Goal: Task Accomplishment & Management: Complete application form

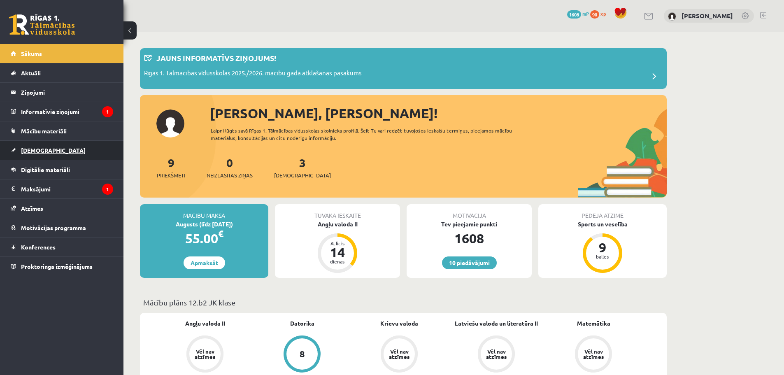
click at [44, 152] on span "[DEMOGRAPHIC_DATA]" at bounding box center [53, 150] width 65 height 7
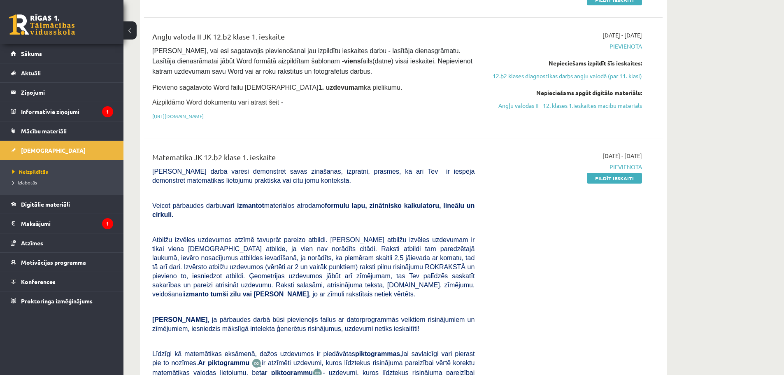
scroll to position [184, 0]
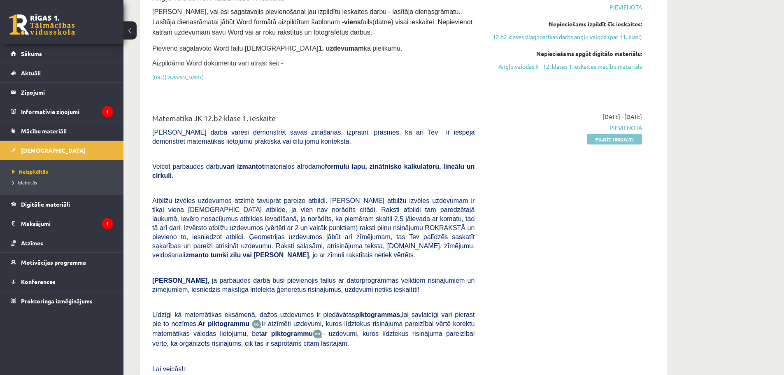
click at [609, 139] on link "Pildīt ieskaiti" at bounding box center [614, 139] width 55 height 11
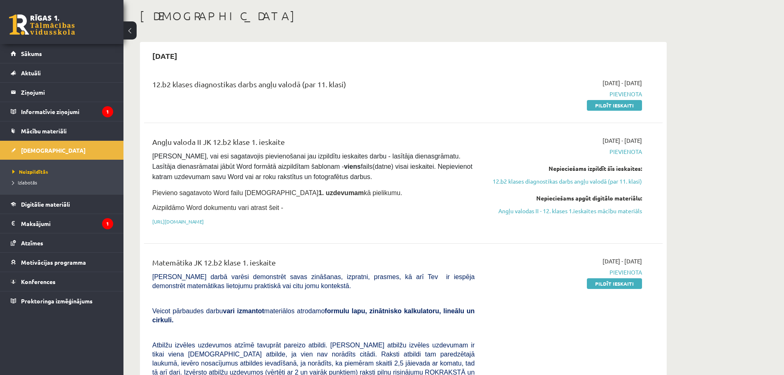
scroll to position [0, 0]
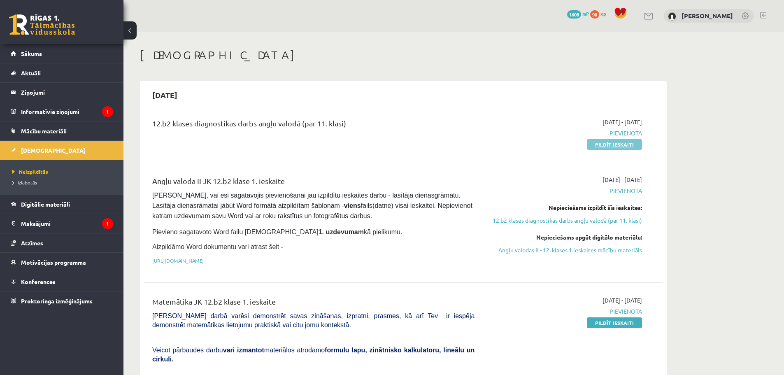
click at [615, 144] on link "Pildīt ieskaiti" at bounding box center [614, 144] width 55 height 11
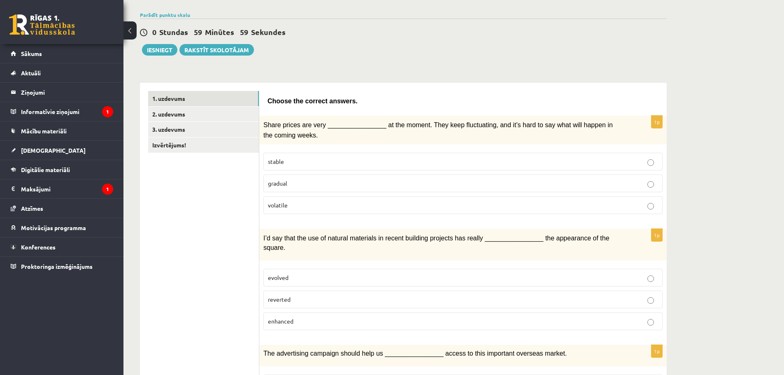
scroll to position [120, 0]
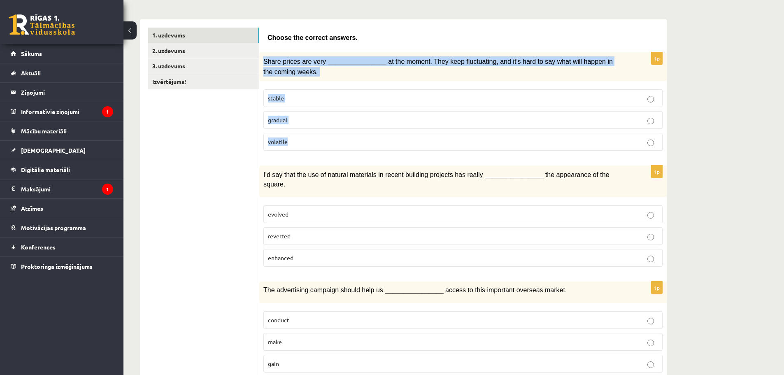
drag, startPoint x: 261, startPoint y: 60, endPoint x: 305, endPoint y: 139, distance: 89.5
click at [305, 139] on div "1p Share prices are very ________________ at the moment. They keep fluctuating,…" at bounding box center [462, 104] width 407 height 105
copy div "Share prices are very ________________ at the moment. They keep fluctuating, an…"
click at [188, 63] on link "3. uzdevums" at bounding box center [203, 65] width 111 height 15
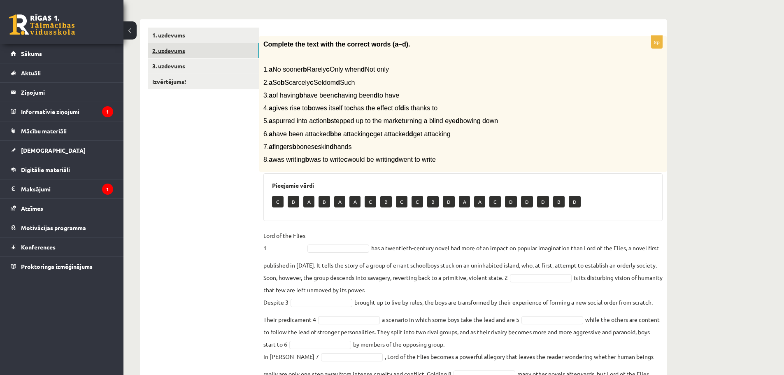
click at [184, 52] on link "2. uzdevums" at bounding box center [203, 50] width 111 height 15
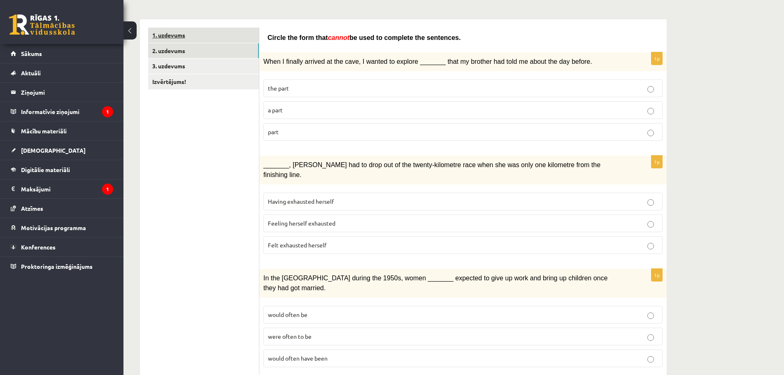
click at [184, 40] on link "1. uzdevums" at bounding box center [203, 35] width 111 height 15
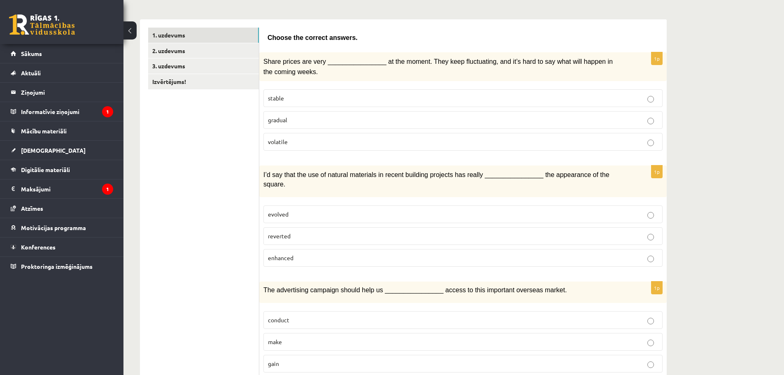
click at [295, 141] on p "volatile" at bounding box center [463, 141] width 390 height 9
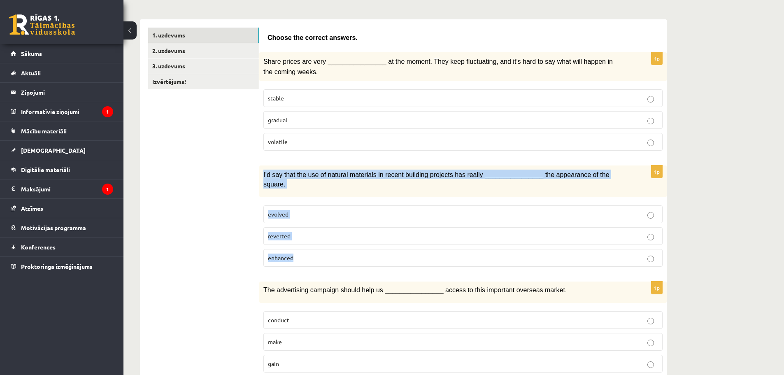
drag, startPoint x: 263, startPoint y: 172, endPoint x: 297, endPoint y: 246, distance: 81.0
click at [297, 246] on div "1p I’d say that the use of natural materials in recent building projects has re…" at bounding box center [462, 219] width 407 height 108
copy div "I’d say that the use of natural materials in recent building projects has reall…"
click at [300, 253] on p "enhanced" at bounding box center [463, 257] width 390 height 9
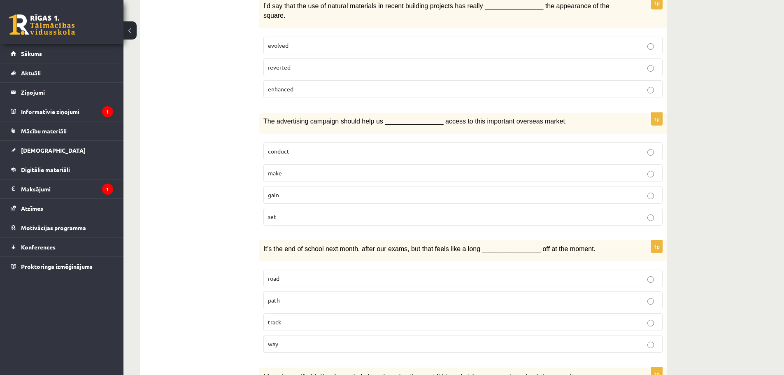
scroll to position [325, 0]
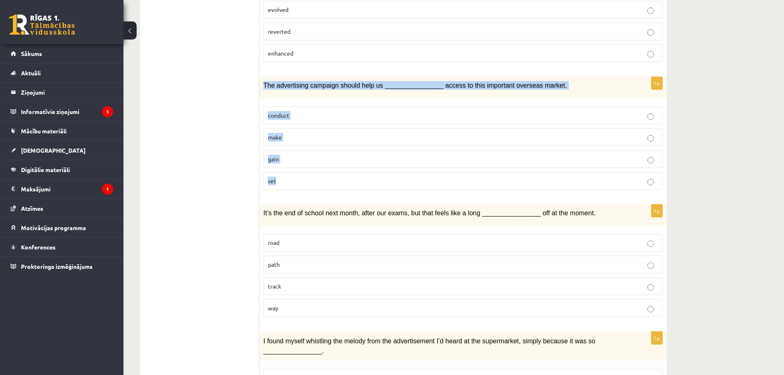
drag, startPoint x: 262, startPoint y: 76, endPoint x: 293, endPoint y: 174, distance: 102.3
click at [293, 174] on div "1p The advertising campaign should help us ________________ access to this impo…" at bounding box center [462, 136] width 407 height 119
copy div "The advertising campaign should help us ________________ access to this importa…"
click at [285, 155] on p "gain" at bounding box center [463, 159] width 390 height 9
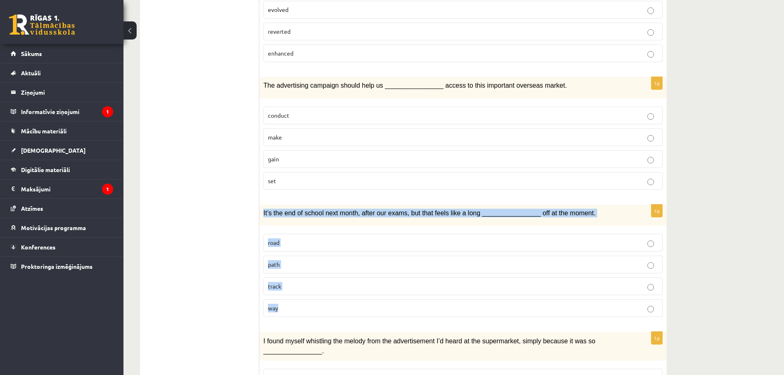
drag, startPoint x: 261, startPoint y: 203, endPoint x: 286, endPoint y: 300, distance: 99.9
click at [286, 300] on div "1p It’s the end of school next month, after our exams, but that feels like a lo…" at bounding box center [462, 264] width 407 height 119
copy div "It’s the end of school next month, after our exams, but that feels like a long …"
click at [281, 304] on p "way" at bounding box center [463, 308] width 390 height 9
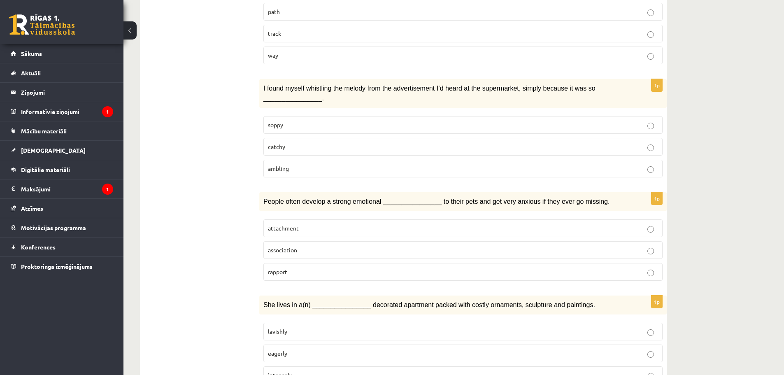
scroll to position [588, 0]
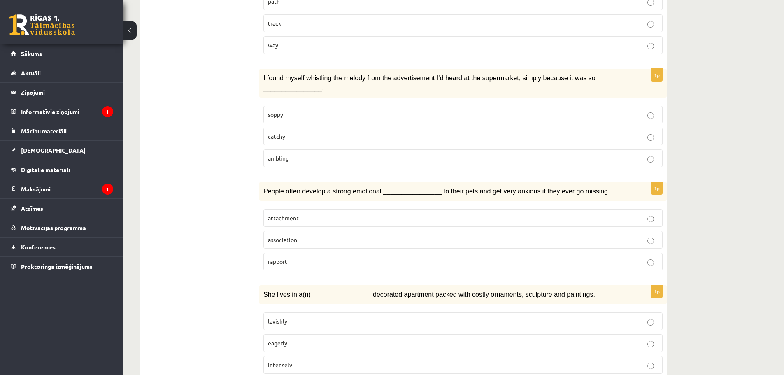
drag, startPoint x: 256, startPoint y: 64, endPoint x: 281, endPoint y: 81, distance: 30.0
click at [281, 81] on div "**********" at bounding box center [403, 243] width 527 height 1383
click at [274, 88] on div "1p I found myself whistling the melody from the advertisement I’d heard at the …" at bounding box center [462, 121] width 407 height 105
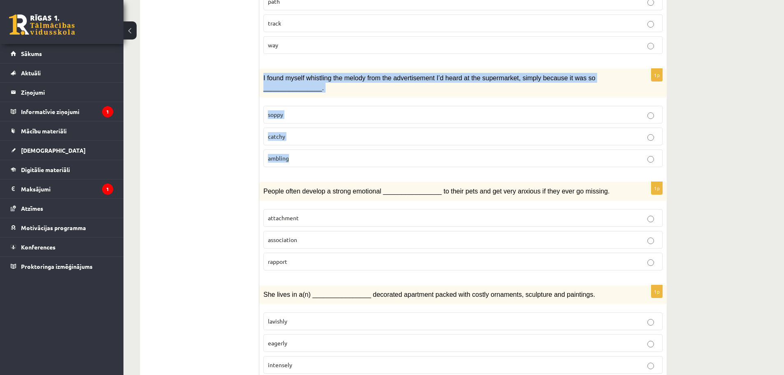
drag, startPoint x: 263, startPoint y: 69, endPoint x: 293, endPoint y: 147, distance: 83.9
click at [293, 147] on div "1p I found myself whistling the melody from the advertisement I’d heard at the …" at bounding box center [462, 121] width 407 height 105
copy div "I found myself whistling the melody from the advertisement I’d heard at the sup…"
click at [284, 133] on span "catchy" at bounding box center [276, 136] width 17 height 7
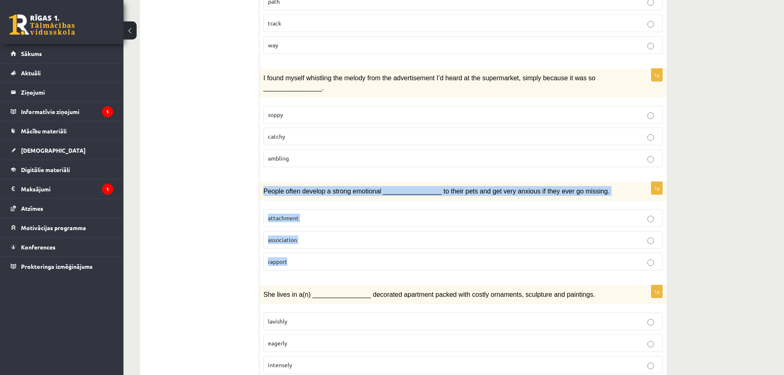
drag, startPoint x: 263, startPoint y: 180, endPoint x: 291, endPoint y: 251, distance: 77.0
click at [291, 251] on div "1p People often develop a strong emotional ________________ to their pets and g…" at bounding box center [462, 229] width 407 height 95
copy div "People often develop a strong emotional ________________ to their pets and get …"
click at [302, 214] on p "attachment" at bounding box center [463, 218] width 390 height 9
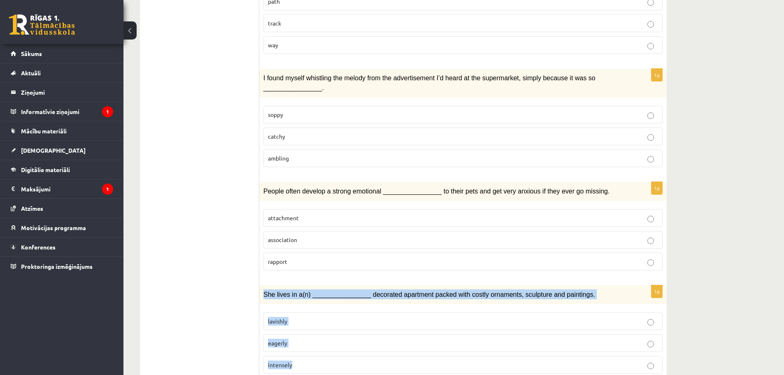
drag, startPoint x: 263, startPoint y: 284, endPoint x: 297, endPoint y: 349, distance: 73.4
click at [297, 349] on div "1p She lives in a(n) ________________ decorated apartment packed with costly or…" at bounding box center [462, 332] width 407 height 95
copy div "She lives in a(n) ________________ decorated apartment packed with costly ornam…"
click at [296, 317] on p "lavishly" at bounding box center [463, 321] width 390 height 9
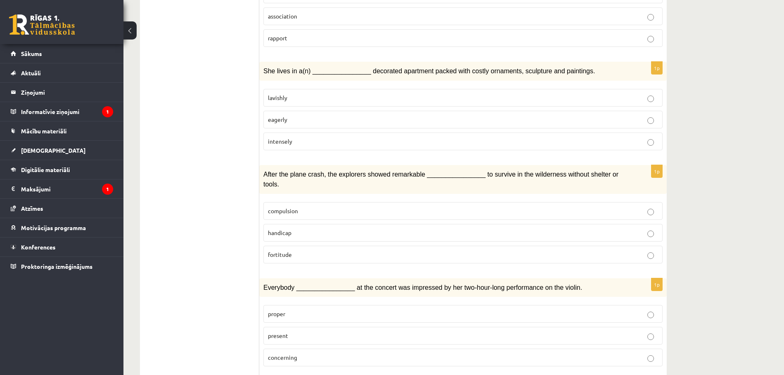
scroll to position [816, 0]
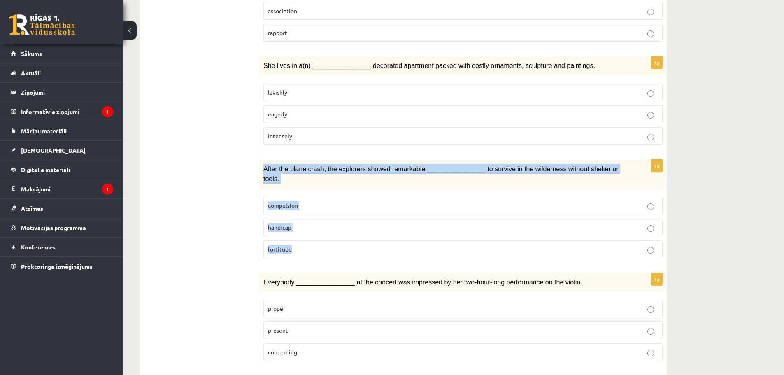
drag, startPoint x: 261, startPoint y: 158, endPoint x: 285, endPoint y: 230, distance: 75.7
click at [299, 227] on div "1p After the plane crash, the explorers showed remarkable ________________ to s…" at bounding box center [462, 212] width 407 height 105
copy div "After the plane crash, the explorers showed remarkable ________________ to surv…"
click at [293, 245] on p "fortitude" at bounding box center [463, 249] width 390 height 9
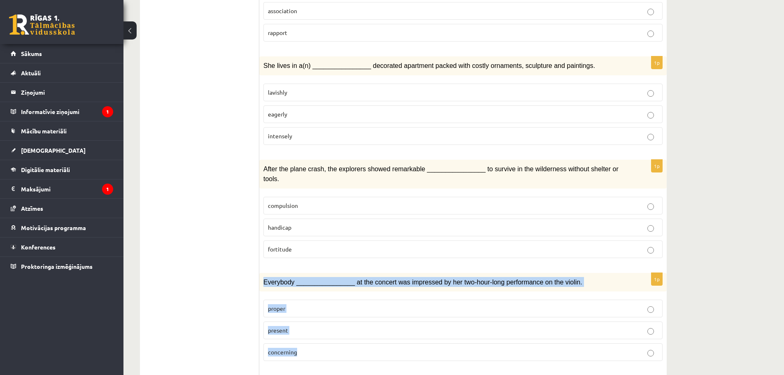
drag, startPoint x: 265, startPoint y: 262, endPoint x: 299, endPoint y: 330, distance: 76.2
click at [299, 330] on div "1p Everybody ________________ at the concert was impressed by her two-hour-long…" at bounding box center [462, 320] width 407 height 95
copy div "Everybody ________________ at the concert was impressed by her two-hour-long pe…"
click at [289, 326] on p "present" at bounding box center [463, 330] width 390 height 9
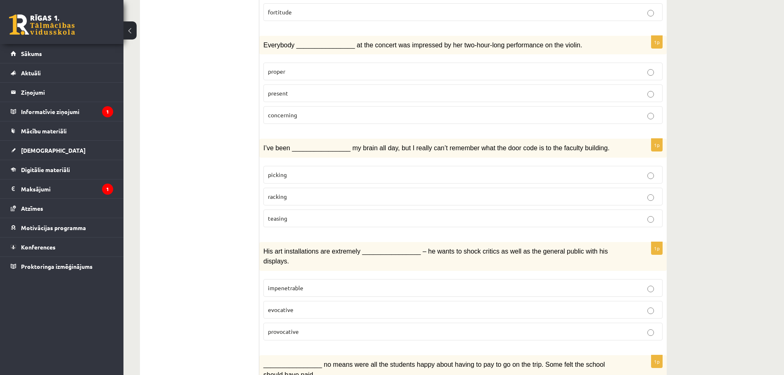
scroll to position [1064, 0]
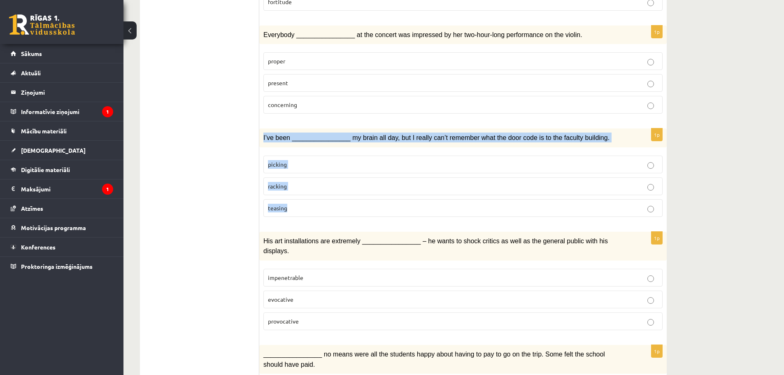
drag, startPoint x: 263, startPoint y: 114, endPoint x: 295, endPoint y: 184, distance: 77.3
click at [295, 184] on div "1p I’ve been ________________ my brain all day, but I really can’t remember wha…" at bounding box center [462, 175] width 407 height 95
copy div "I’ve been ________________ my brain all day, but I really can’t remember what t…"
click at [287, 182] on p "racking" at bounding box center [463, 186] width 390 height 9
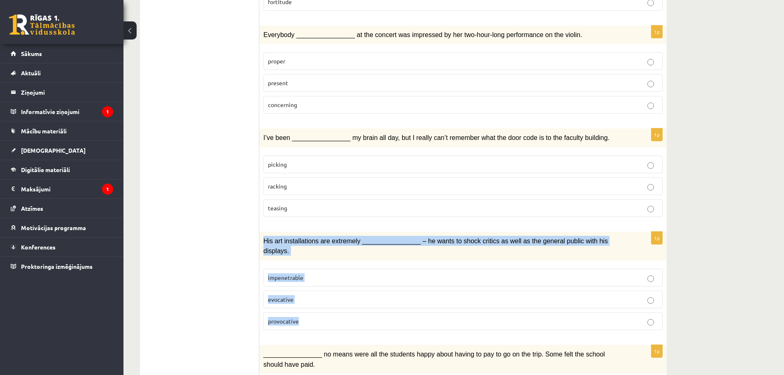
drag, startPoint x: 262, startPoint y: 216, endPoint x: 304, endPoint y: 289, distance: 83.9
click at [308, 291] on div "1p His art installations are extremely ________________ – he wants to shock cri…" at bounding box center [462, 284] width 407 height 105
click at [293, 317] on span "provocative" at bounding box center [283, 320] width 31 height 7
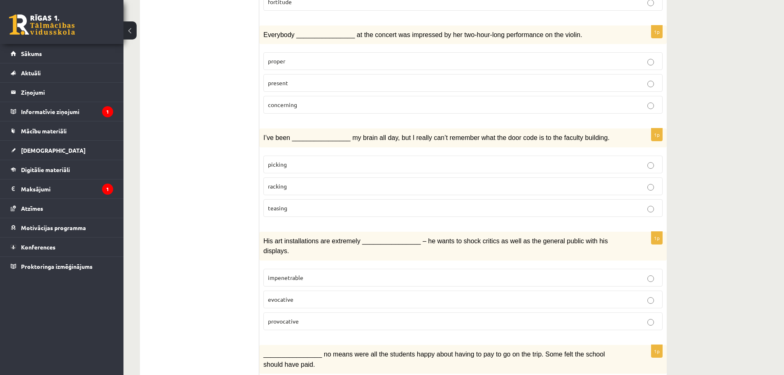
scroll to position [1129, 0]
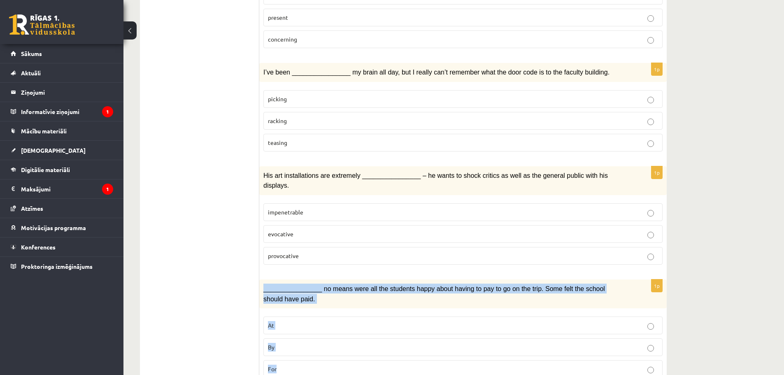
drag, startPoint x: 263, startPoint y: 256, endPoint x: 284, endPoint y: 336, distance: 82.9
click at [284, 336] on div "1p ________________ no means were all the students happy about having to pay to…" at bounding box center [462, 331] width 407 height 105
click at [296, 343] on p "By" at bounding box center [463, 347] width 390 height 9
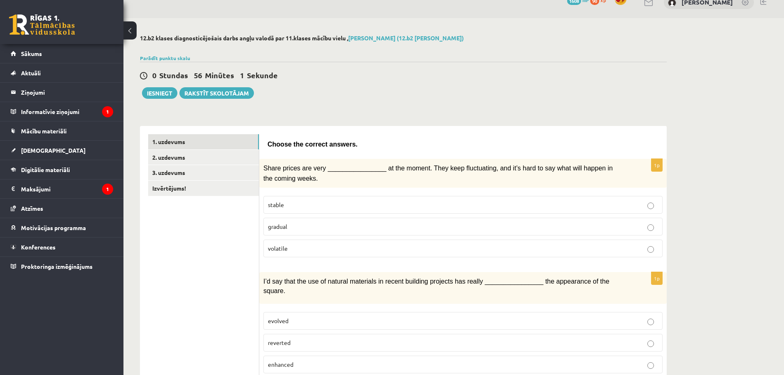
scroll to position [0, 0]
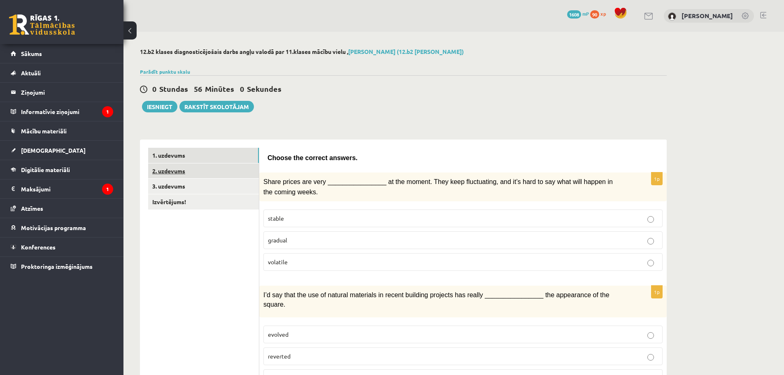
click at [181, 170] on link "2. uzdevums" at bounding box center [203, 170] width 111 height 15
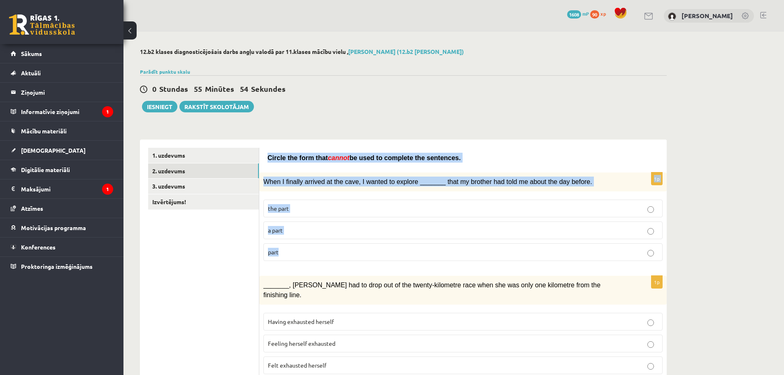
drag, startPoint x: 265, startPoint y: 158, endPoint x: 285, endPoint y: 255, distance: 99.0
click at [299, 229] on p "a part" at bounding box center [463, 230] width 390 height 9
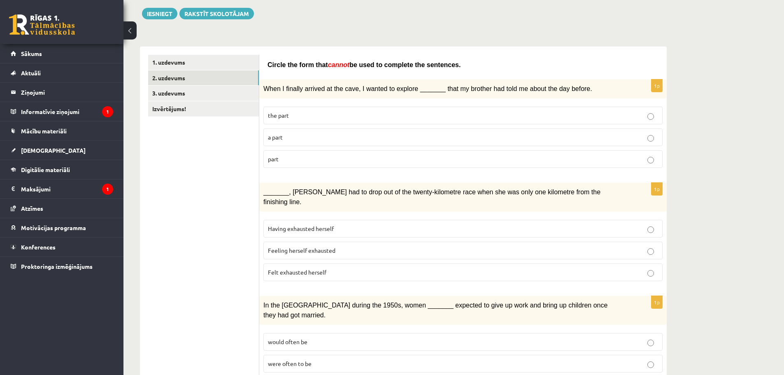
scroll to position [111, 0]
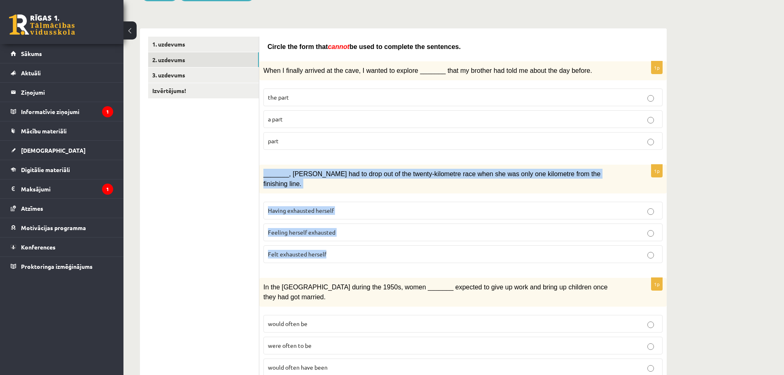
drag, startPoint x: 261, startPoint y: 176, endPoint x: 334, endPoint y: 248, distance: 102.7
click at [334, 248] on div "1p _______, Judy had to drop out of the twenty-kilometre race when she was only…" at bounding box center [462, 217] width 407 height 105
click at [300, 250] on p "Felt exhausted herself" at bounding box center [463, 254] width 390 height 9
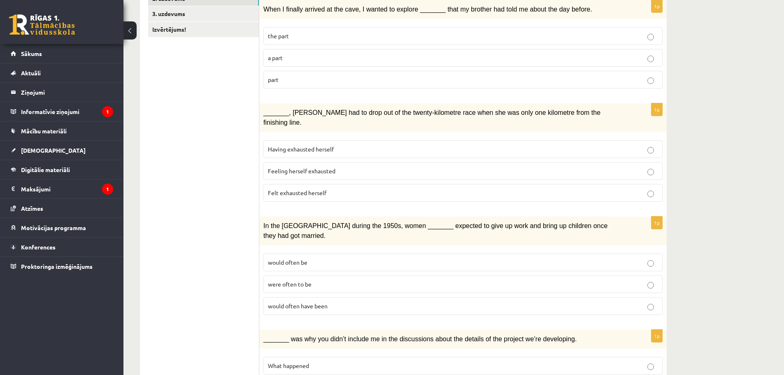
scroll to position [193, 0]
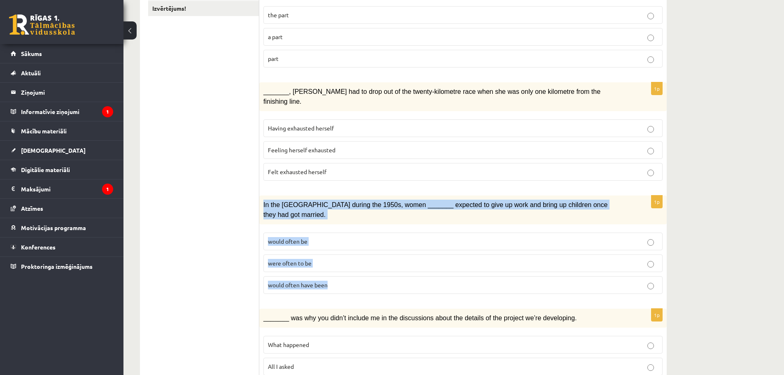
drag, startPoint x: 263, startPoint y: 194, endPoint x: 328, endPoint y: 267, distance: 97.9
click at [328, 267] on div "1p In the USA during the 1950s, women _______ expected to give up work and brin…" at bounding box center [462, 247] width 407 height 105
drag, startPoint x: 319, startPoint y: 265, endPoint x: 291, endPoint y: 277, distance: 30.9
click at [305, 281] on span "would often have been" at bounding box center [298, 284] width 60 height 7
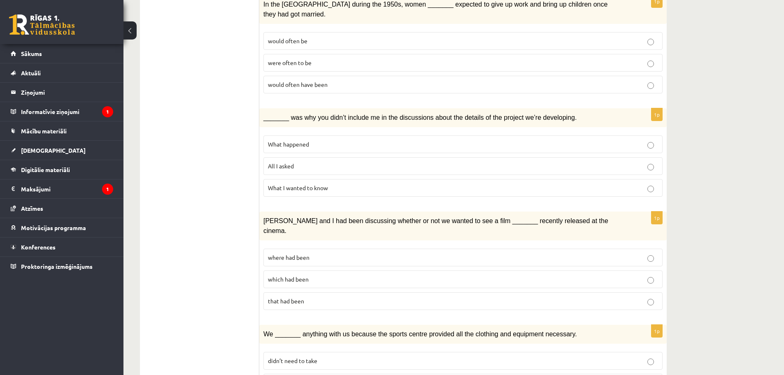
scroll to position [399, 0]
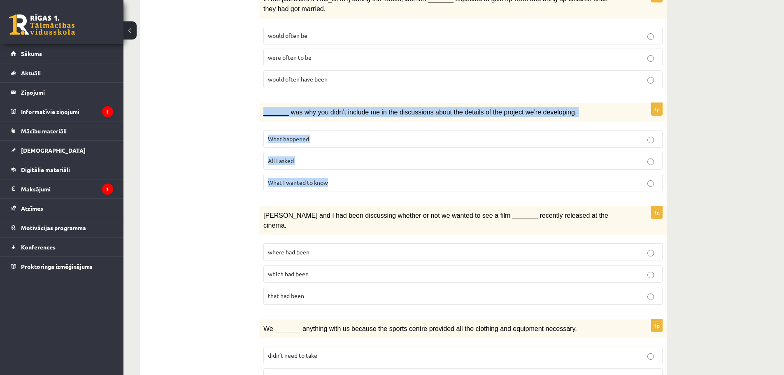
drag, startPoint x: 263, startPoint y: 92, endPoint x: 340, endPoint y: 158, distance: 100.7
click at [340, 158] on div "1p _______ was why you didn’t include me in the discussions about the details o…" at bounding box center [462, 150] width 407 height 95
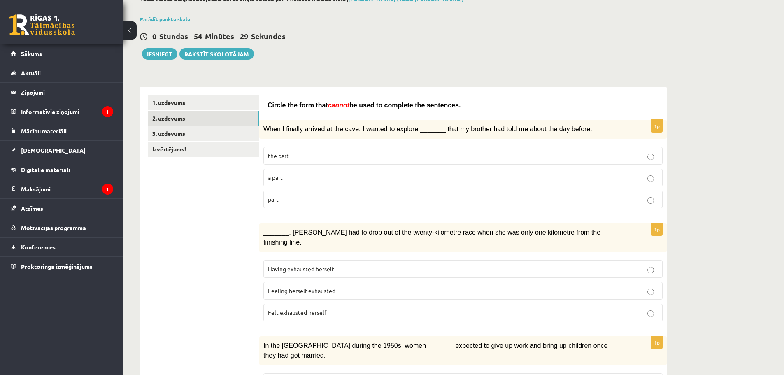
scroll to position [0, 0]
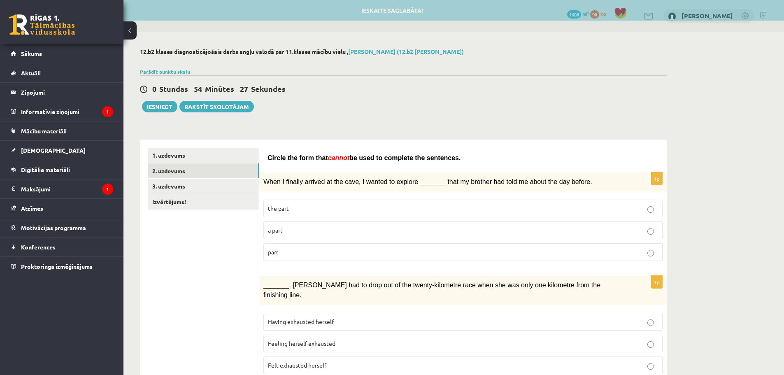
drag, startPoint x: 263, startPoint y: 157, endPoint x: 442, endPoint y: 155, distance: 178.2
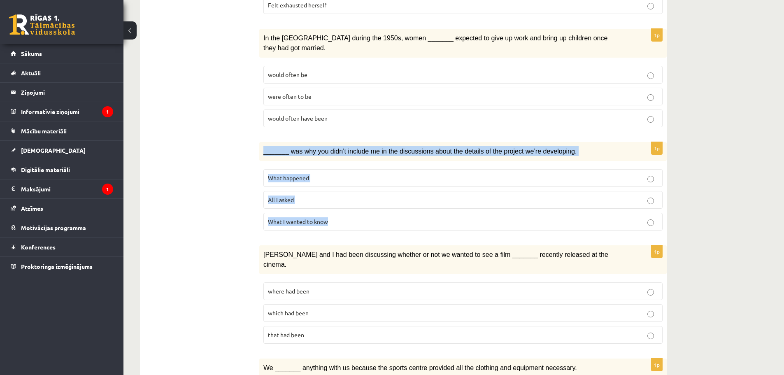
scroll to position [384, 0]
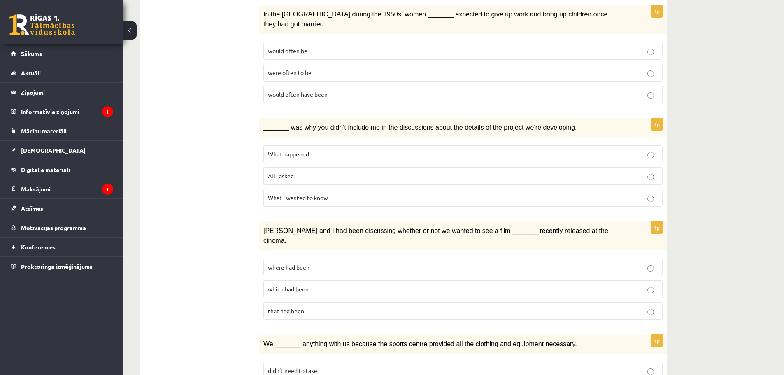
click at [297, 172] on p "All I asked" at bounding box center [463, 176] width 390 height 9
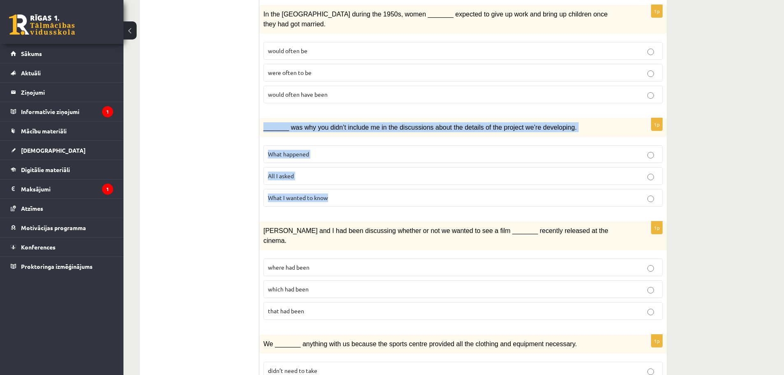
drag, startPoint x: 262, startPoint y: 105, endPoint x: 410, endPoint y: 169, distance: 161.7
click at [410, 169] on div "1p _______ was why you didn’t include me in the discussions about the details o…" at bounding box center [462, 165] width 407 height 95
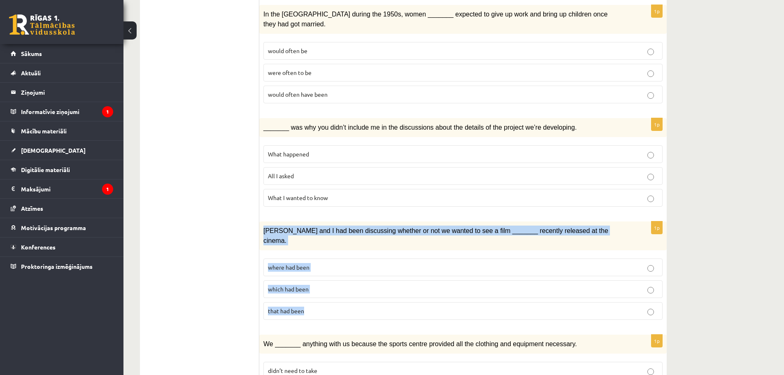
drag, startPoint x: 262, startPoint y: 208, endPoint x: 306, endPoint y: 277, distance: 81.3
click at [306, 277] on div "1p Clara and I had been discussing whether or not we wanted to see a film _____…" at bounding box center [462, 273] width 407 height 105
click at [300, 263] on span "where had been" at bounding box center [289, 266] width 42 height 7
drag, startPoint x: 262, startPoint y: 209, endPoint x: 293, endPoint y: 278, distance: 75.7
click at [309, 277] on div "1p Clara and I had been discussing whether or not we wanted to see a film _____…" at bounding box center [462, 273] width 407 height 105
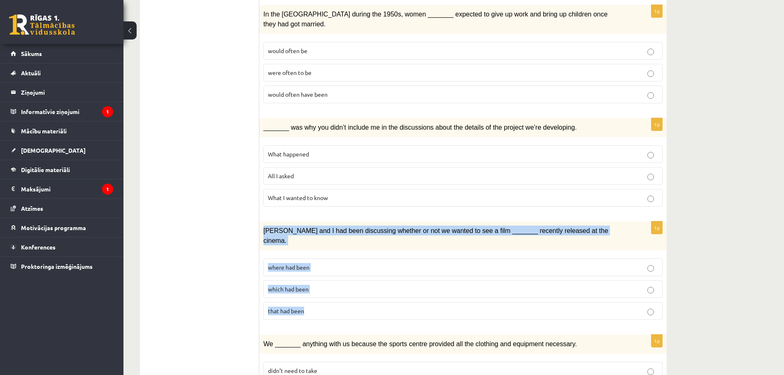
click at [288, 263] on span "where had been" at bounding box center [289, 266] width 42 height 7
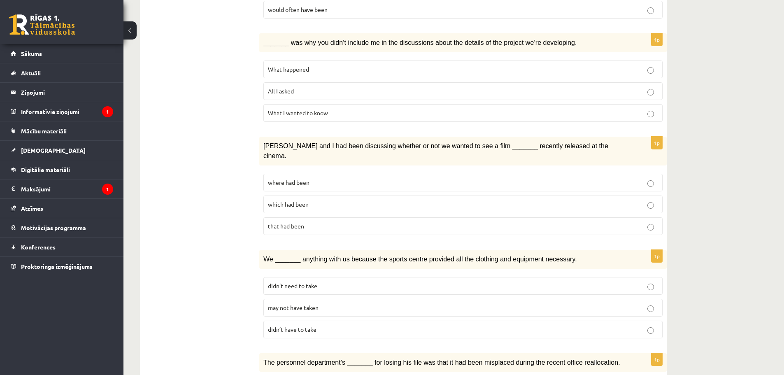
scroll to position [487, 0]
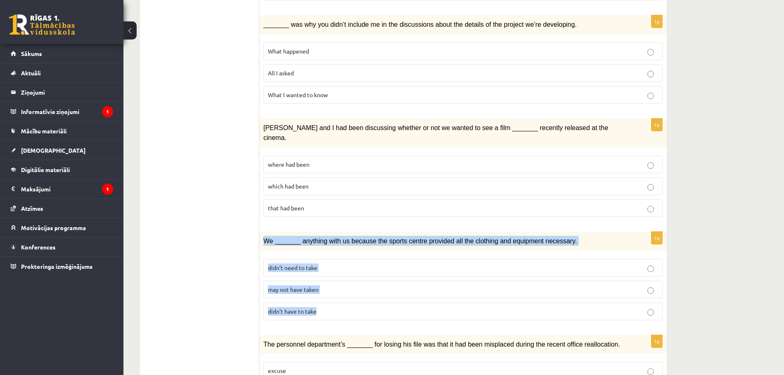
drag, startPoint x: 263, startPoint y: 209, endPoint x: 318, endPoint y: 278, distance: 87.5
click at [318, 278] on div "1p We _______ anything with us because the sports centre provided all the cloth…" at bounding box center [462, 279] width 407 height 95
click at [301, 286] on span "may not have taken" at bounding box center [293, 289] width 51 height 7
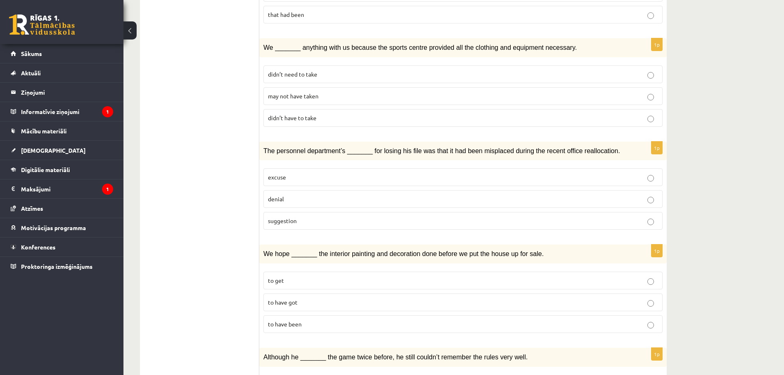
scroll to position [707, 0]
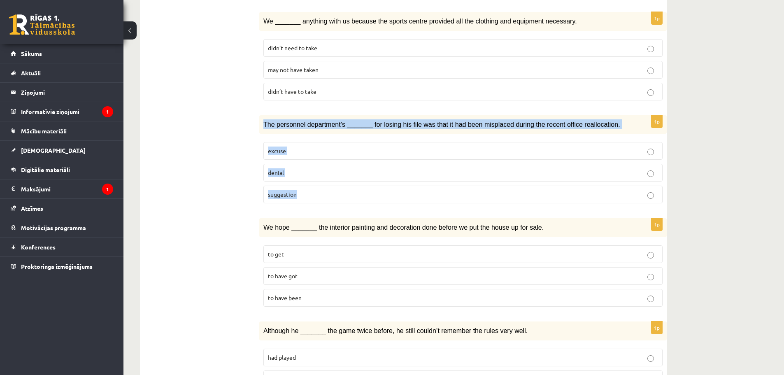
drag, startPoint x: 263, startPoint y: 92, endPoint x: 298, endPoint y: 166, distance: 82.3
click at [298, 166] on div "1p The personnel department’s _______ for losing his file was that it had been …" at bounding box center [462, 162] width 407 height 95
click at [300, 186] on label "suggestion" at bounding box center [462, 195] width 399 height 18
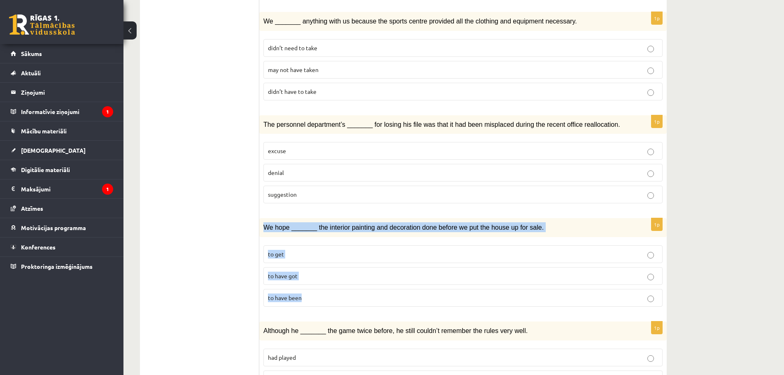
drag, startPoint x: 263, startPoint y: 193, endPoint x: 305, endPoint y: 260, distance: 79.0
click at [305, 260] on div "1p We hope _______ the interior painting and decoration done before we put the …" at bounding box center [462, 265] width 407 height 95
click at [308, 293] on p "to have been" at bounding box center [463, 297] width 390 height 9
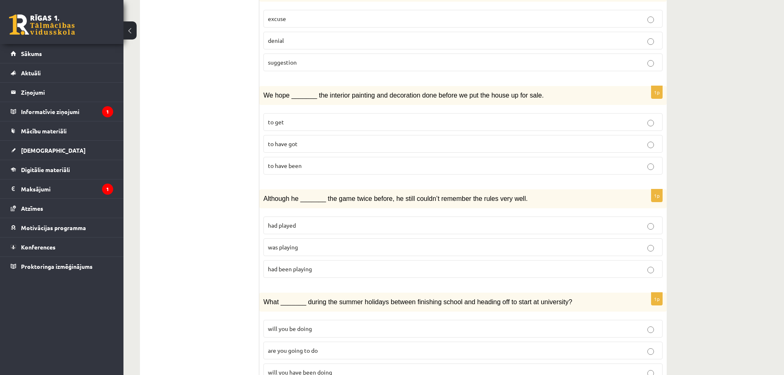
scroll to position [842, 0]
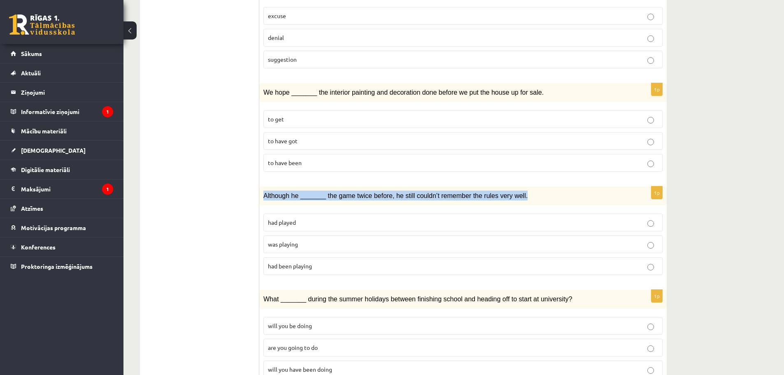
drag, startPoint x: 262, startPoint y: 163, endPoint x: 516, endPoint y: 161, distance: 253.9
click at [516, 186] on div "Although he _______ the game twice before, he still couldn’t remember the rules…" at bounding box center [462, 195] width 407 height 19
click at [294, 209] on fieldset "had played was playing had been playing" at bounding box center [462, 243] width 399 height 68
drag, startPoint x: 262, startPoint y: 163, endPoint x: 323, endPoint y: 234, distance: 93.9
click at [327, 234] on div "1p Although he _______ the game twice before, he still couldn’t remember the ru…" at bounding box center [462, 233] width 407 height 95
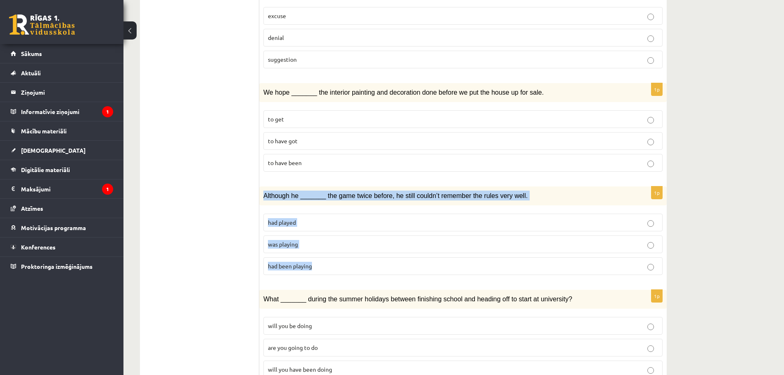
click at [309, 240] on p "was playing" at bounding box center [463, 244] width 390 height 9
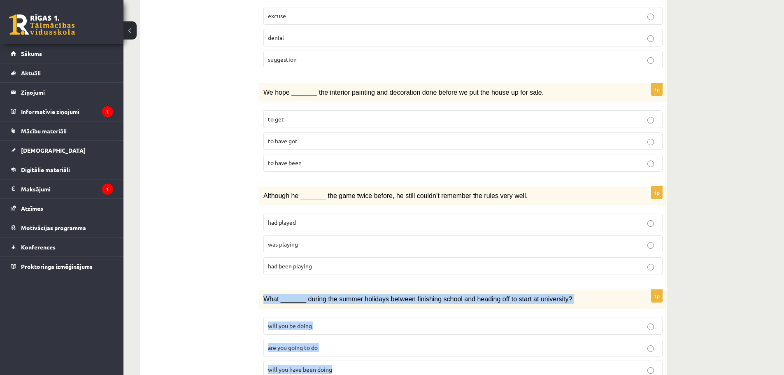
drag, startPoint x: 260, startPoint y: 265, endPoint x: 342, endPoint y: 331, distance: 105.1
click at [342, 331] on div "1p What _______ during the summer holidays between finishing school and heading…" at bounding box center [462, 337] width 407 height 95
click at [331, 365] on span "will you have been doing" at bounding box center [300, 368] width 64 height 7
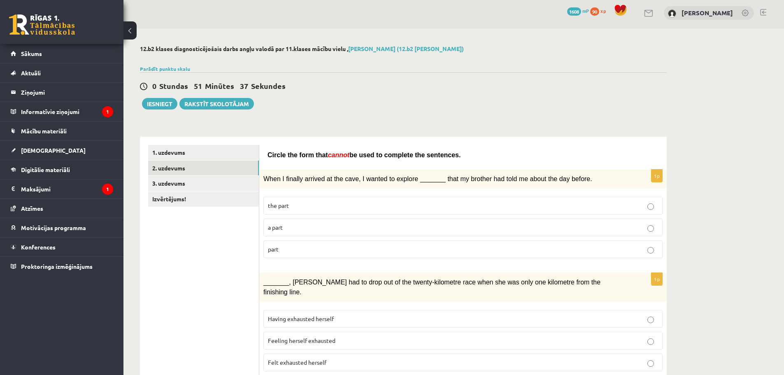
scroll to position [0, 0]
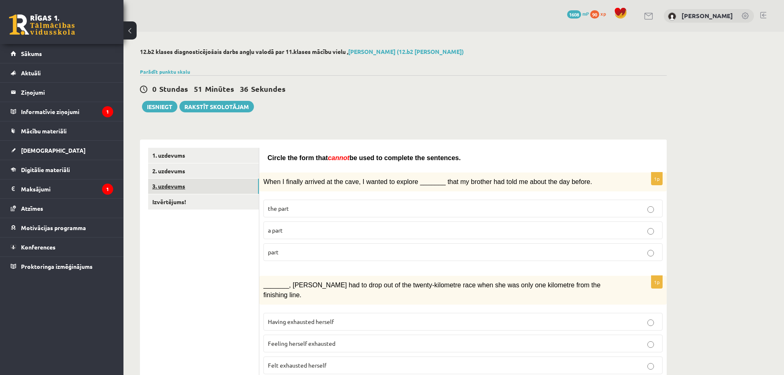
click at [202, 189] on link "3. uzdevums" at bounding box center [203, 186] width 111 height 15
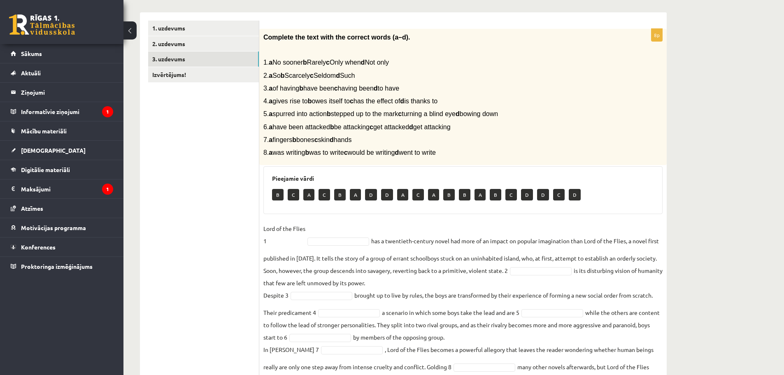
scroll to position [128, 0]
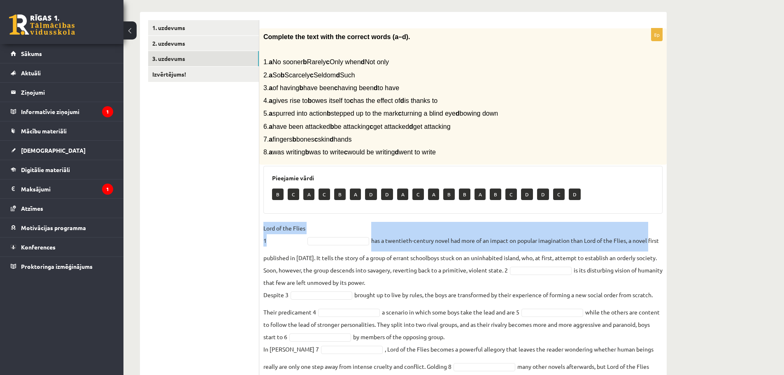
drag, startPoint x: 296, startPoint y: 229, endPoint x: 653, endPoint y: 242, distance: 356.6
click at [653, 242] on fieldset "Lord of the Flies 1 has a twentieth-century novel had more of an impact on popu…" at bounding box center [462, 303] width 399 height 163
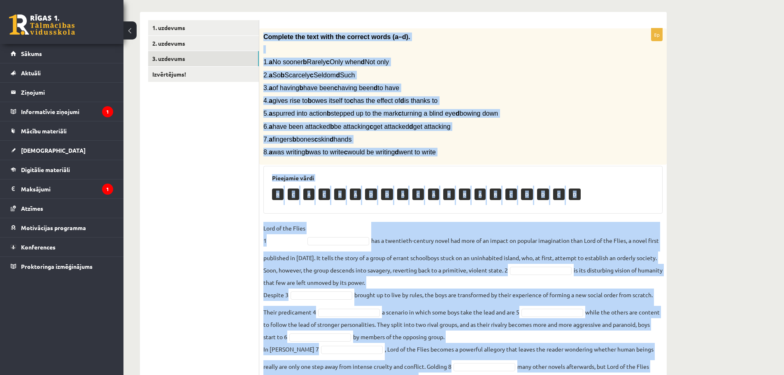
scroll to position [167, 0]
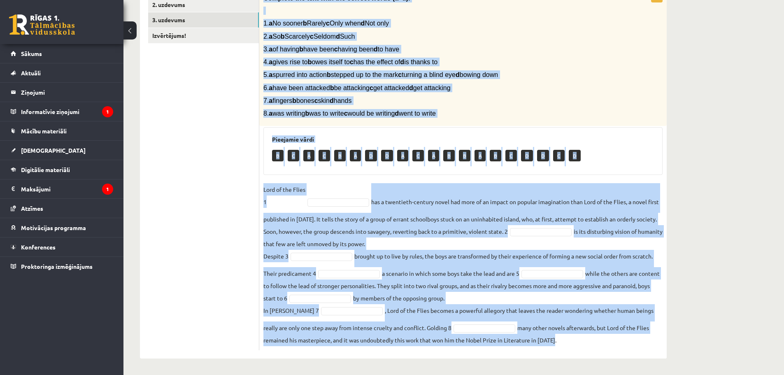
drag, startPoint x: 263, startPoint y: 36, endPoint x: 572, endPoint y: 343, distance: 435.6
click at [572, 343] on div "8p Complete the text with the correct words (a–d). 1. a No sooner b Rarely c On…" at bounding box center [462, 170] width 407 height 360
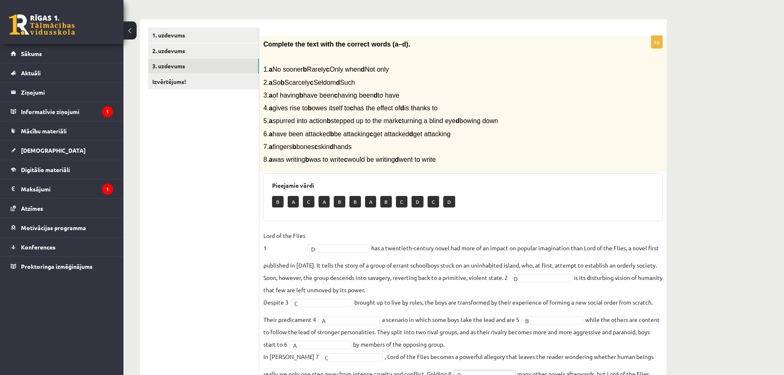
scroll to position [0, 0]
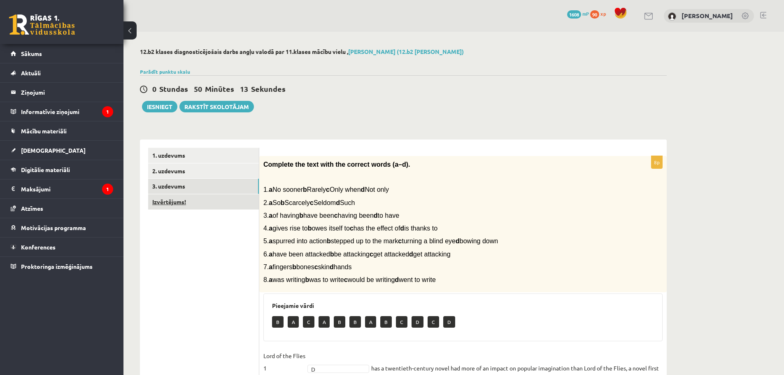
click at [174, 197] on link "Izvērtējums!" at bounding box center [203, 201] width 111 height 15
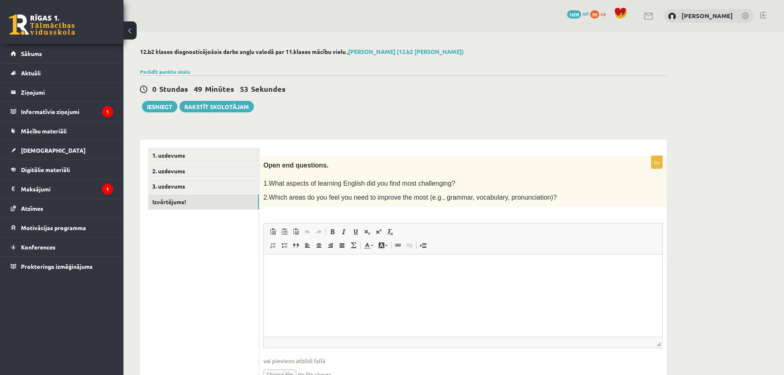
click at [167, 279] on ul "1. uzdevums 2. uzdevums 3. uzdevums Izvērtējums!" at bounding box center [203, 271] width 111 height 247
click at [165, 109] on button "Iesniegt" at bounding box center [159, 107] width 35 height 12
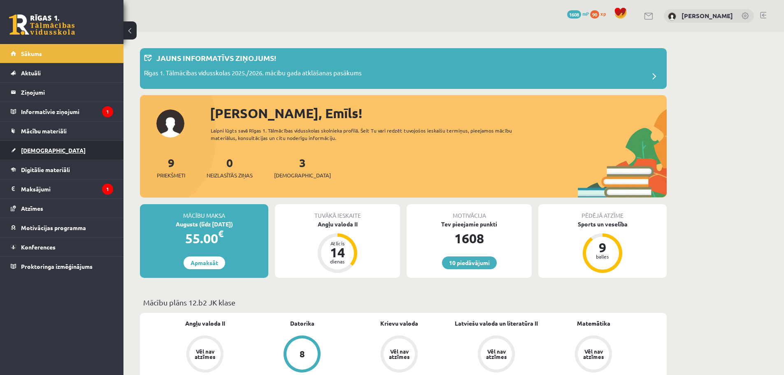
click at [35, 148] on span "[DEMOGRAPHIC_DATA]" at bounding box center [53, 150] width 65 height 7
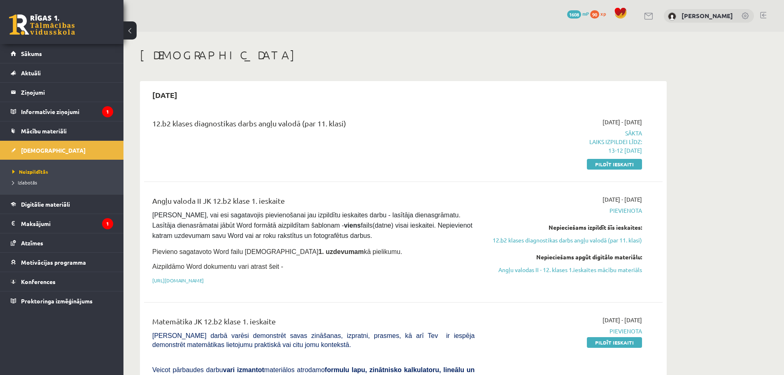
scroll to position [56, 0]
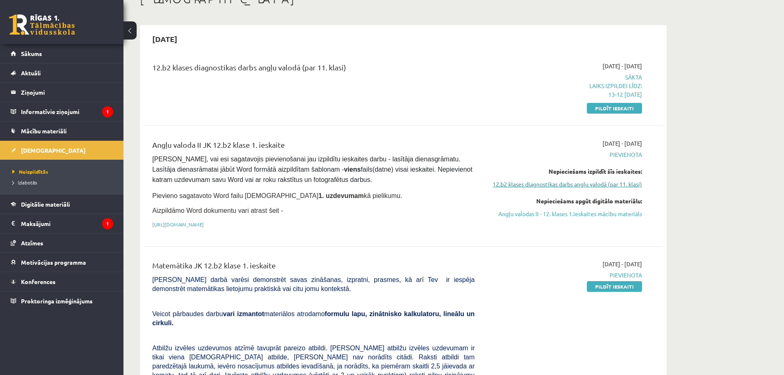
click at [629, 183] on link "12.b2 klases diagnostikas darbs angļu valodā (par 11. klasi)" at bounding box center [564, 184] width 155 height 9
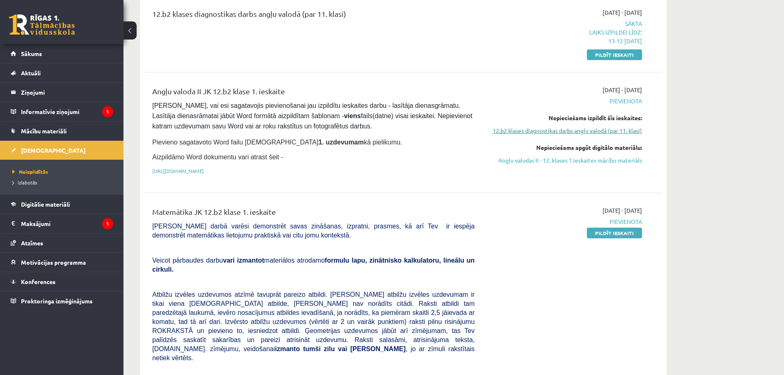
click at [565, 130] on link "12.b2 klases diagnostikas darbs angļu valodā (par 11. klasi)" at bounding box center [564, 130] width 155 height 9
click at [544, 133] on link "12.b2 klases diagnostikas darbs angļu valodā (par 11. klasi)" at bounding box center [564, 130] width 155 height 9
click at [595, 131] on link "12.b2 klases diagnostikas darbs angļu valodā (par 11. klasi)" at bounding box center [564, 130] width 155 height 9
click at [609, 233] on link "Pildīt ieskaiti" at bounding box center [614, 233] width 55 height 11
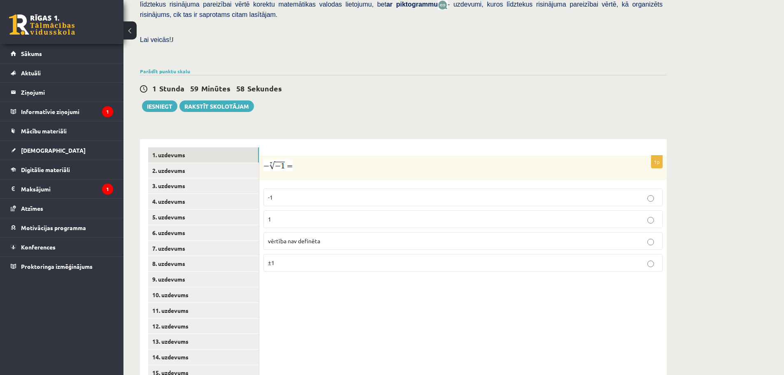
scroll to position [228, 0]
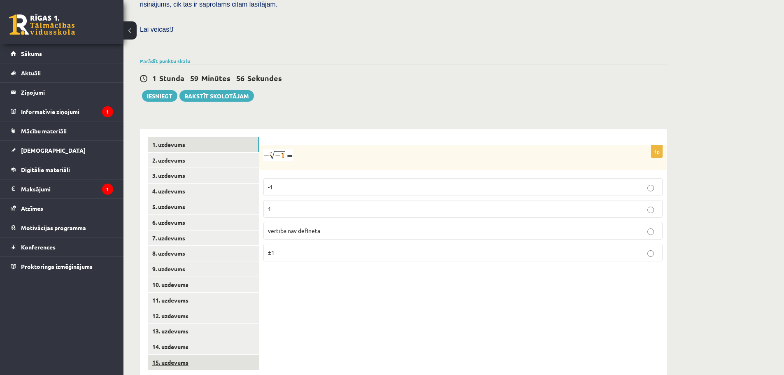
click at [201, 355] on link "15. uzdevums" at bounding box center [203, 362] width 111 height 15
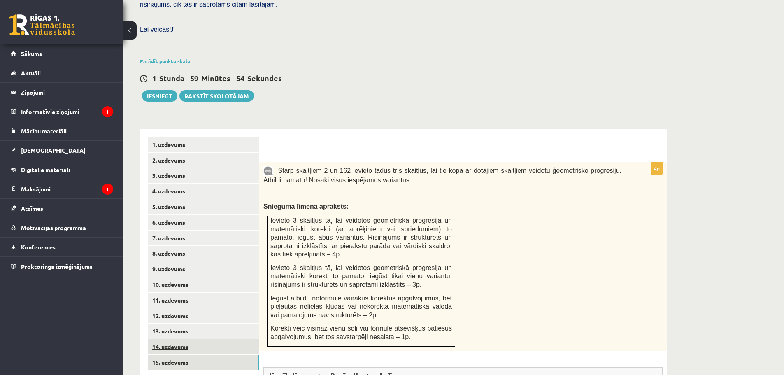
scroll to position [0, 0]
click at [192, 339] on link "14. uzdevums" at bounding box center [203, 346] width 111 height 15
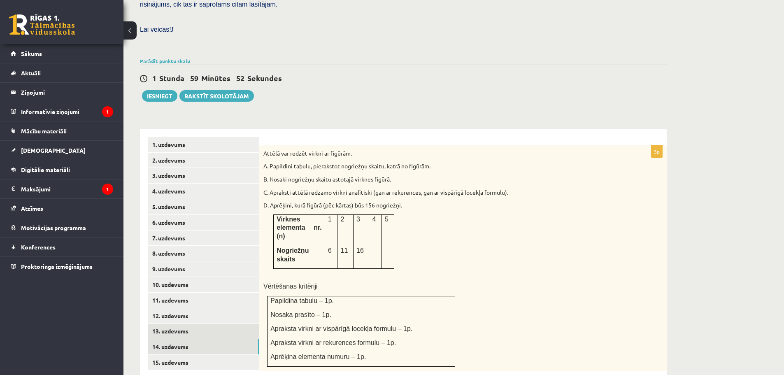
click at [187, 323] on link "13. uzdevums" at bounding box center [203, 330] width 111 height 15
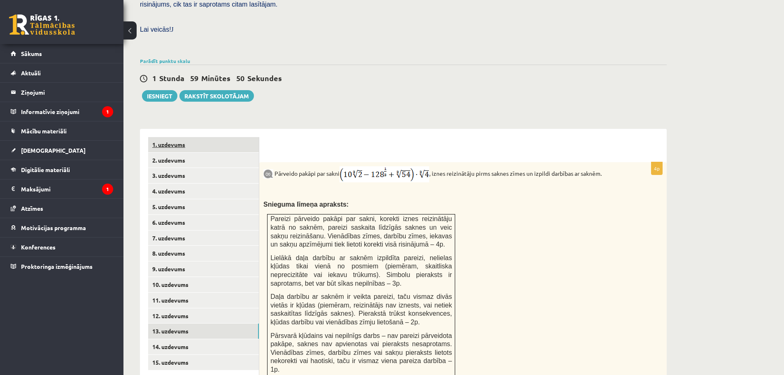
click at [183, 137] on link "1. uzdevums" at bounding box center [203, 144] width 111 height 15
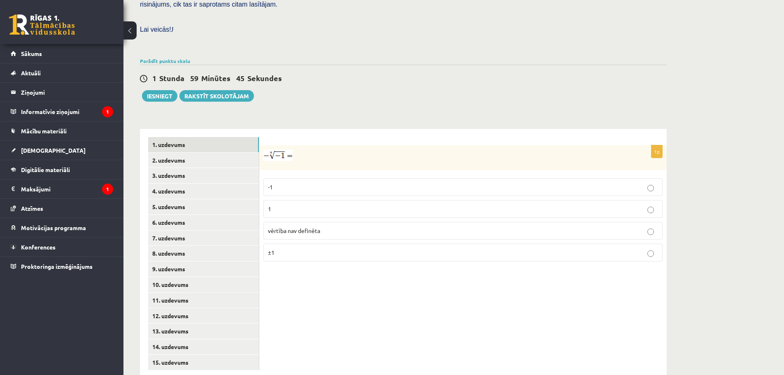
click at [292, 205] on p "1" at bounding box center [463, 209] width 390 height 9
click at [180, 153] on link "2. uzdevums" at bounding box center [203, 160] width 111 height 15
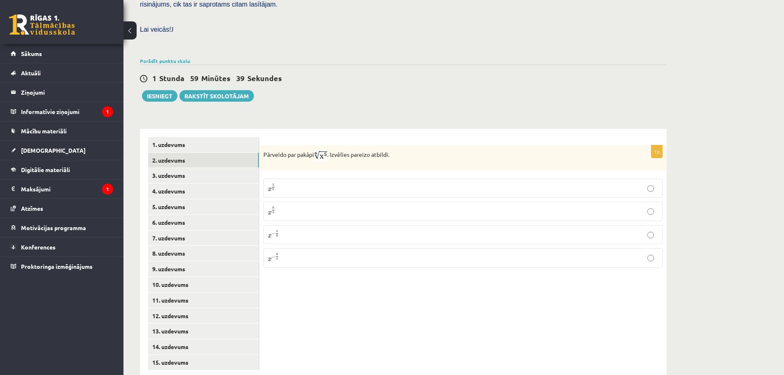
click at [275, 184] on span "5 6" at bounding box center [273, 187] width 3 height 7
click at [200, 168] on link "3. uzdevums" at bounding box center [203, 175] width 111 height 15
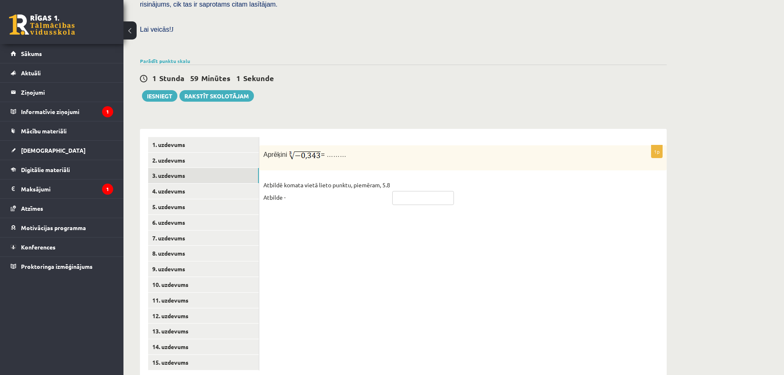
click at [412, 191] on input "text" at bounding box center [423, 198] width 62 height 14
type input "****"
click at [202, 184] on link "4. uzdevums" at bounding box center [203, 191] width 111 height 15
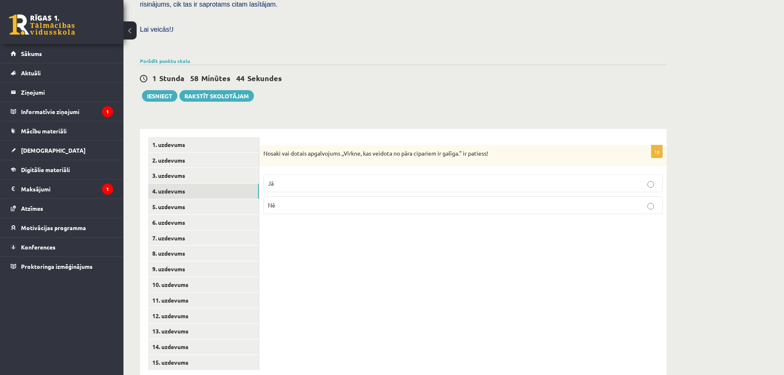
click at [368, 287] on div "1p Nosaki vai dotais apgalvojums „Virkne, kas veidota no pāra cipariem ir galīg…" at bounding box center [462, 254] width 407 height 250
drag, startPoint x: 261, startPoint y: 135, endPoint x: 500, endPoint y: 136, distance: 239.1
click at [500, 145] on div "Nosaki vai dotais apgalvojums „Virkne, kas veidota no pāra cipariem ir galīga.”…" at bounding box center [462, 155] width 407 height 21
copy p "Nosaki vai dotais apgalvojums „Virkne, kas veidota no pāra cipariem ir galīga.”…"
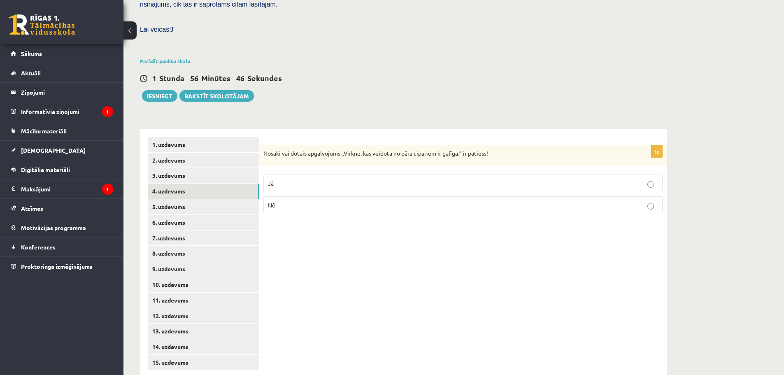
click at [381, 201] on p "Nē" at bounding box center [463, 205] width 390 height 9
click at [186, 199] on link "5. uzdevums" at bounding box center [203, 206] width 111 height 15
click at [465, 286] on div "1p Nosaki vai dotais apgalvojums „Skaitlis 4 ir virknes loceklis.” ir patiess! …" at bounding box center [462, 254] width 407 height 250
click at [295, 180] on p "Jā" at bounding box center [463, 184] width 390 height 9
click at [177, 215] on link "6. uzdevums" at bounding box center [203, 222] width 111 height 15
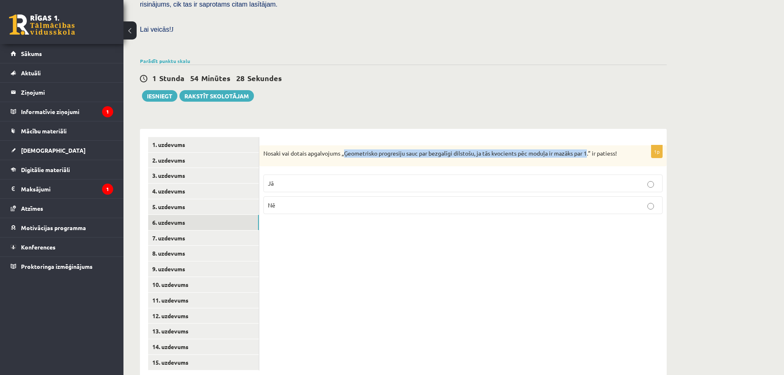
drag, startPoint x: 346, startPoint y: 133, endPoint x: 589, endPoint y: 136, distance: 243.2
click at [589, 149] on p "Nosaki vai dotais apgalvojums „Ģeometrisko progresiju sauc par bezgalīgi dilsto…" at bounding box center [442, 153] width 358 height 8
copy p "Ģeometrisko progresiju sauc par bezgalīgi dilstošu, ja tās kvocients pēc moduļa…"
click at [331, 174] on label "Jā" at bounding box center [462, 183] width 399 height 18
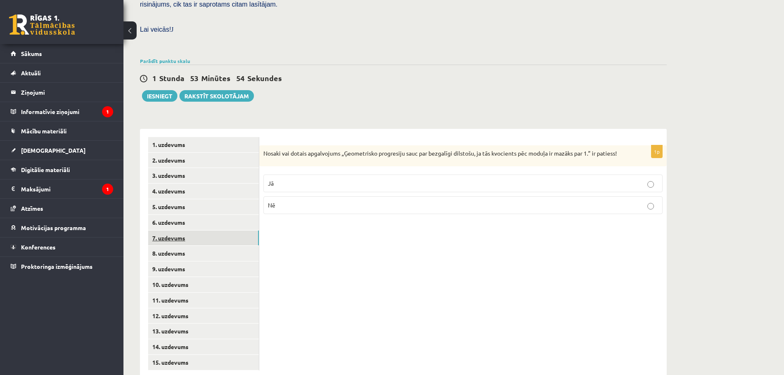
click at [201, 230] on link "7. uzdevums" at bounding box center [203, 237] width 111 height 15
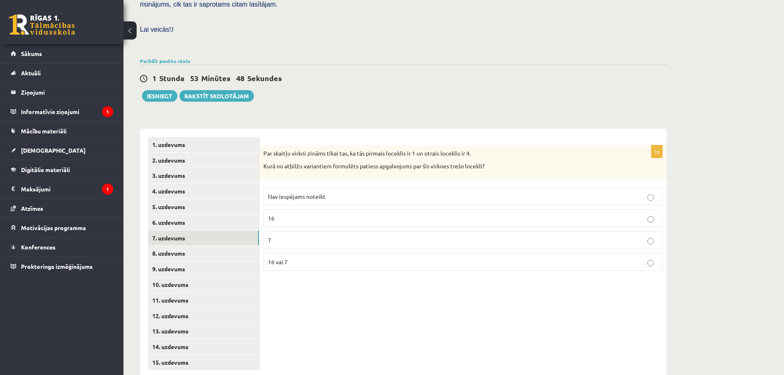
click at [500, 291] on div "1p Par skaitļu virkni zināms tikai tas, ka tās pirmais loceklis ir 1 un otrais …" at bounding box center [462, 254] width 407 height 250
click at [352, 236] on p "7" at bounding box center [463, 240] width 390 height 9
click at [189, 246] on link "8. uzdevums" at bounding box center [203, 253] width 111 height 15
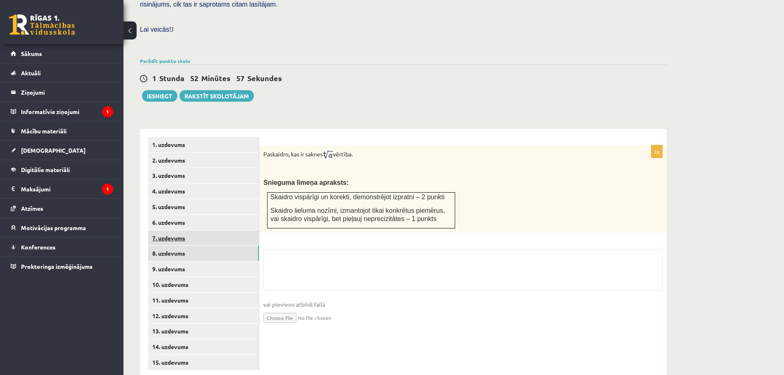
click at [189, 230] on link "7. uzdevums" at bounding box center [203, 237] width 111 height 15
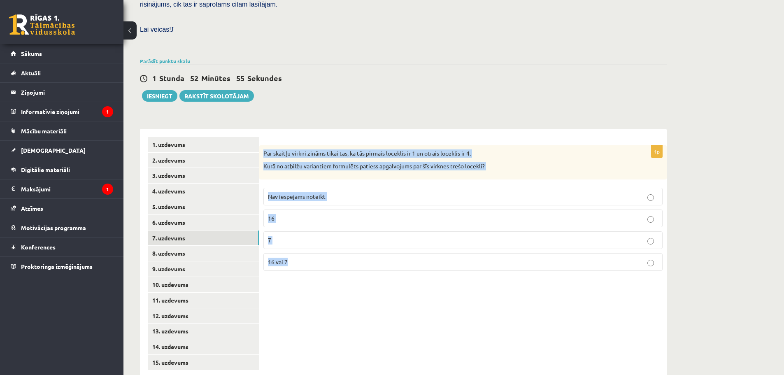
drag, startPoint x: 262, startPoint y: 134, endPoint x: 299, endPoint y: 246, distance: 117.5
click at [299, 246] on div "1p Par skaitļu virkni zināms tikai tas, ka tās pirmais loceklis ir 1 un otrais …" at bounding box center [462, 211] width 407 height 132
copy div "Par skaitļu virkni zināms tikai tas, ka tās pirmais loceklis ir 1 un otrais loc…"
click at [289, 193] on span "Nav iespējams noteikt" at bounding box center [297, 196] width 58 height 7
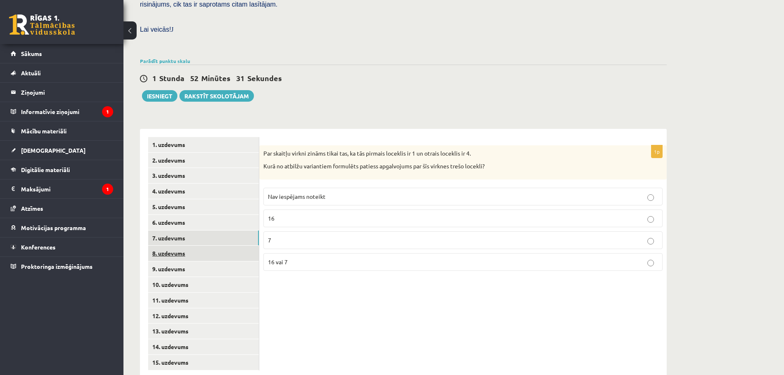
click at [162, 246] on link "8. uzdevums" at bounding box center [203, 253] width 111 height 15
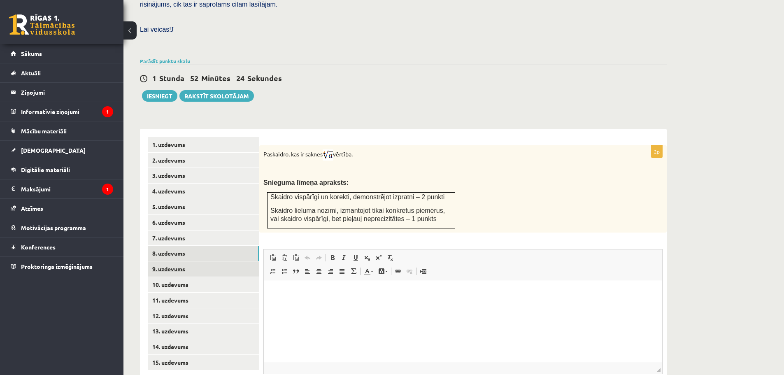
click at [198, 261] on link "9. uzdevums" at bounding box center [203, 268] width 111 height 15
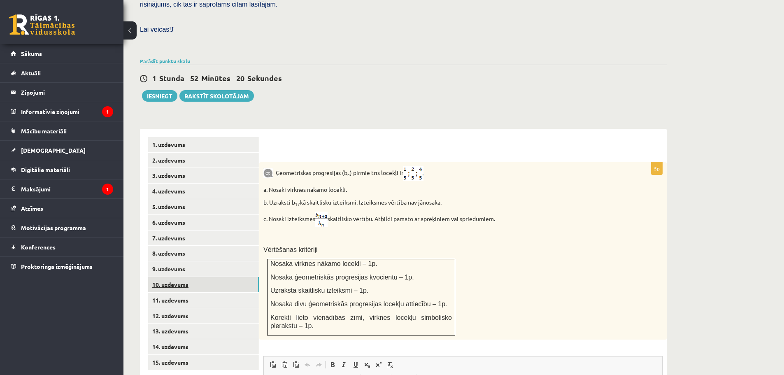
click at [193, 277] on link "10. uzdevums" at bounding box center [203, 284] width 111 height 15
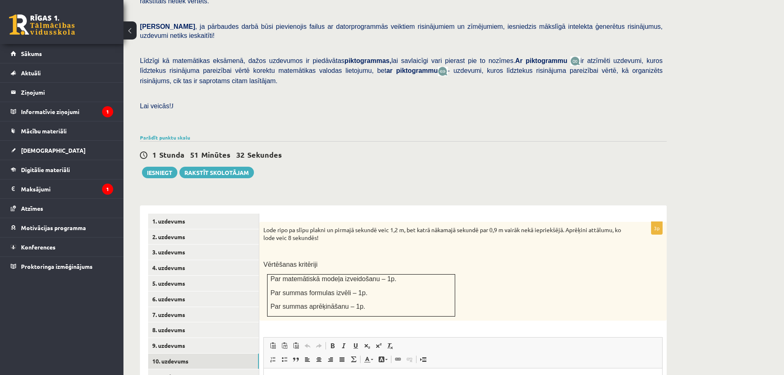
scroll to position [237, 0]
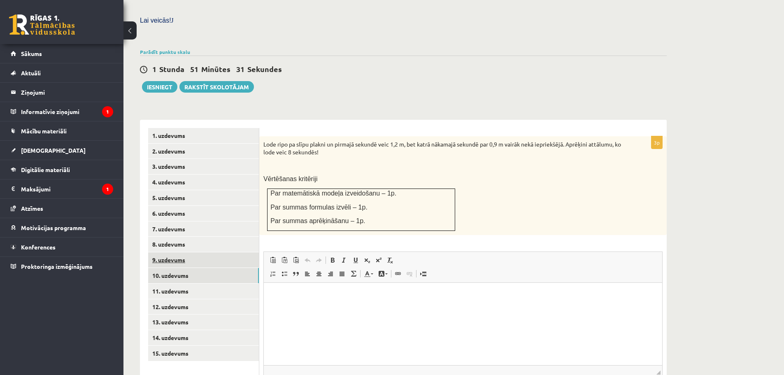
click at [174, 252] on link "9. uzdevums" at bounding box center [203, 259] width 111 height 15
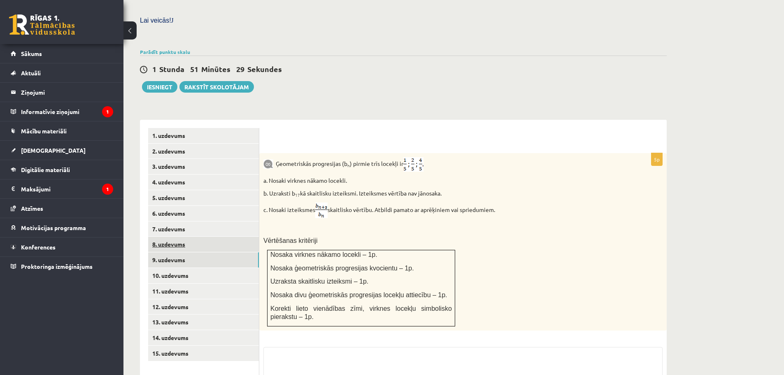
click at [174, 237] on link "8. uzdevums" at bounding box center [203, 244] width 111 height 15
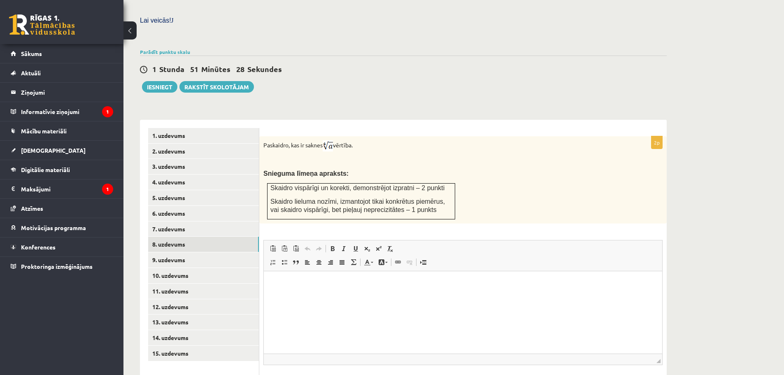
scroll to position [0, 0]
click at [340, 294] on html at bounding box center [463, 283] width 398 height 25
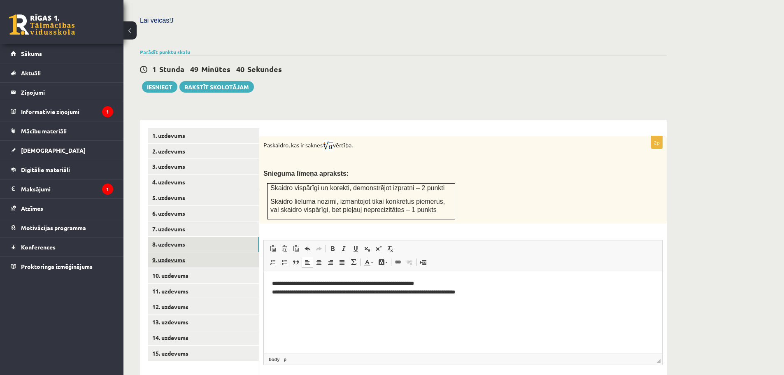
click at [207, 252] on link "9. uzdevums" at bounding box center [203, 259] width 111 height 15
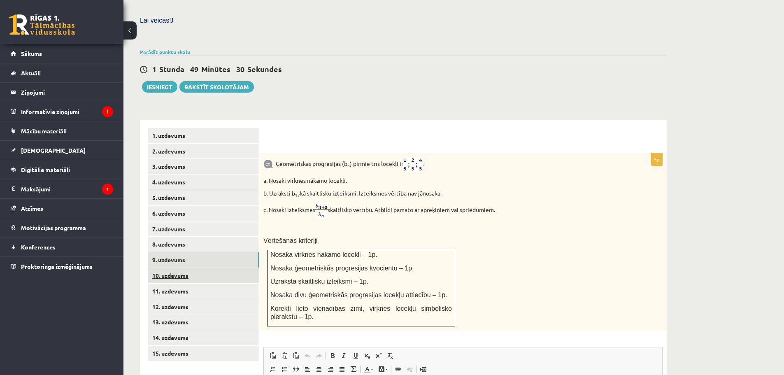
click at [191, 268] on link "10. uzdevums" at bounding box center [203, 275] width 111 height 15
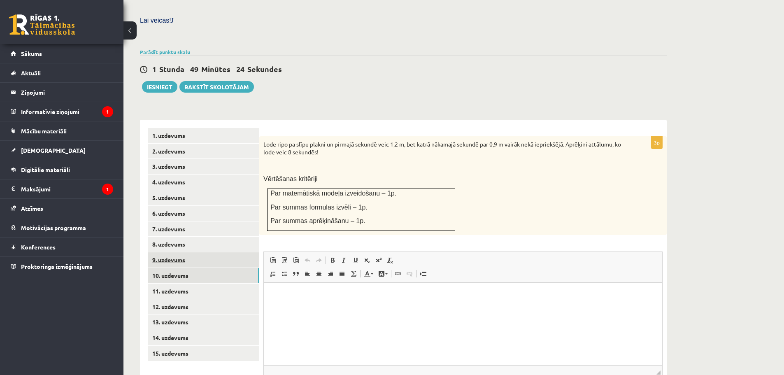
click at [191, 252] on link "9. uzdevums" at bounding box center [203, 259] width 111 height 15
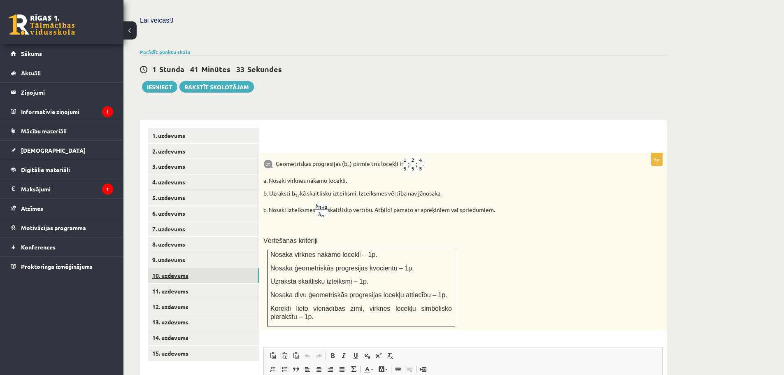
click at [229, 268] on link "10. uzdevums" at bounding box center [203, 275] width 111 height 15
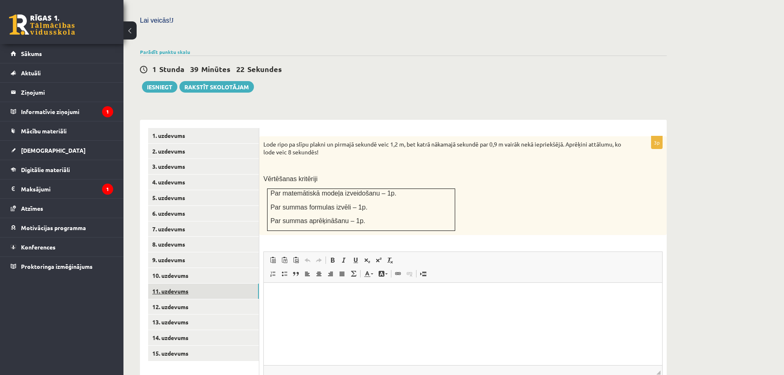
click at [174, 284] on link "11. uzdevums" at bounding box center [203, 291] width 111 height 15
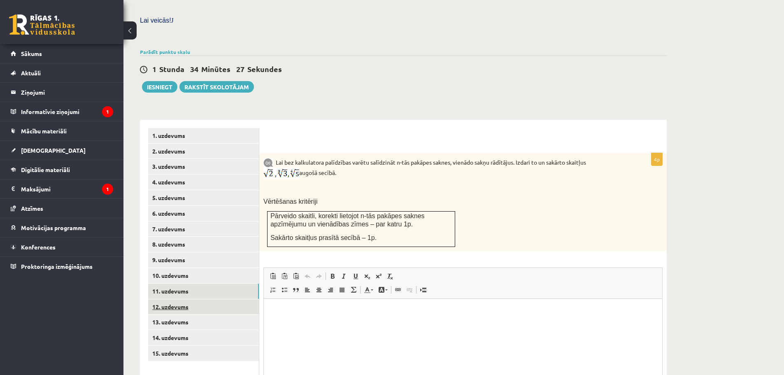
click at [198, 299] on link "12. uzdevums" at bounding box center [203, 306] width 111 height 15
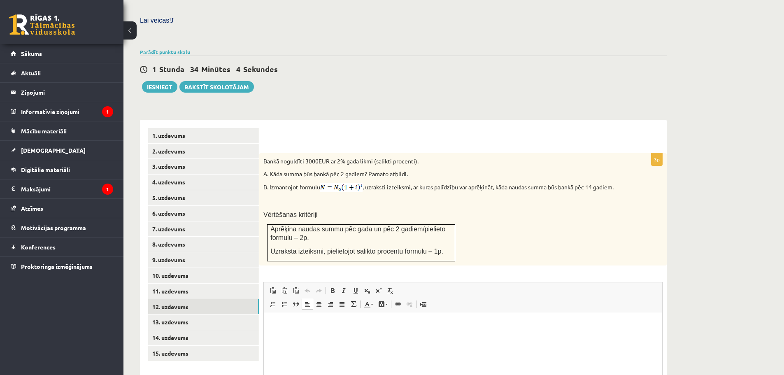
click at [308, 326] on p "Bagātinātā teksta redaktors, wiswyg-editor-user-answer-47363805503980" at bounding box center [463, 325] width 382 height 9
click at [196, 314] on link "13. uzdevums" at bounding box center [203, 321] width 111 height 15
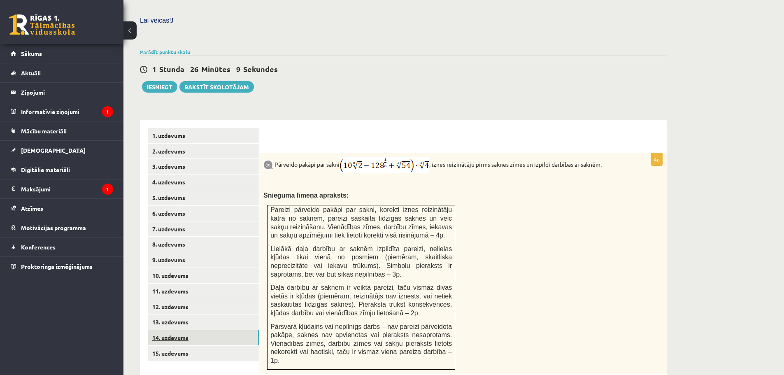
click at [195, 330] on link "14. uzdevums" at bounding box center [203, 337] width 111 height 15
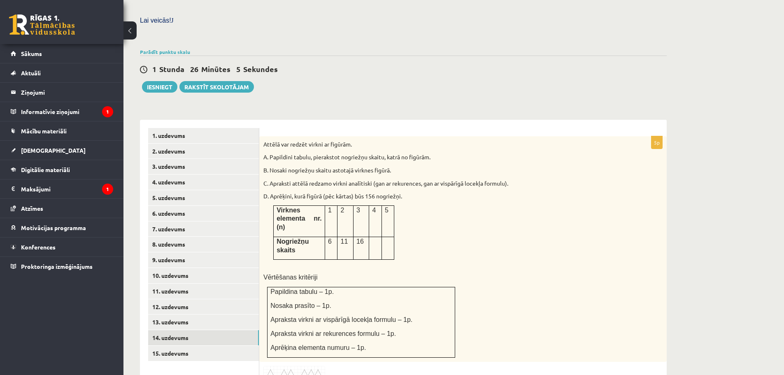
click at [539, 289] on div "Attēlā var redzēt virkni ar figūrām. A. Papildini tabulu, pierakstot nogriežņu …" at bounding box center [462, 249] width 407 height 226
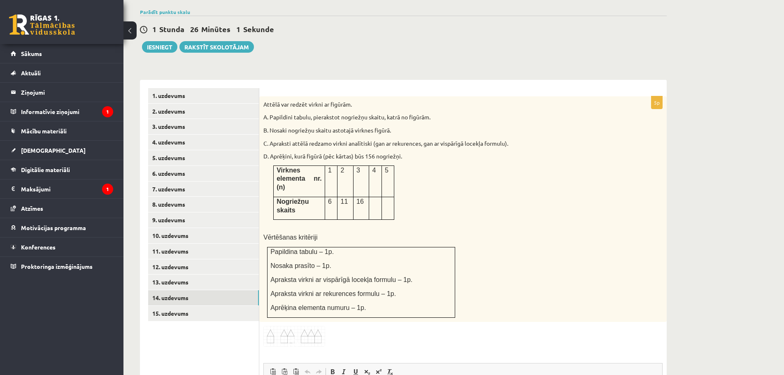
scroll to position [279, 0]
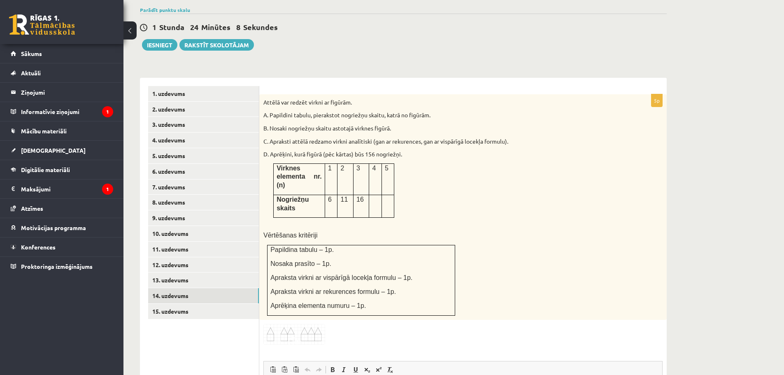
click at [306, 324] on img at bounding box center [294, 334] width 62 height 21
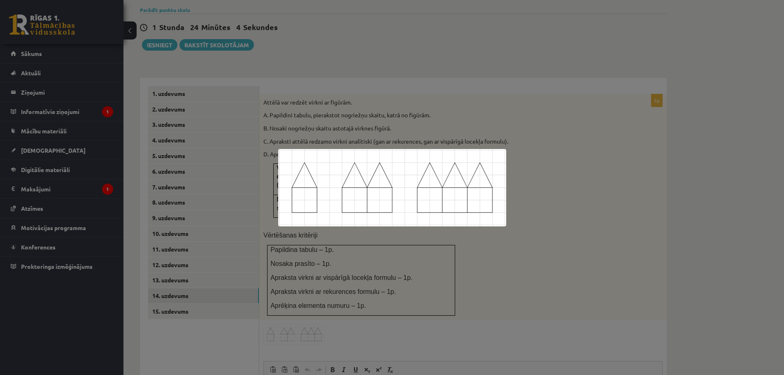
click at [528, 251] on div at bounding box center [392, 187] width 784 height 375
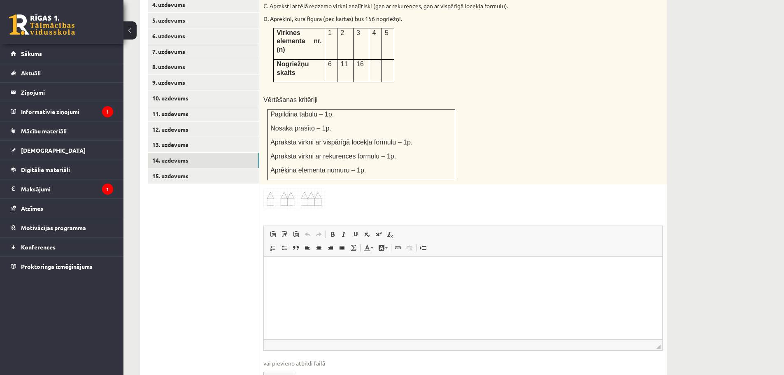
scroll to position [427, 0]
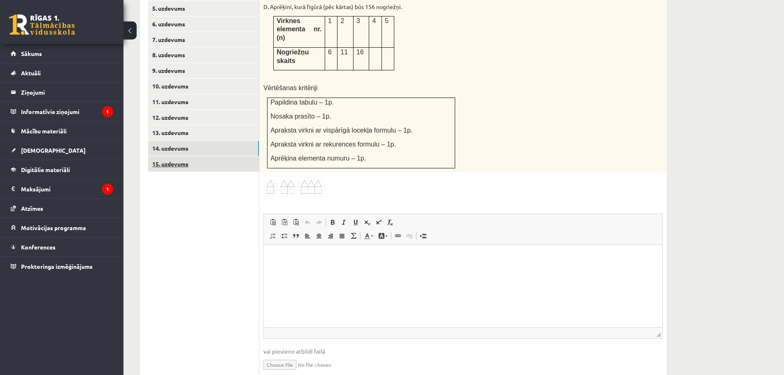
click at [214, 156] on link "15. uzdevums" at bounding box center [203, 163] width 111 height 15
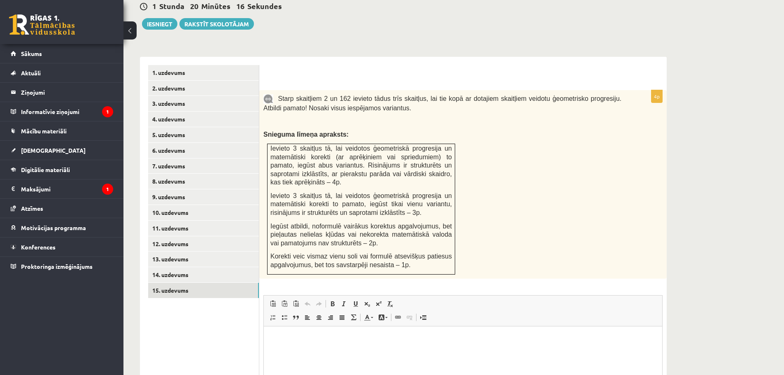
scroll to position [284, 0]
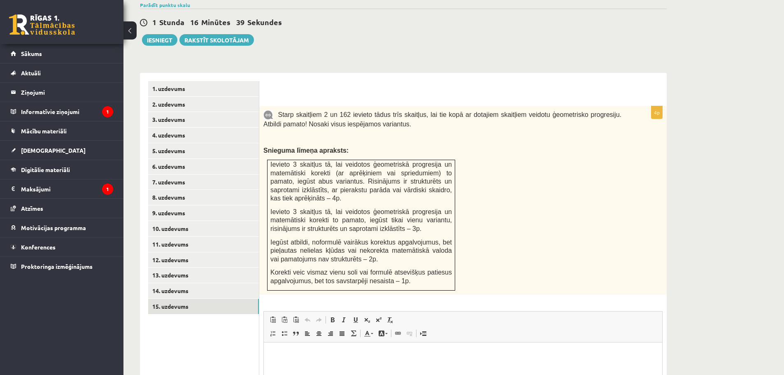
click at [318, 366] on html at bounding box center [463, 354] width 398 height 25
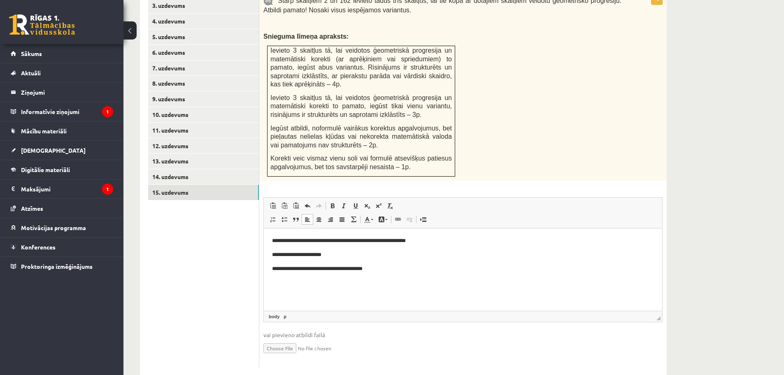
click at [281, 339] on input "file" at bounding box center [462, 347] width 399 height 17
type input "**********"
click at [170, 169] on link "14. uzdevums" at bounding box center [203, 176] width 111 height 15
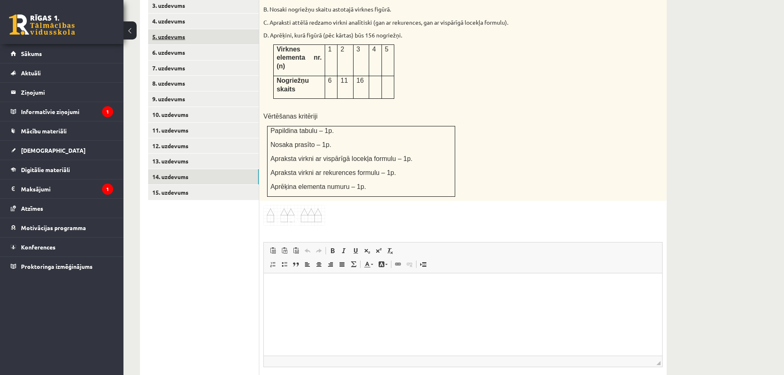
scroll to position [0, 0]
type input "**********"
click at [200, 153] on link "13. uzdevums" at bounding box center [203, 160] width 111 height 15
click at [167, 153] on link "13. uzdevums" at bounding box center [203, 160] width 111 height 15
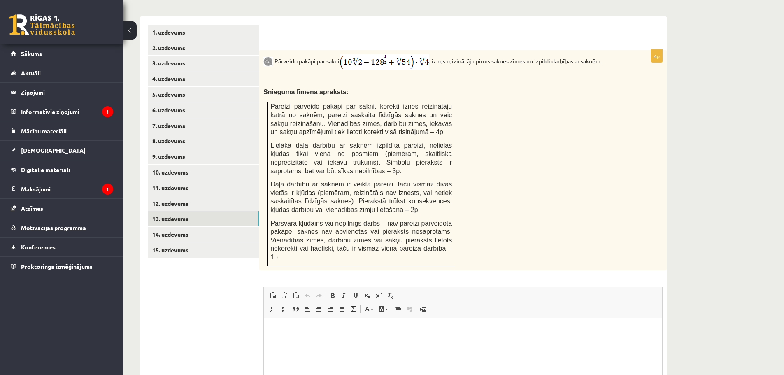
scroll to position [423, 0]
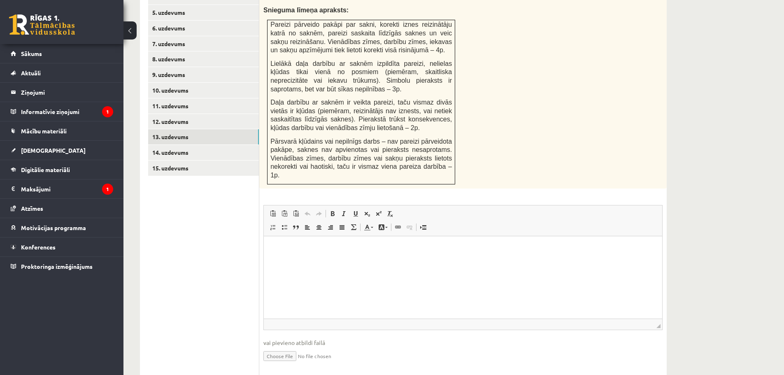
drag, startPoint x: 786, startPoint y: 214, endPoint x: 89, endPoint y: 79, distance: 710.2
click at [283, 347] on input "file" at bounding box center [462, 355] width 399 height 17
type input "**********"
click at [186, 114] on link "12. uzdevums" at bounding box center [203, 121] width 111 height 15
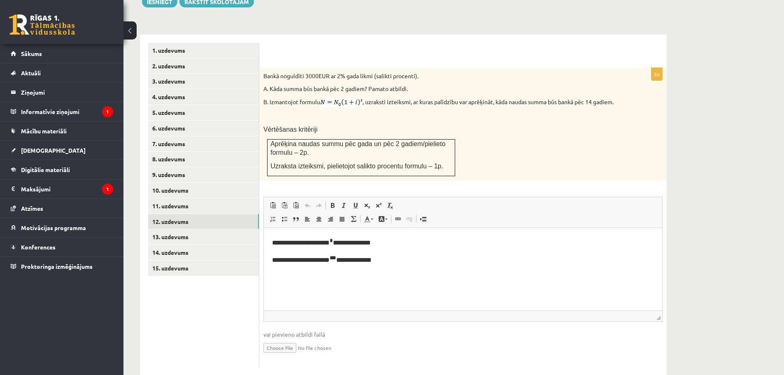
scroll to position [0, 0]
click at [168, 198] on link "11. uzdevums" at bounding box center [203, 205] width 111 height 15
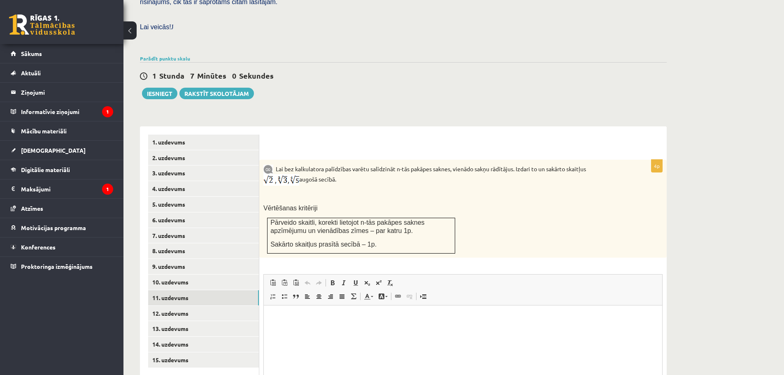
scroll to position [308, 0]
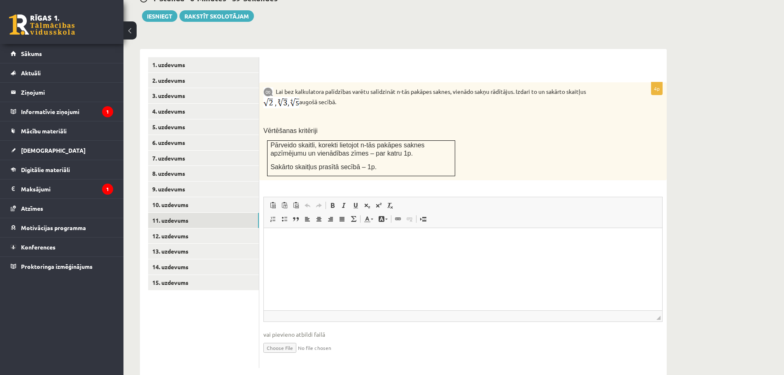
click at [281, 339] on input "file" at bounding box center [462, 347] width 399 height 17
type input "**********"
click at [177, 197] on link "10. uzdevums" at bounding box center [203, 204] width 111 height 15
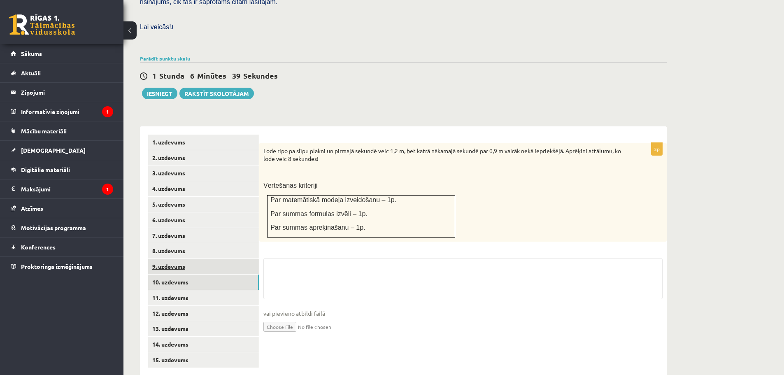
click at [185, 259] on link "9. uzdevums" at bounding box center [203, 266] width 111 height 15
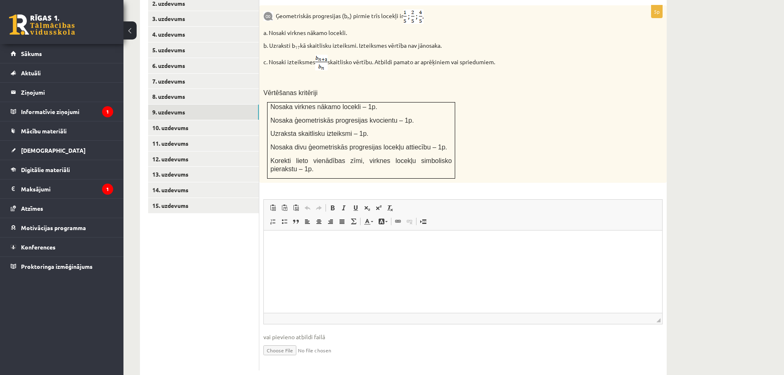
scroll to position [388, 0]
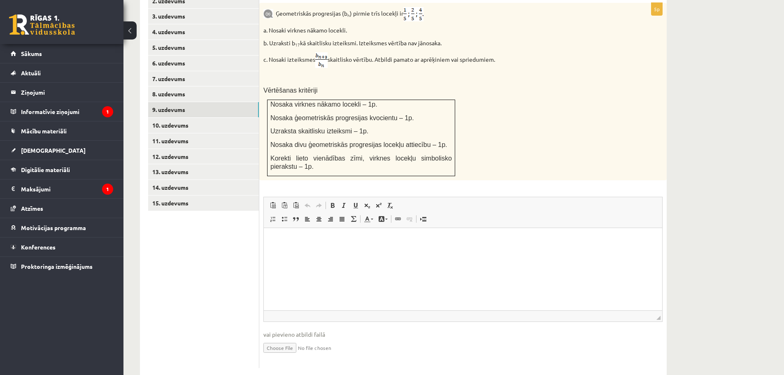
click at [278, 339] on input "file" at bounding box center [462, 347] width 399 height 17
type input "**********"
click at [181, 86] on link "8. uzdevums" at bounding box center [203, 93] width 111 height 15
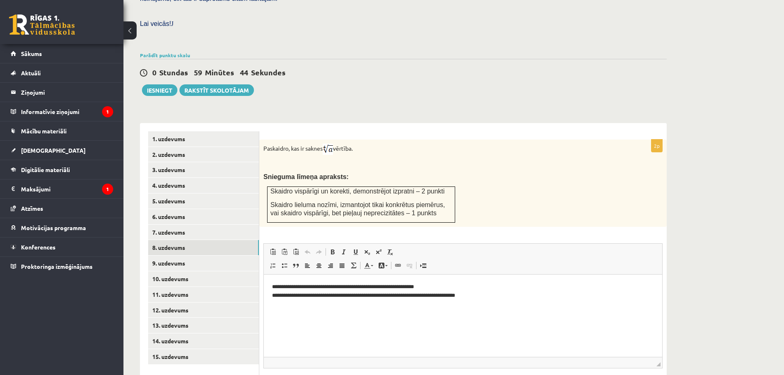
scroll to position [281, 0]
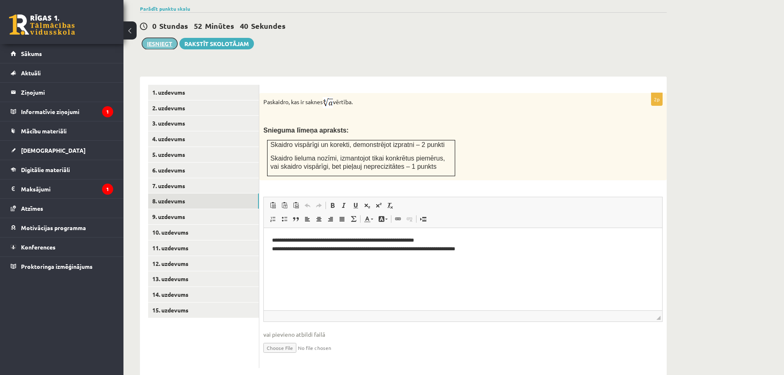
click at [155, 38] on button "Iesniegt" at bounding box center [159, 44] width 35 height 12
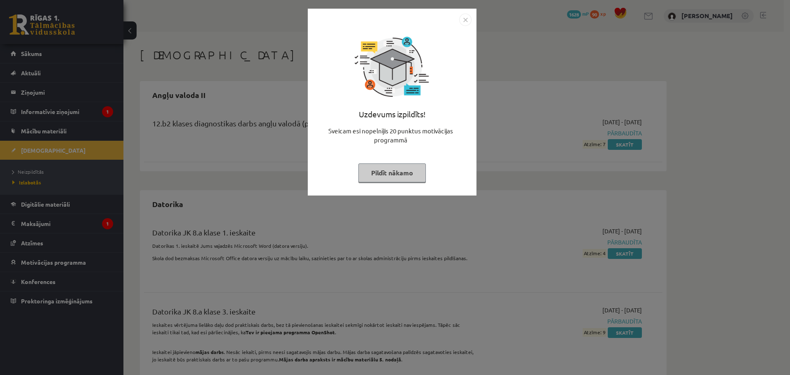
click at [465, 17] on img "Close" at bounding box center [465, 20] width 12 height 12
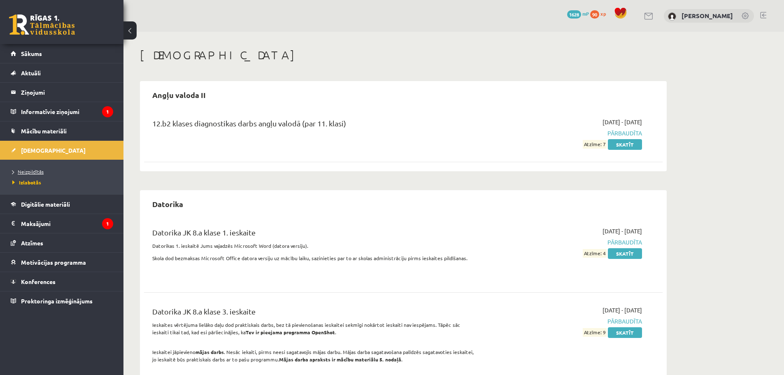
click at [42, 170] on span "Neizpildītās" at bounding box center [27, 171] width 31 height 7
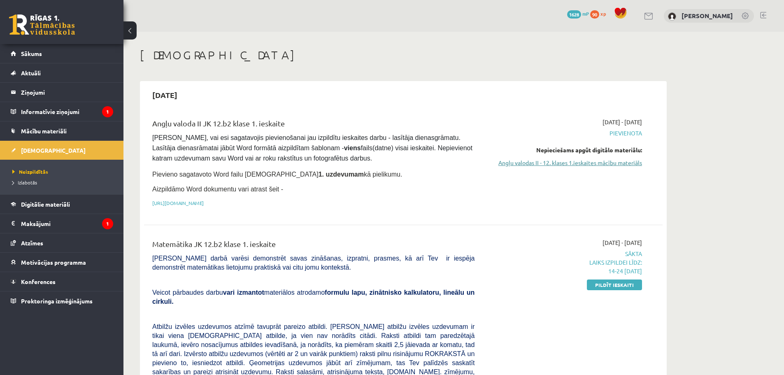
click at [602, 164] on link "Angļu valodas II - 12. klases 1.ieskaites mācību materiāls" at bounding box center [564, 162] width 155 height 9
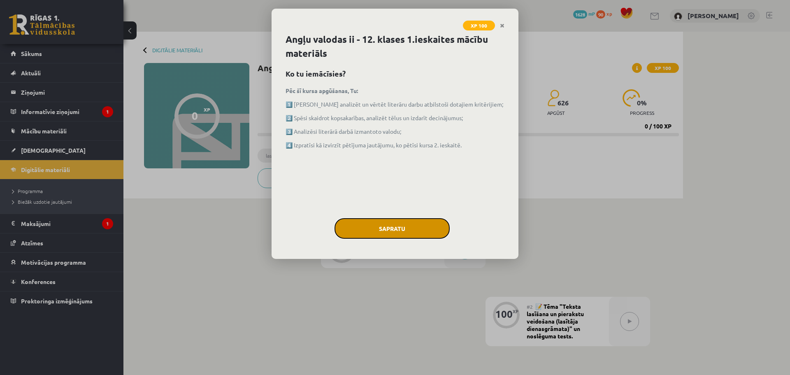
click at [377, 228] on button "Sapratu" at bounding box center [392, 228] width 115 height 21
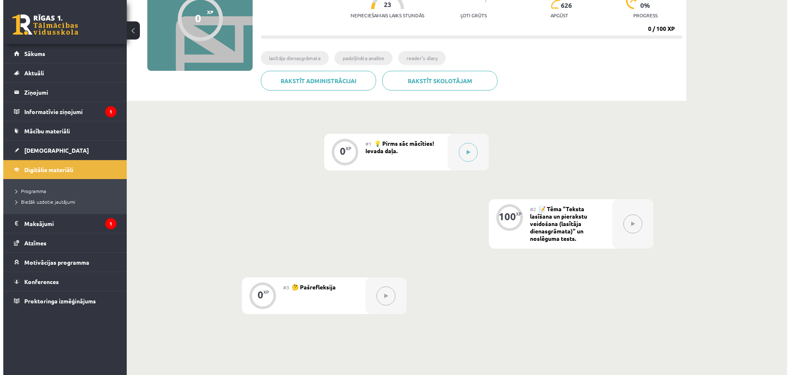
scroll to position [103, 0]
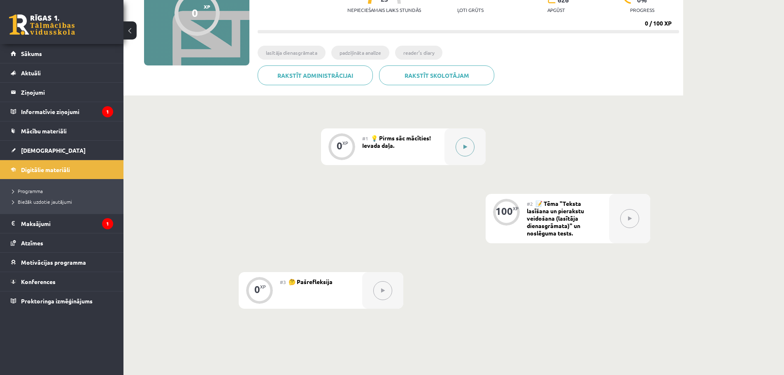
click at [471, 148] on button at bounding box center [465, 146] width 19 height 19
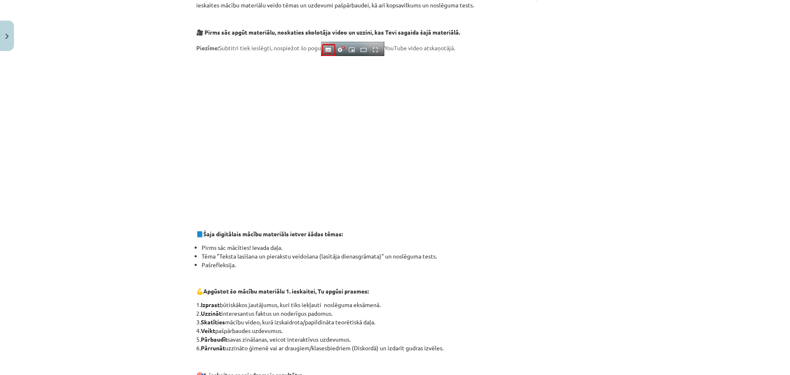
scroll to position [444, 0]
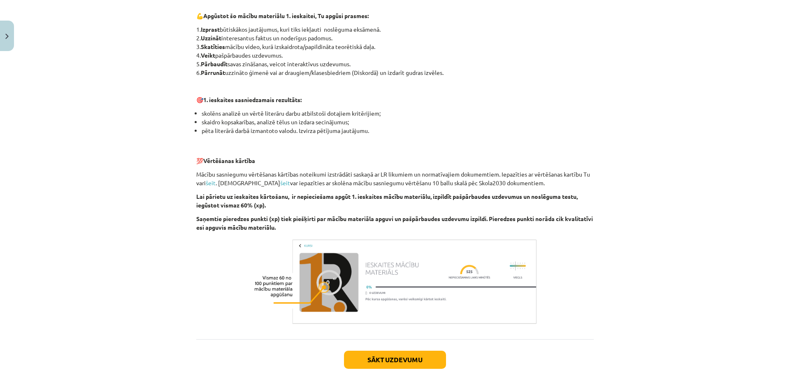
click at [400, 350] on div "Sākt uzdevumu Aizvērt" at bounding box center [395, 368] width 398 height 58
click at [393, 360] on button "Sākt uzdevumu" at bounding box center [395, 360] width 102 height 18
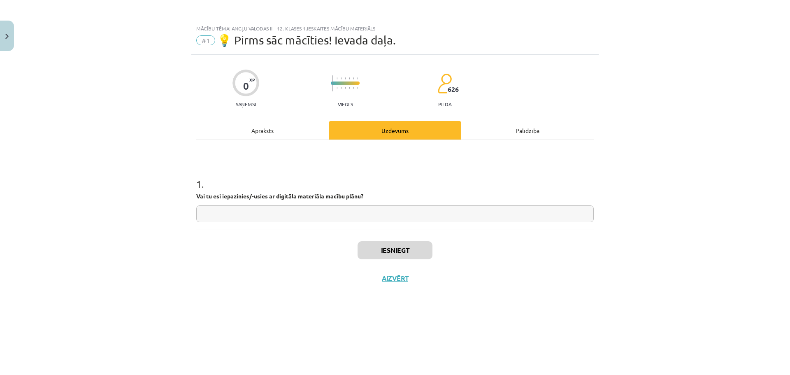
click at [291, 213] on input "text" at bounding box center [395, 213] width 398 height 17
type input "*********"
click at [405, 252] on button "Iesniegt" at bounding box center [395, 250] width 75 height 18
click at [405, 284] on button "Nākamā nodarbība" at bounding box center [395, 283] width 81 height 19
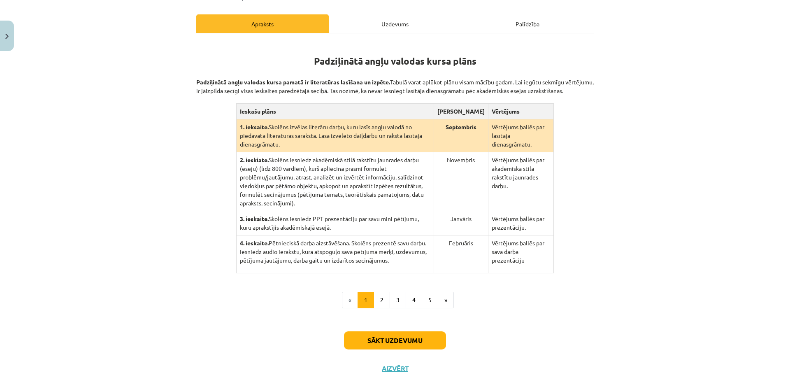
scroll to position [139, 0]
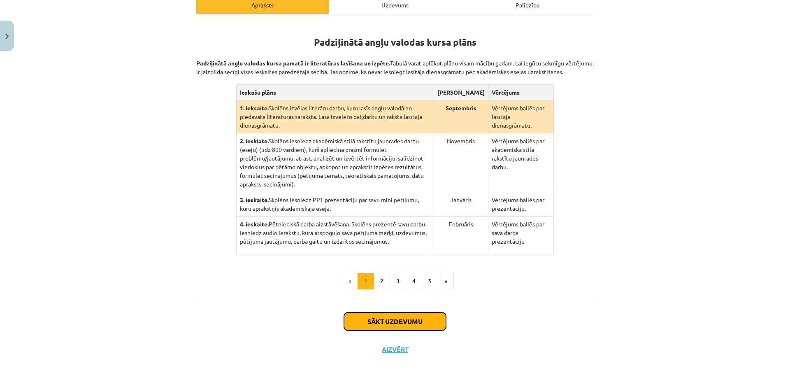
click at [413, 315] on button "Sākt uzdevumu" at bounding box center [395, 321] width 102 height 18
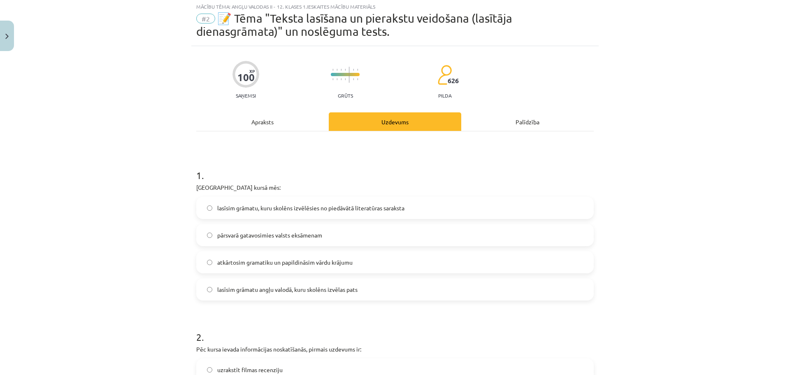
scroll to position [21, 0]
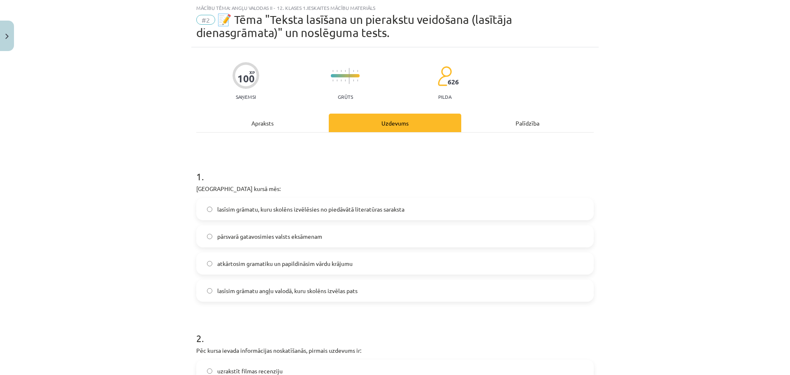
click at [313, 294] on span "lasīsim grāmatu angļu valodā, kuru skolēns izvēlas pats" at bounding box center [287, 290] width 140 height 9
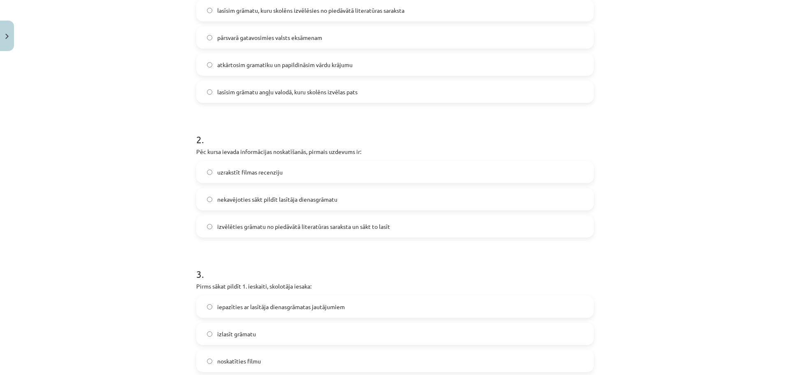
scroll to position [221, 0]
click at [301, 228] on span "izvēlēties grāmatu no piedāvātā literatūras saraksta un sākt to lasīt" at bounding box center [303, 224] width 173 height 9
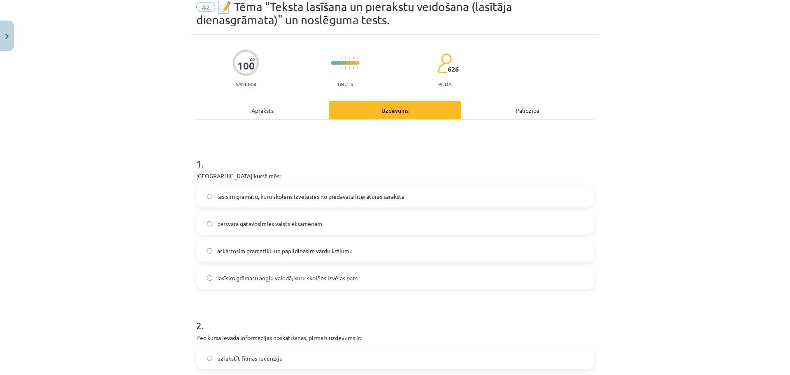
scroll to position [0, 0]
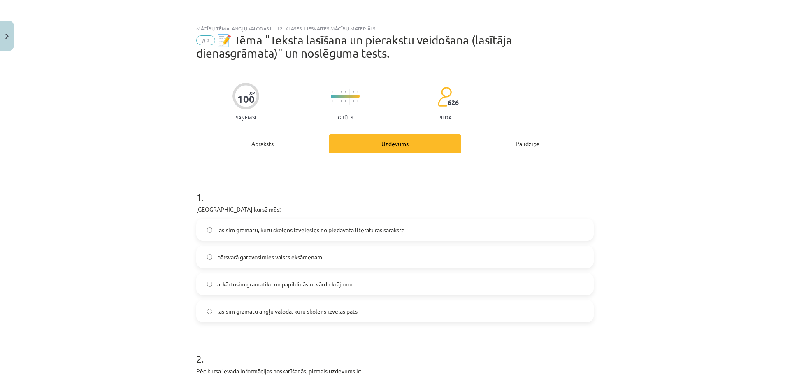
click at [251, 145] on div "Apraksts" at bounding box center [262, 143] width 133 height 19
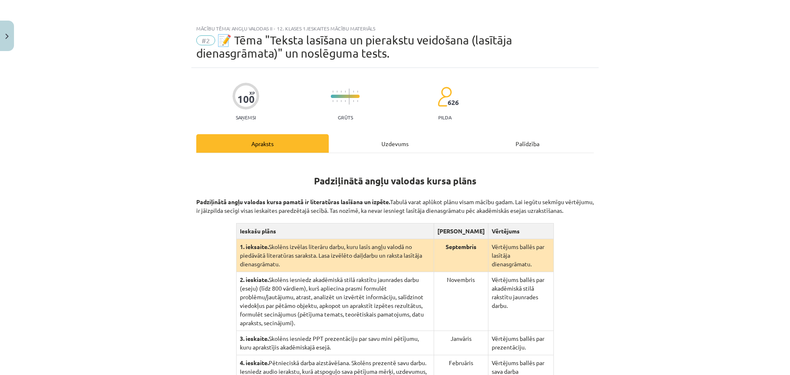
scroll to position [21, 0]
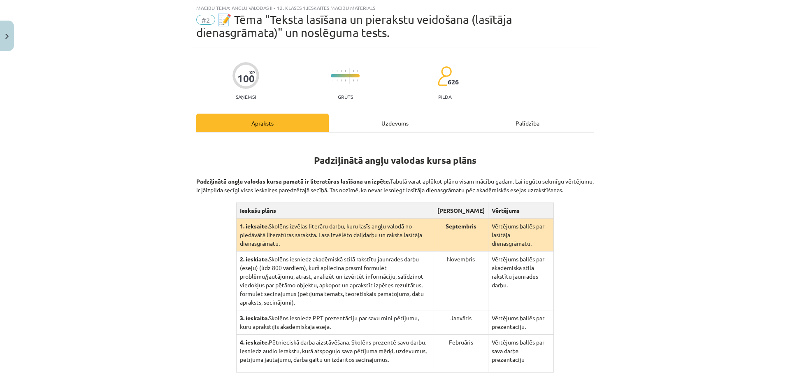
click at [401, 128] on div "Uzdevums" at bounding box center [395, 123] width 133 height 19
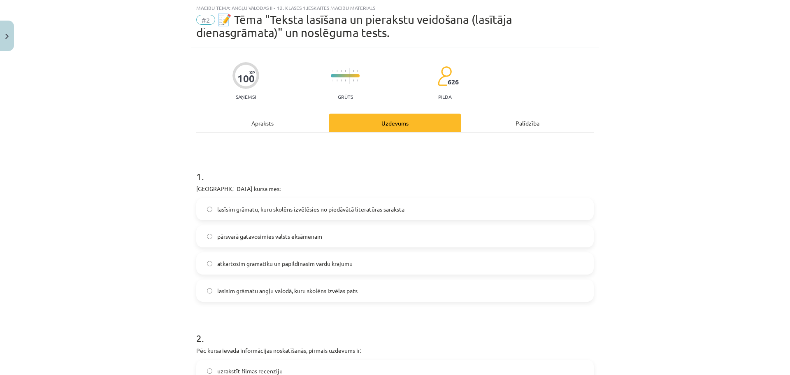
click at [295, 212] on span "lasīsim grāmatu, kuru skolēns izvēlēsies no piedāvātā literatūras saraksta" at bounding box center [310, 209] width 187 height 9
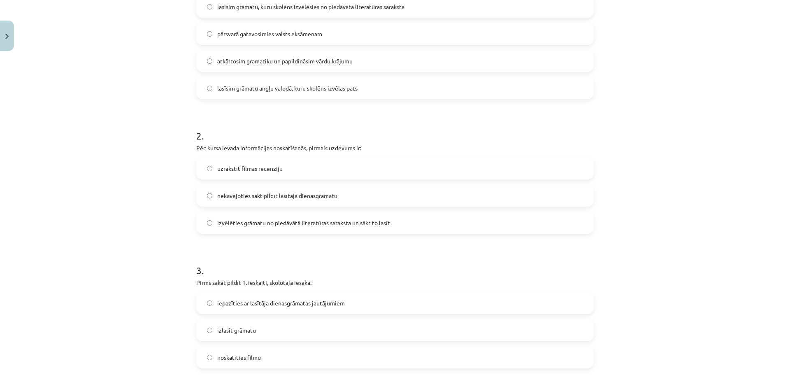
scroll to position [234, 0]
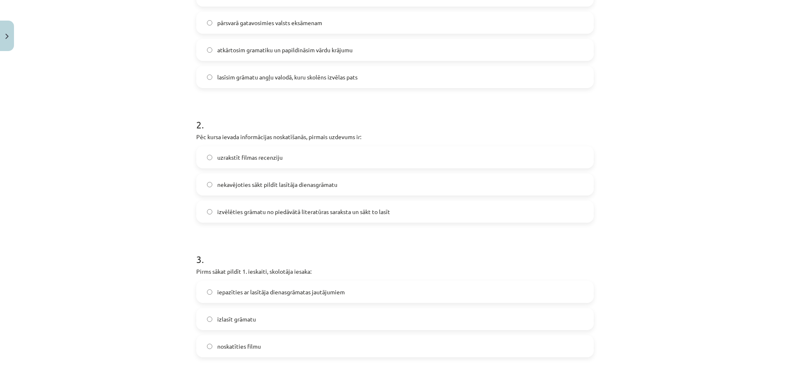
click at [306, 289] on span "iepazīties ar lasītāja dienasgrāmatas jautājumiem" at bounding box center [281, 292] width 128 height 9
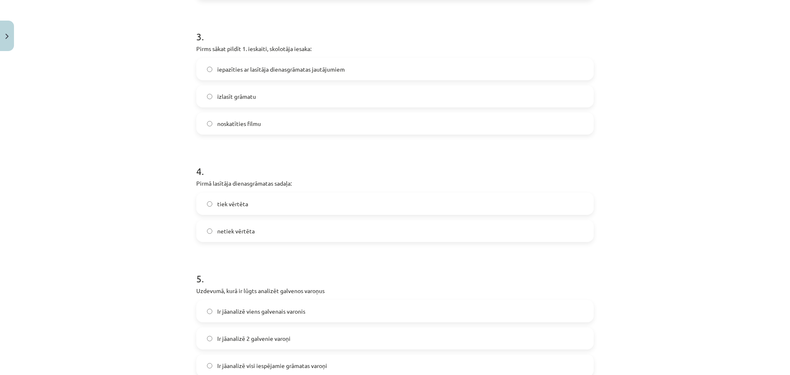
scroll to position [474, 0]
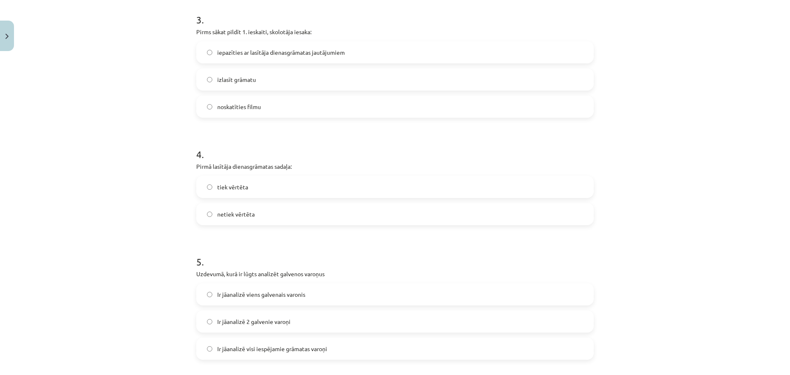
click at [311, 187] on label "tiek vērtēta" at bounding box center [395, 187] width 396 height 21
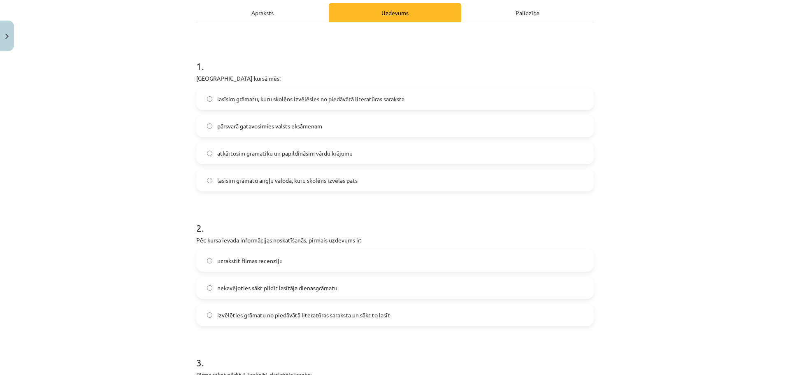
scroll to position [0, 0]
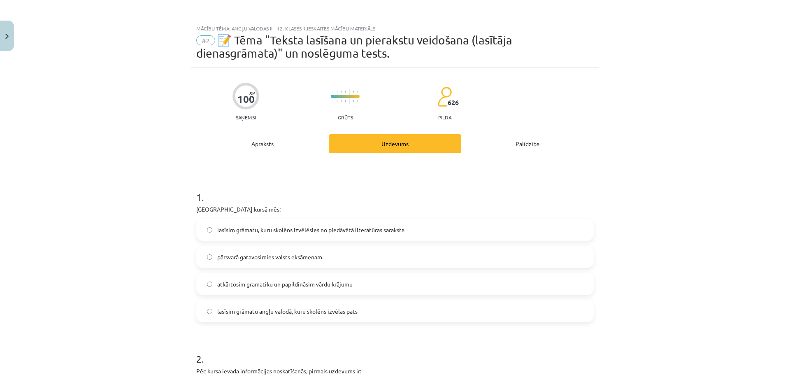
click at [277, 141] on div "Apraksts" at bounding box center [262, 143] width 133 height 19
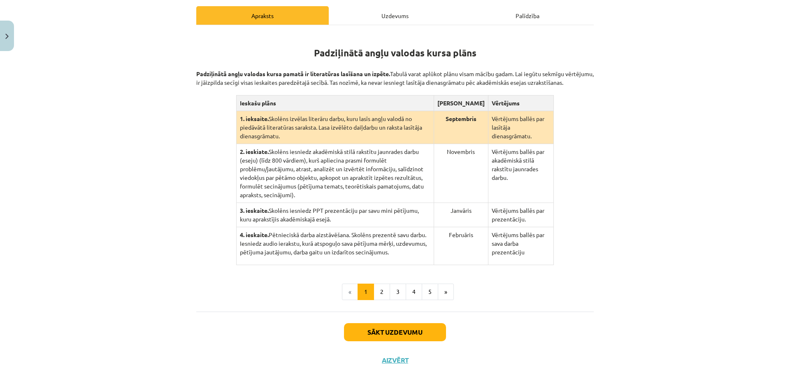
scroll to position [131, 0]
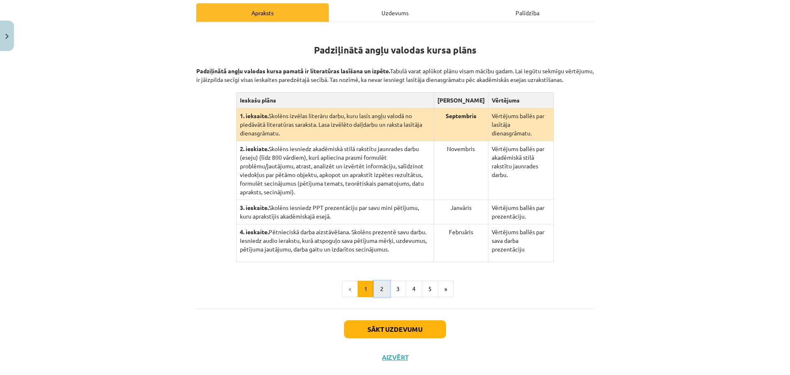
click at [386, 283] on button "2" at bounding box center [382, 289] width 16 height 16
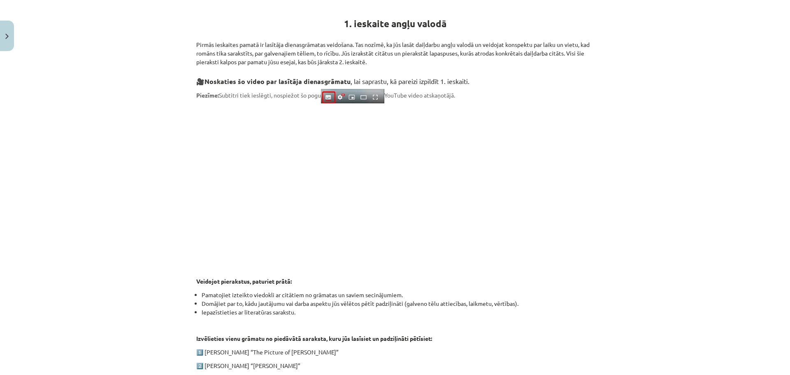
scroll to position [156, 0]
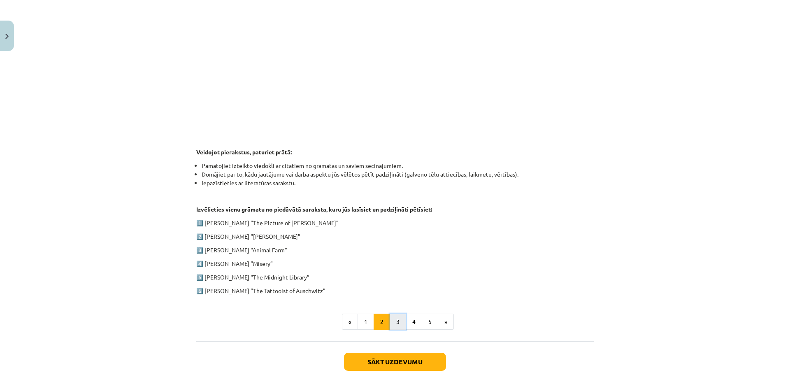
click at [390, 326] on button "3" at bounding box center [398, 322] width 16 height 16
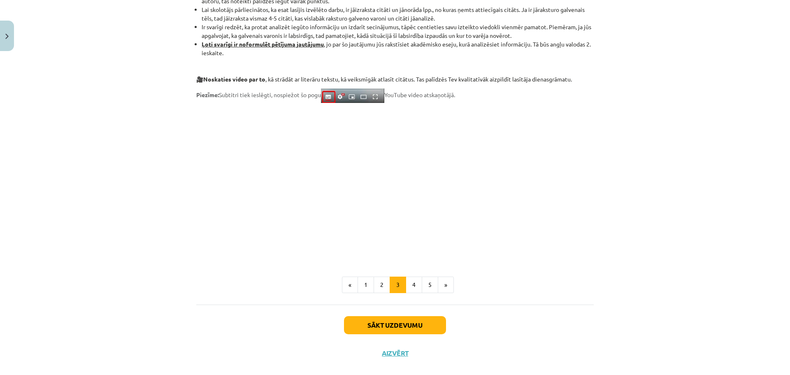
scroll to position [603, 0]
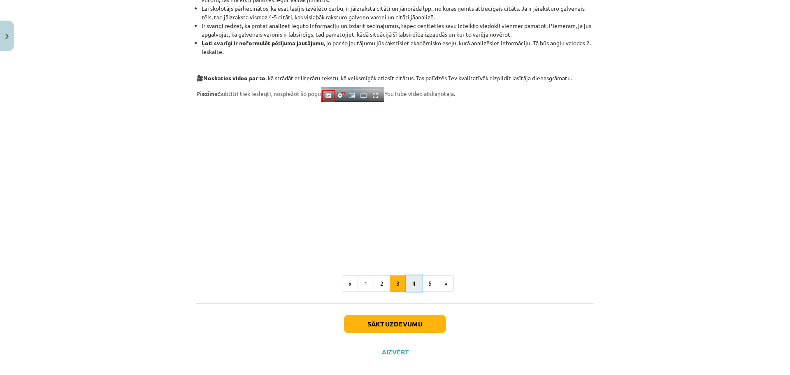
click at [414, 280] on button "4" at bounding box center [414, 283] width 16 height 16
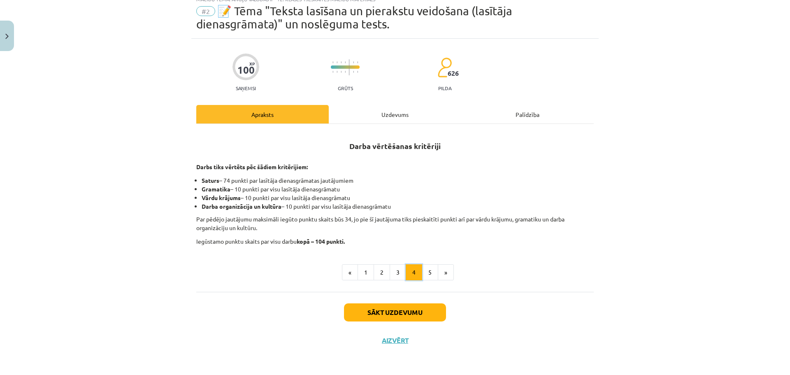
scroll to position [29, 0]
click at [438, 274] on button "»" at bounding box center [446, 272] width 16 height 16
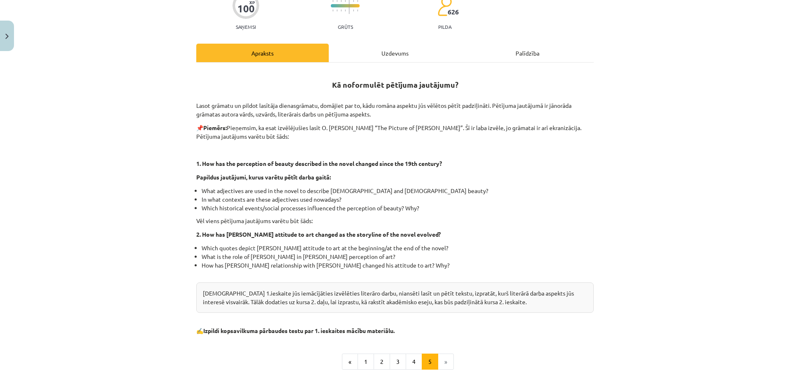
scroll to position [180, 0]
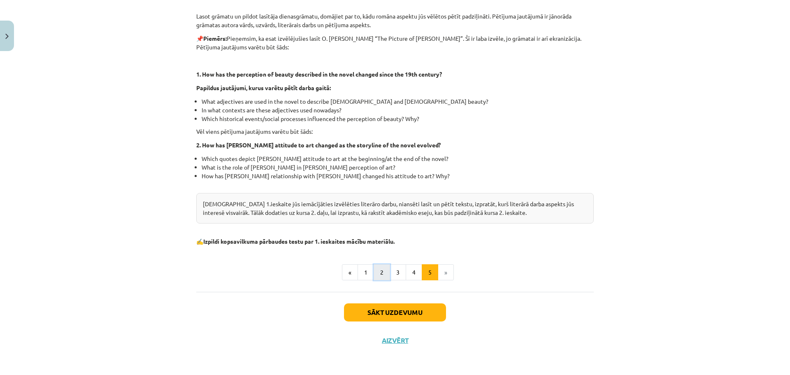
click at [379, 271] on button "2" at bounding box center [382, 272] width 16 height 16
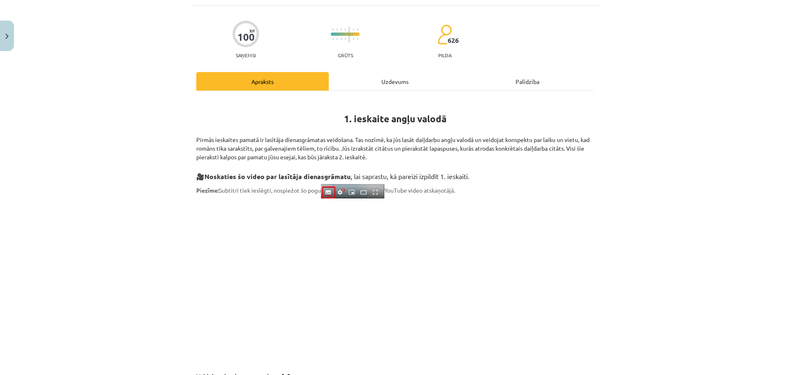
scroll to position [60, 0]
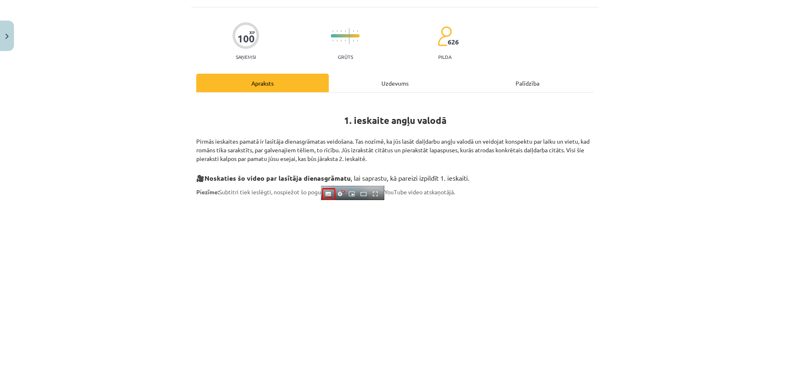
click at [388, 84] on div "Uzdevums" at bounding box center [395, 83] width 133 height 19
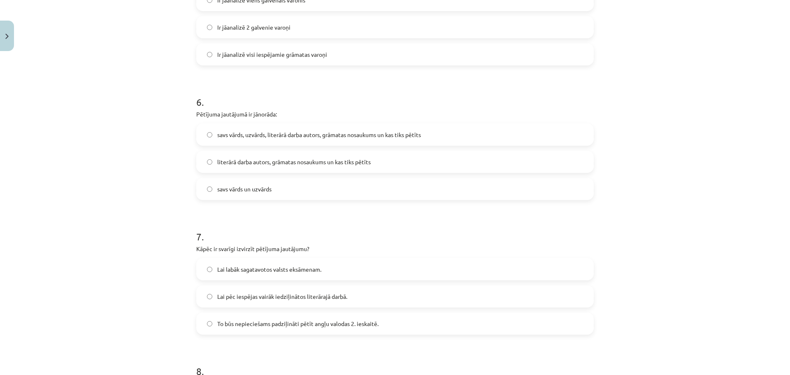
scroll to position [772, 0]
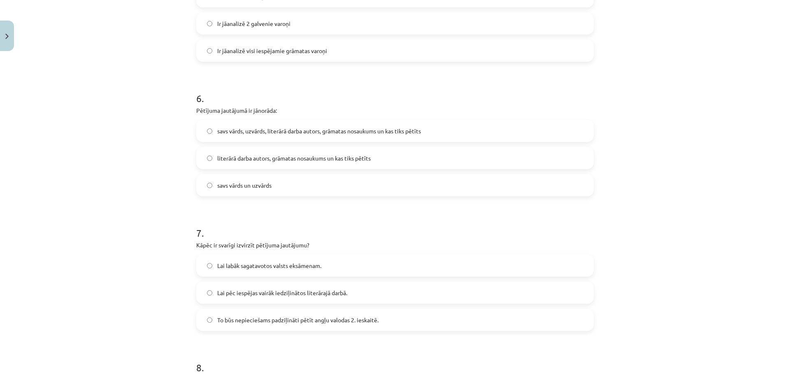
click at [314, 132] on span "savs vārds, uzvārds, literārā darba autors, grāmatas nosaukums un kas tiks pētī…" at bounding box center [319, 131] width 204 height 9
click at [319, 302] on label "Lai pēc iespējas vairāk iedziļinātos literārajā darbā." at bounding box center [395, 292] width 396 height 21
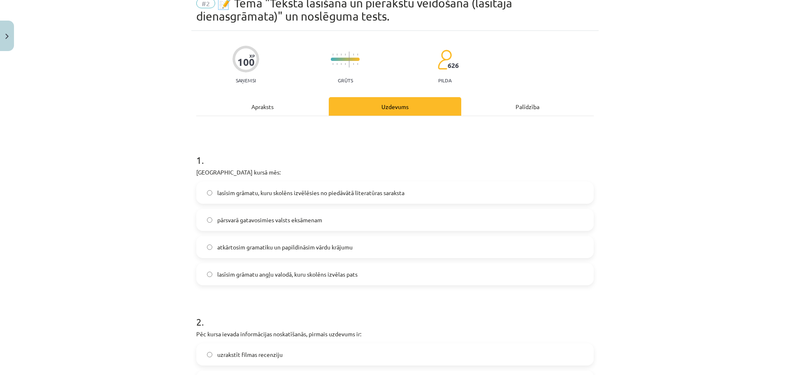
scroll to position [0, 0]
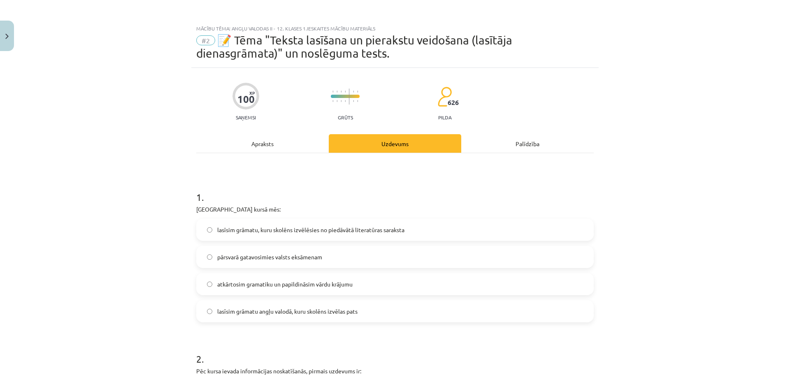
click at [262, 143] on div "Apraksts" at bounding box center [262, 143] width 133 height 19
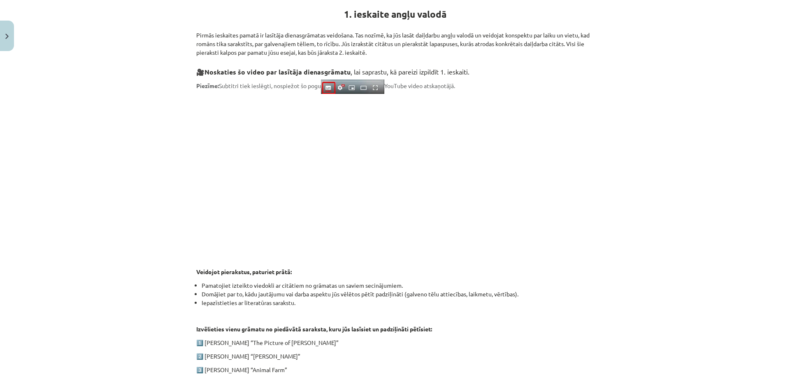
scroll to position [135, 0]
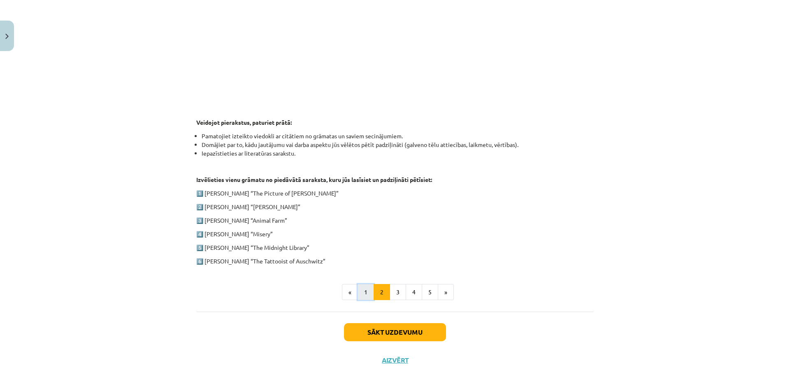
click at [365, 290] on button "1" at bounding box center [366, 292] width 16 height 16
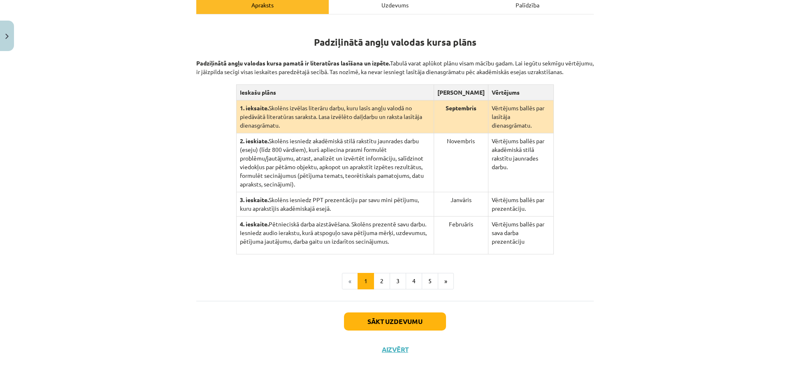
scroll to position [0, 0]
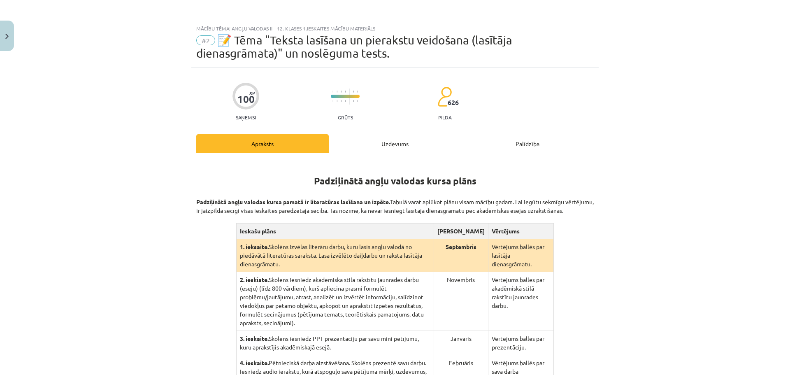
click at [420, 145] on div "Uzdevums" at bounding box center [395, 143] width 133 height 19
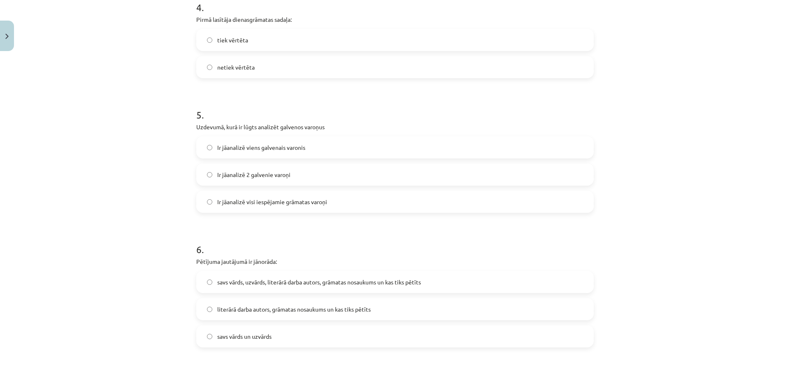
scroll to position [626, 0]
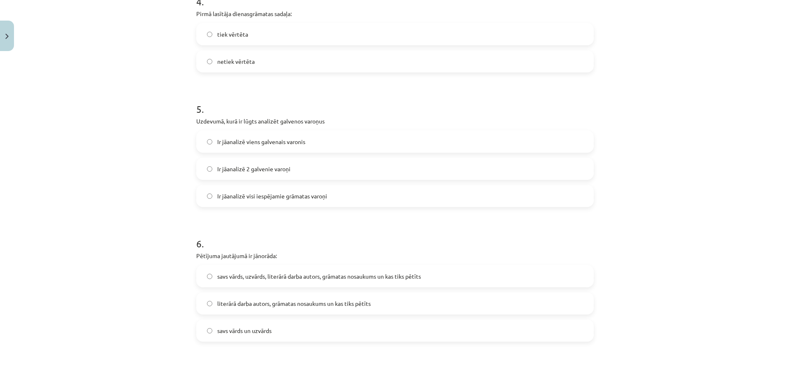
click at [293, 141] on span "Ir jāanalizē viens galvenais varonis" at bounding box center [261, 141] width 88 height 9
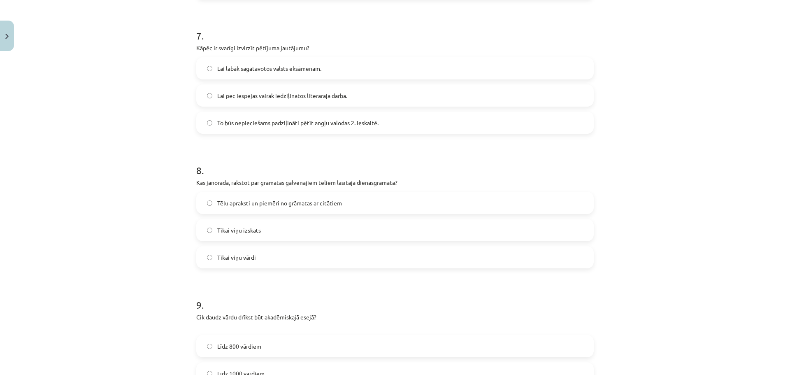
scroll to position [976, 0]
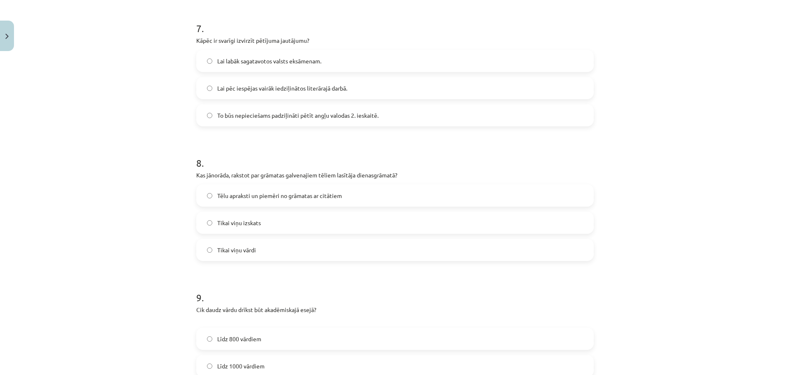
click at [286, 198] on span "Tēlu apraksti un piemēri no grāmatas ar citātiem" at bounding box center [279, 195] width 125 height 9
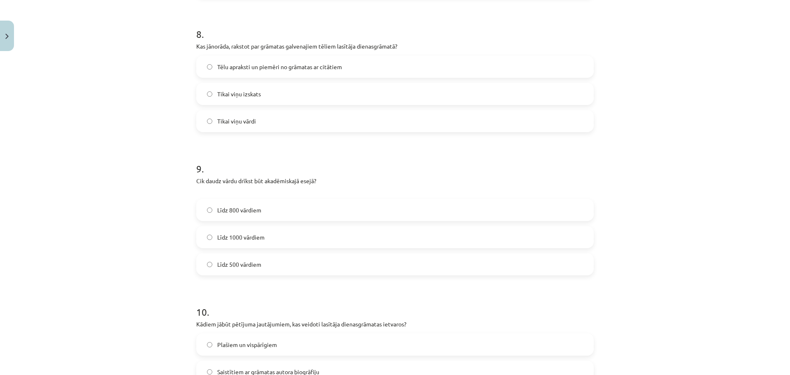
scroll to position [1129, 0]
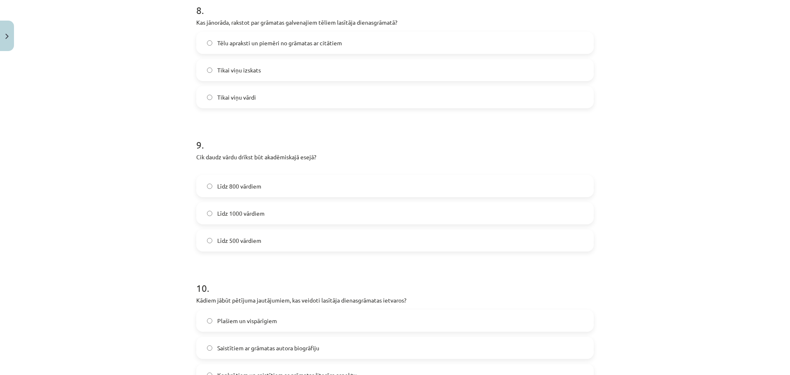
click at [247, 187] on span "Līdz 800 vārdiem" at bounding box center [239, 186] width 44 height 9
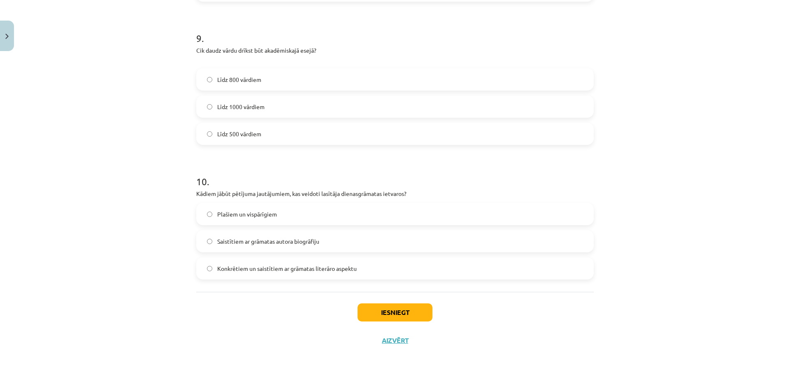
click at [289, 216] on label "Plašiem un vispārīgiem" at bounding box center [395, 214] width 396 height 21
click at [316, 270] on span "Konkrētiem un saistītiem ar grāmatas literāro aspektu" at bounding box center [287, 268] width 140 height 9
click at [405, 309] on button "Iesniegt" at bounding box center [395, 312] width 75 height 18
click at [410, 314] on button "Iesniegt" at bounding box center [395, 312] width 75 height 18
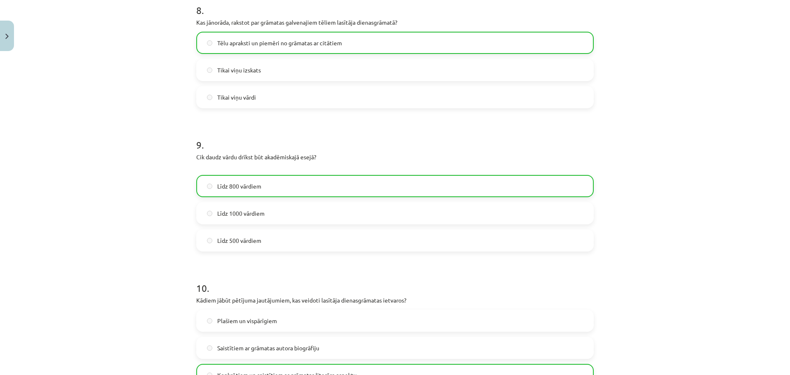
scroll to position [1262, 0]
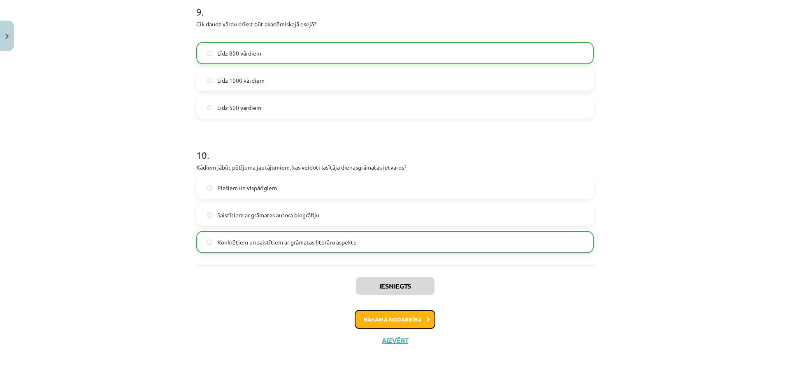
click at [383, 320] on button "Nākamā nodarbība" at bounding box center [395, 319] width 81 height 19
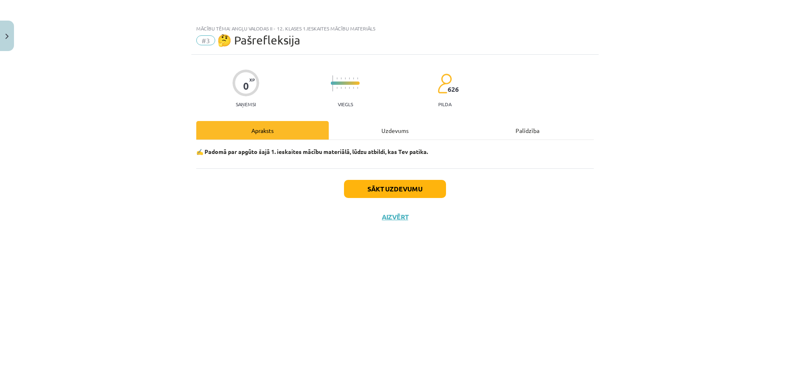
scroll to position [0, 0]
click at [418, 192] on button "Sākt uzdevumu" at bounding box center [395, 189] width 102 height 18
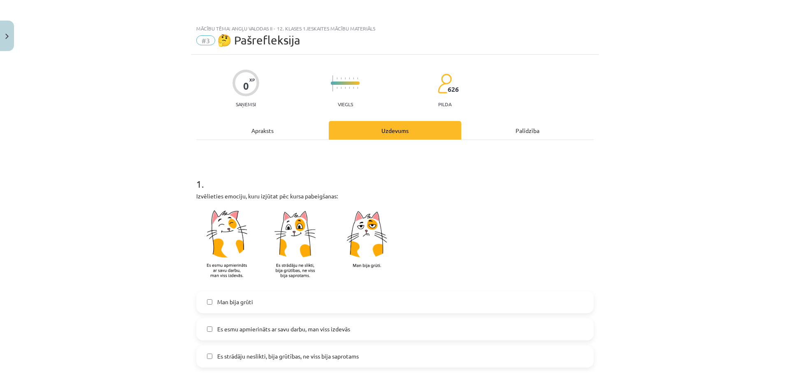
click at [267, 331] on span "Es esmu apmierināts ar savu darbu, man viss izdevās" at bounding box center [283, 329] width 133 height 9
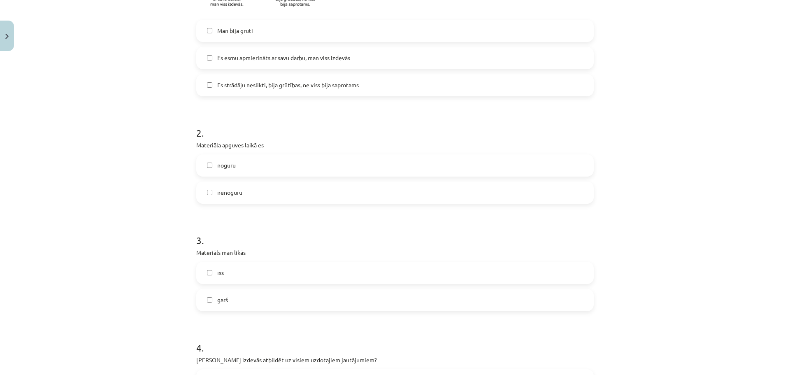
scroll to position [279, 0]
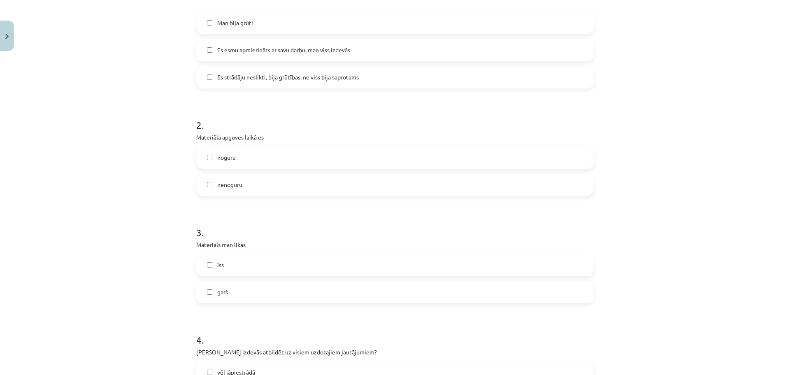
click at [309, 79] on span "Es strādāju neslikti, bija grūtības, ne viss bija saprotams" at bounding box center [288, 77] width 142 height 9
click at [237, 157] on label "noguru" at bounding box center [395, 157] width 396 height 21
click at [242, 185] on label "nenoguru" at bounding box center [395, 184] width 396 height 21
click at [227, 152] on label "noguru" at bounding box center [395, 157] width 396 height 21
click at [226, 267] on label "īss" at bounding box center [395, 265] width 396 height 21
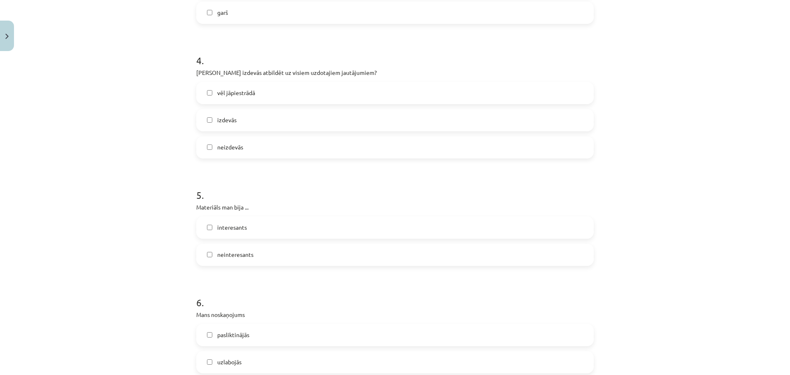
scroll to position [604, 0]
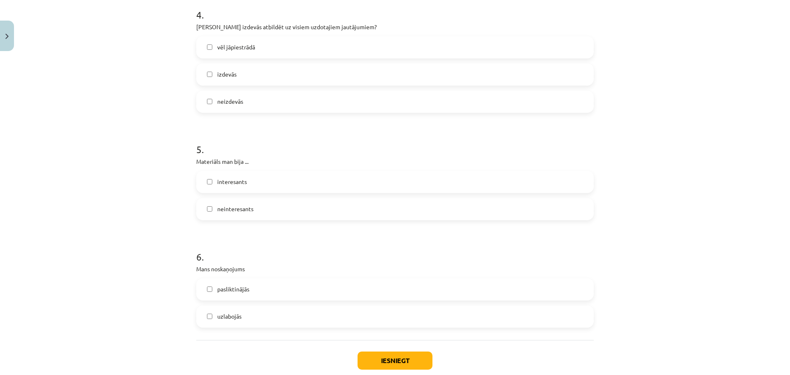
click at [235, 80] on label "izdevās" at bounding box center [395, 74] width 396 height 21
click at [232, 45] on span "vēl jāpiestrādā" at bounding box center [236, 47] width 38 height 9
click at [225, 74] on span "izdevās" at bounding box center [226, 74] width 19 height 9
click at [237, 177] on span "interesants" at bounding box center [232, 181] width 30 height 9
click at [234, 314] on span "uzlabojās" at bounding box center [229, 316] width 24 height 9
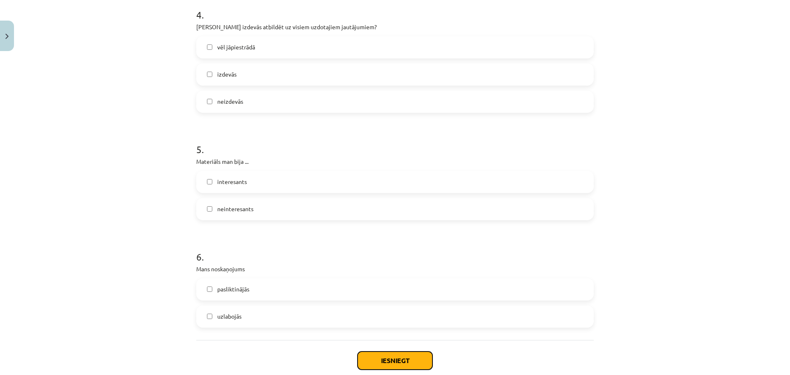
click at [384, 362] on button "Iesniegt" at bounding box center [395, 360] width 75 height 18
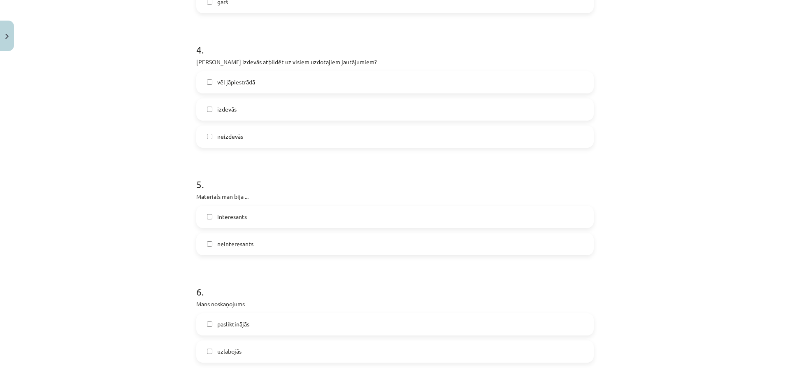
scroll to position [652, 0]
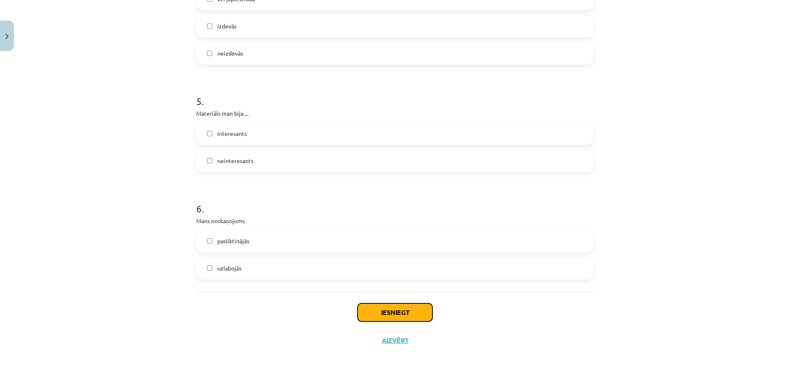
click at [409, 314] on button "Iesniegt" at bounding box center [395, 312] width 75 height 18
click at [404, 304] on button "Iesniegt" at bounding box center [395, 312] width 75 height 18
click at [396, 316] on button "Iesniegt" at bounding box center [395, 312] width 75 height 18
click at [397, 310] on button "Iesniegt" at bounding box center [395, 312] width 75 height 18
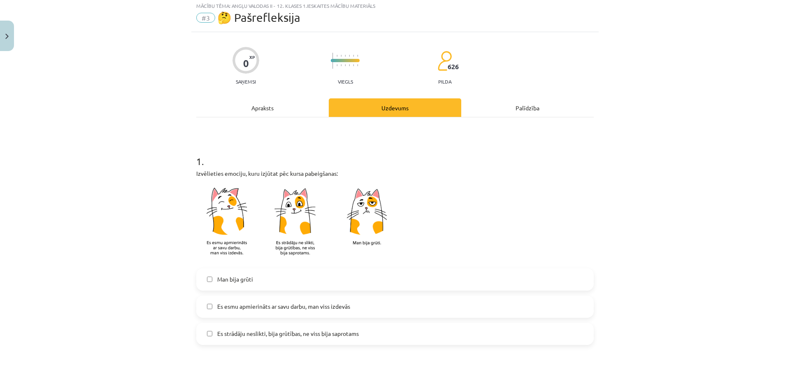
scroll to position [0, 0]
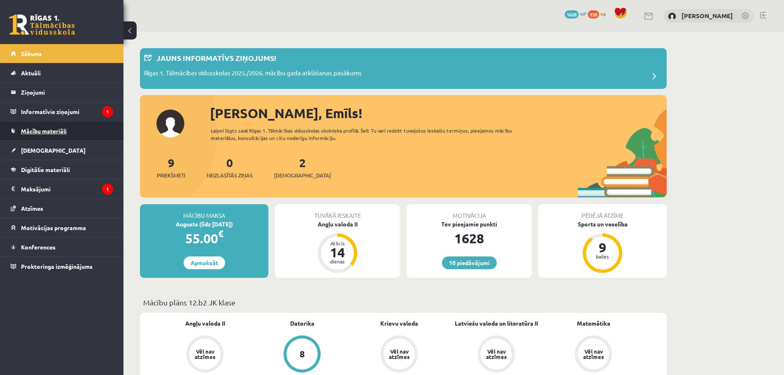
click at [46, 126] on link "Mācību materiāli" at bounding box center [62, 130] width 102 height 19
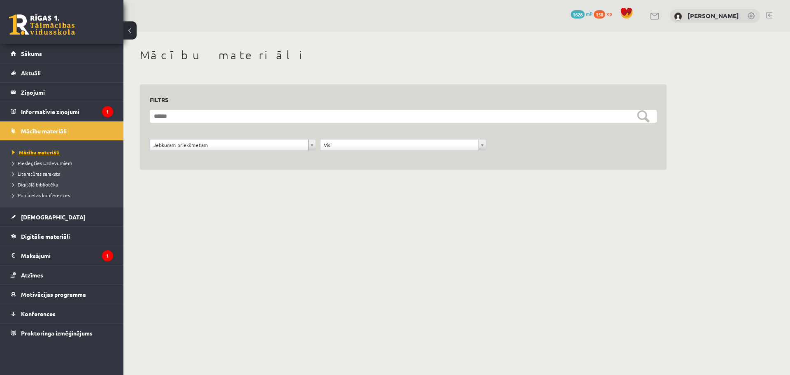
drag, startPoint x: 790, startPoint y: 0, endPoint x: 39, endPoint y: 153, distance: 766.0
click at [39, 153] on span "Mācību materiāli" at bounding box center [35, 152] width 47 height 7
click at [40, 153] on span "Mācību materiāli" at bounding box center [35, 152] width 47 height 7
click at [43, 218] on span "[DEMOGRAPHIC_DATA]" at bounding box center [53, 216] width 65 height 7
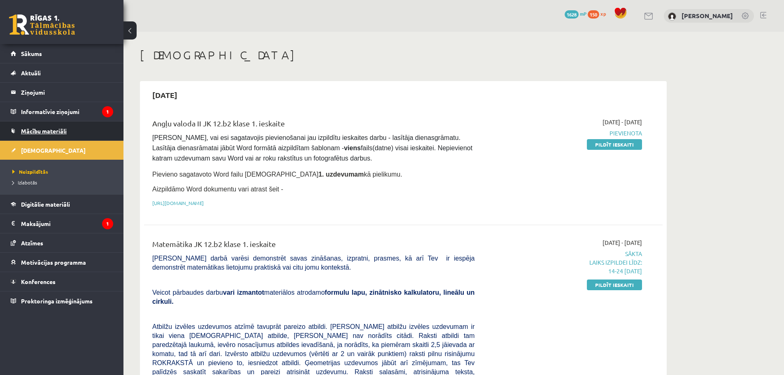
click at [40, 132] on span "Mācību materiāli" at bounding box center [44, 130] width 46 height 7
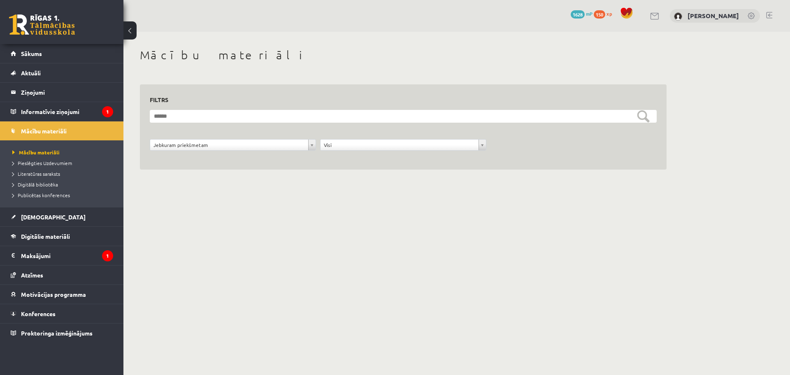
click at [315, 143] on div "Jebkuram priekšmetam" at bounding box center [233, 145] width 166 height 12
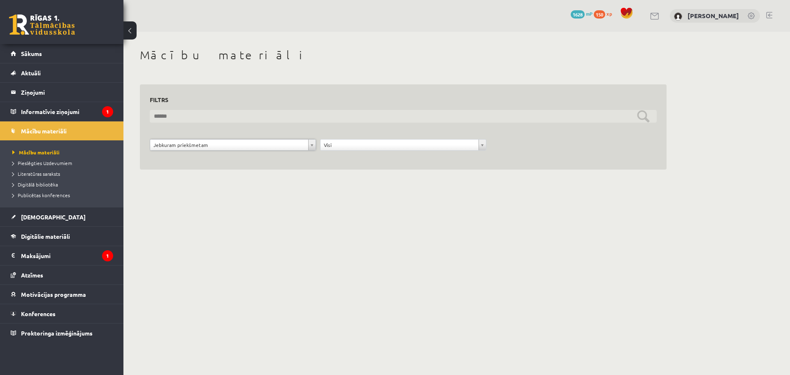
click at [603, 119] on input "text" at bounding box center [403, 116] width 507 height 13
type input "**********"
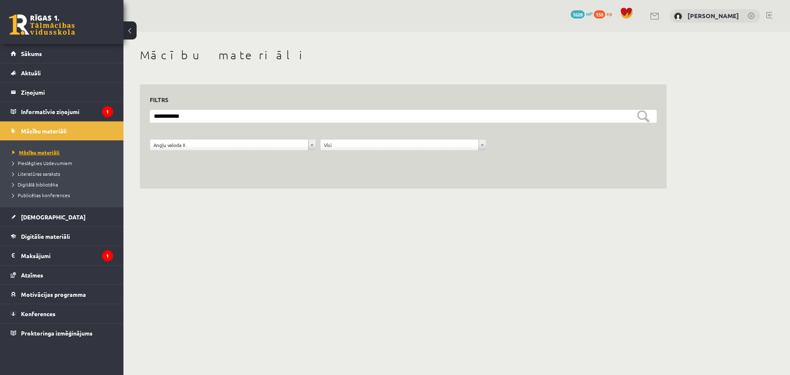
click at [40, 153] on span "Mācību materiāli" at bounding box center [35, 152] width 47 height 7
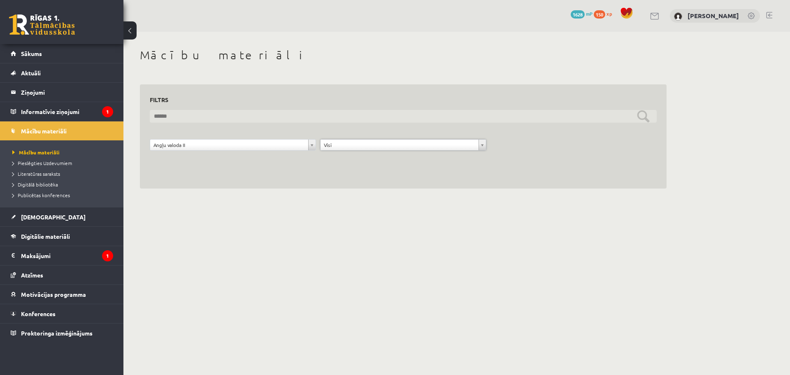
click at [198, 114] on input "text" at bounding box center [403, 116] width 507 height 13
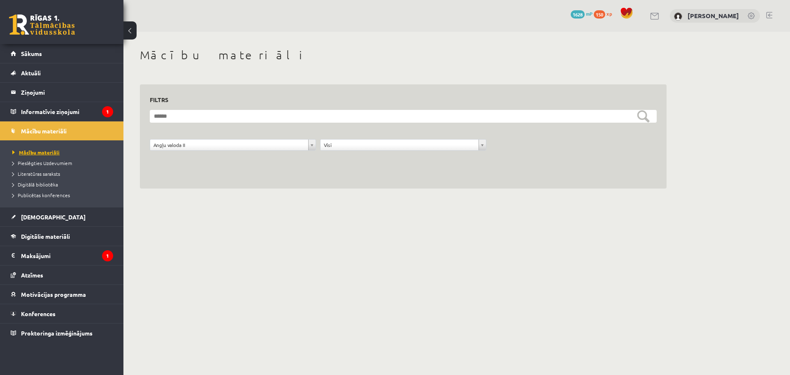
click at [23, 151] on span "Mācību materiāli" at bounding box center [35, 152] width 47 height 7
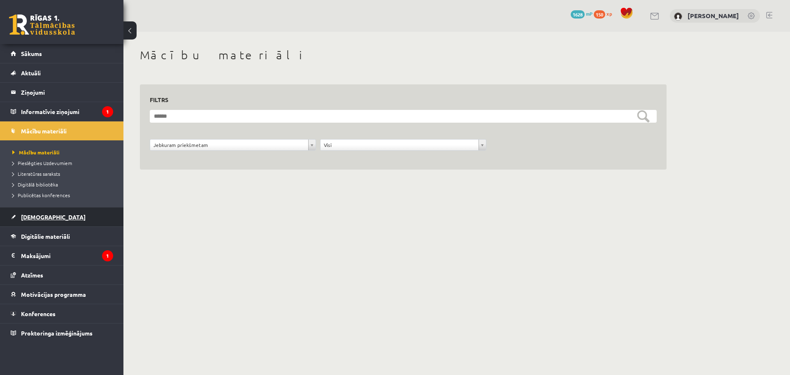
click at [37, 212] on link "[DEMOGRAPHIC_DATA]" at bounding box center [62, 216] width 102 height 19
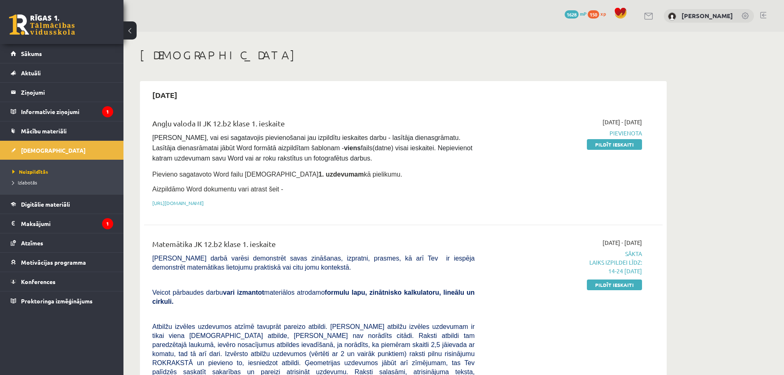
scroll to position [38, 0]
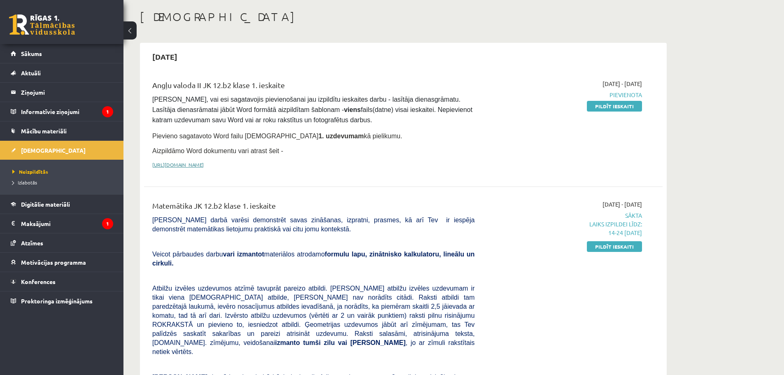
click at [204, 164] on link "[URL][DOMAIN_NAME]" at bounding box center [177, 164] width 51 height 7
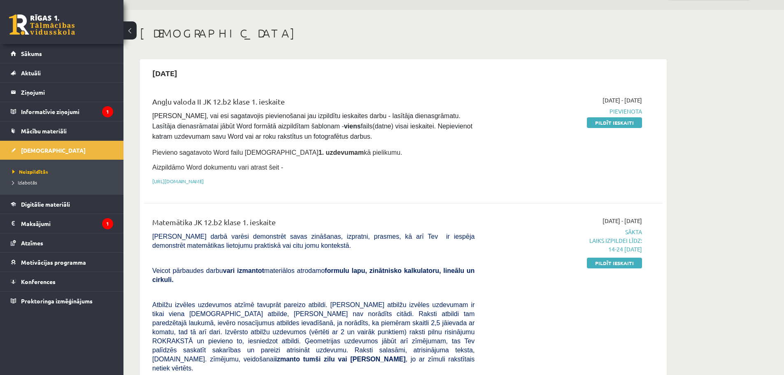
scroll to position [0, 0]
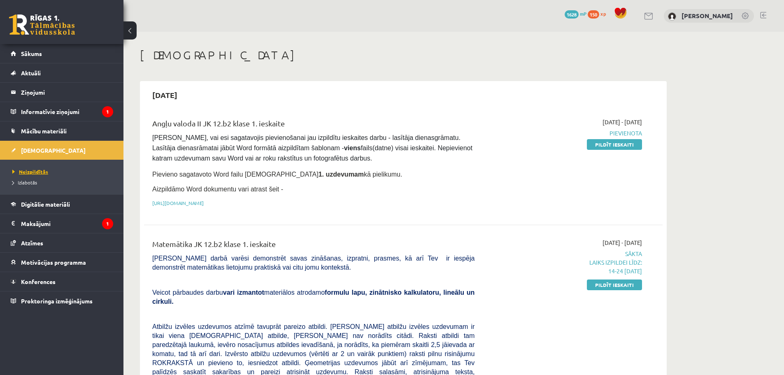
click at [27, 172] on span "Neizpildītās" at bounding box center [30, 171] width 36 height 7
click at [43, 130] on span "Mācību materiāli" at bounding box center [44, 130] width 46 height 7
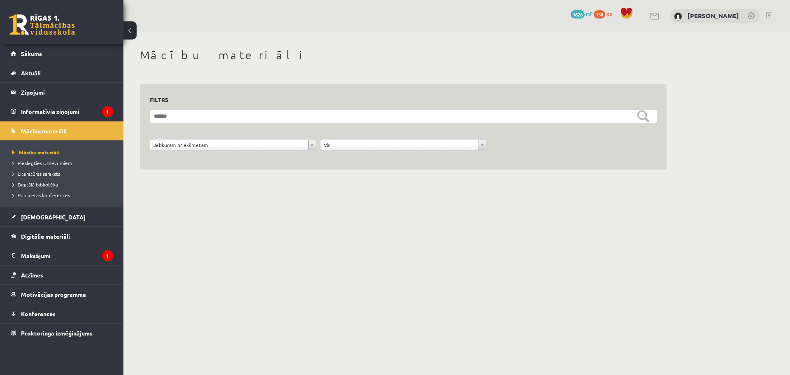
click at [49, 180] on li "Digitālā bibliotēka" at bounding box center [63, 184] width 103 height 11
click at [47, 187] on link "Digitālā bibliotēka" at bounding box center [63, 184] width 103 height 7
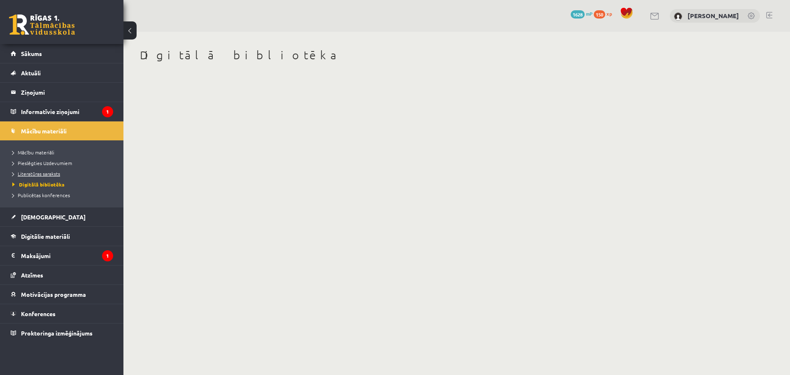
click at [40, 171] on span "Literatūras saraksts" at bounding box center [36, 173] width 48 height 7
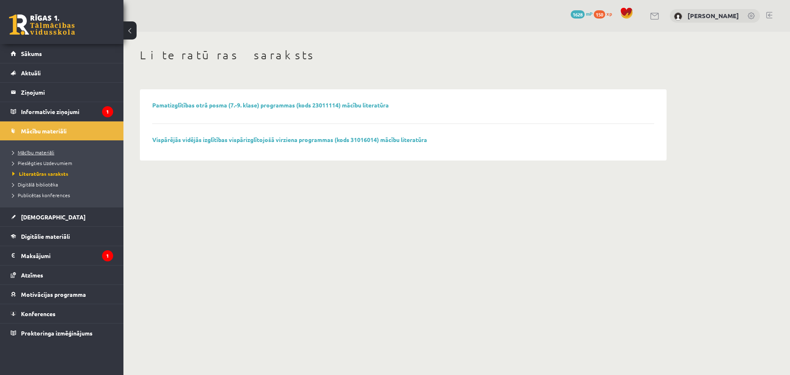
click at [39, 154] on span "Mācību materiāli" at bounding box center [33, 152] width 42 height 7
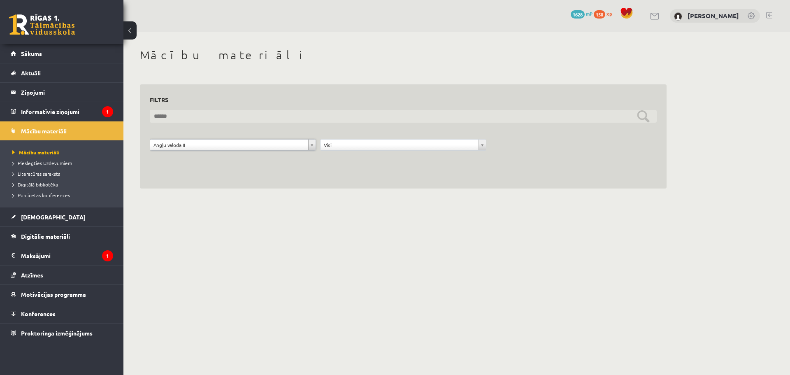
click at [502, 117] on input "text" at bounding box center [403, 116] width 507 height 13
click at [216, 113] on input "text" at bounding box center [403, 116] width 507 height 13
type input "**********"
click at [644, 118] on input "**********" at bounding box center [403, 116] width 507 height 13
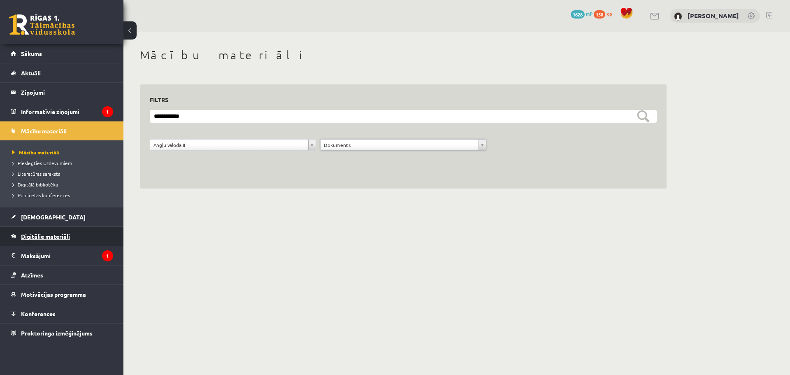
click at [39, 238] on span "Digitālie materiāli" at bounding box center [45, 236] width 49 height 7
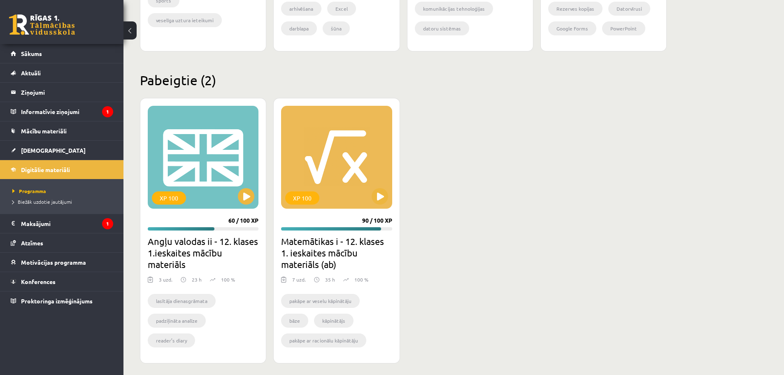
scroll to position [703, 0]
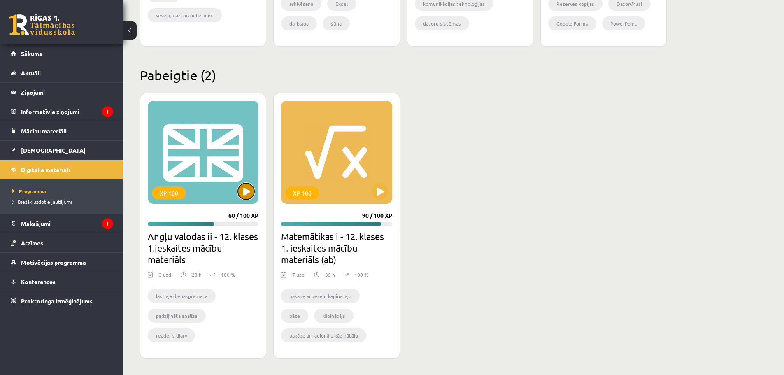
click at [249, 194] on button at bounding box center [246, 191] width 16 height 16
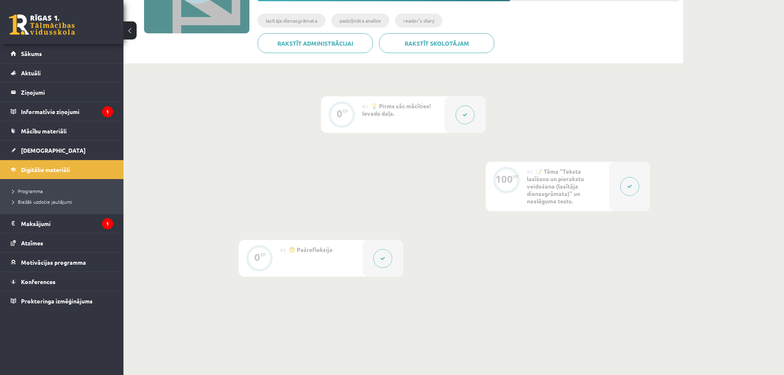
scroll to position [181, 0]
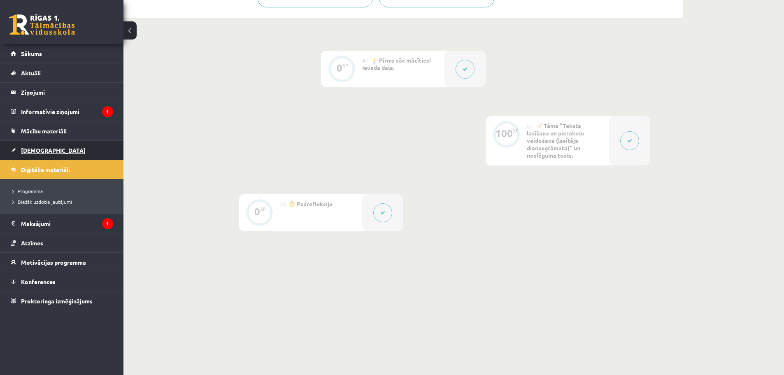
click at [40, 149] on span "[DEMOGRAPHIC_DATA]" at bounding box center [53, 150] width 65 height 7
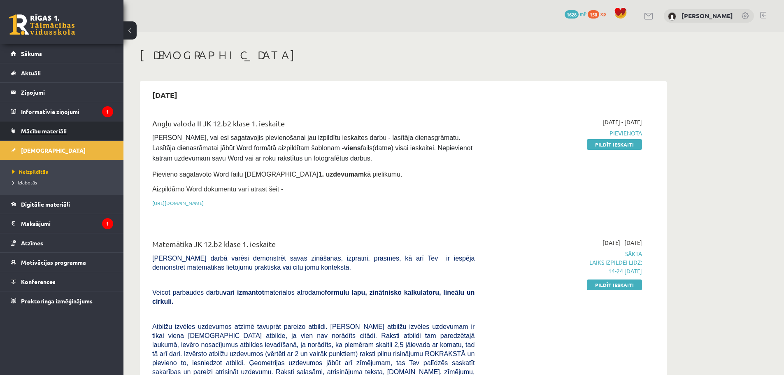
click at [45, 123] on link "Mācību materiāli" at bounding box center [62, 130] width 102 height 19
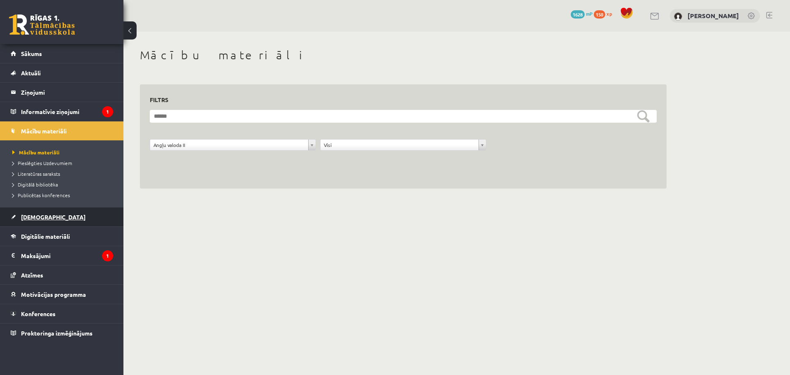
click at [62, 212] on link "[DEMOGRAPHIC_DATA]" at bounding box center [62, 216] width 102 height 19
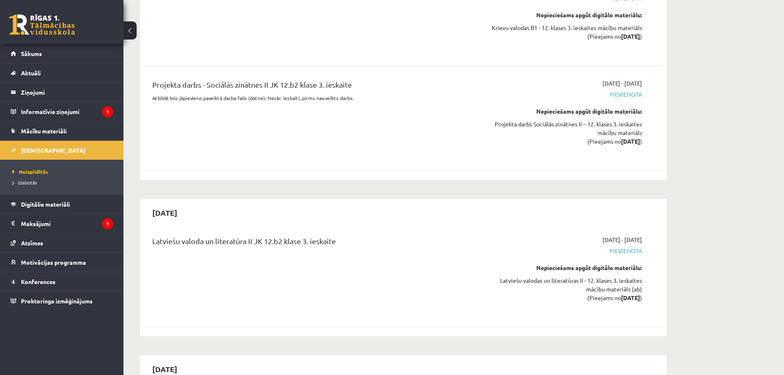
scroll to position [4435, 0]
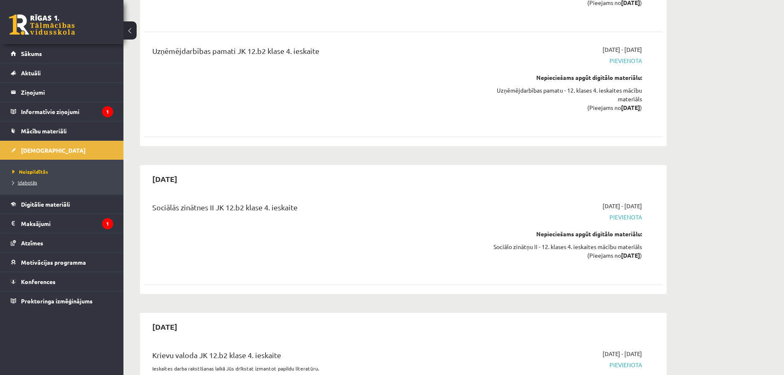
click at [29, 181] on span "Izlabotās" at bounding box center [24, 182] width 25 height 7
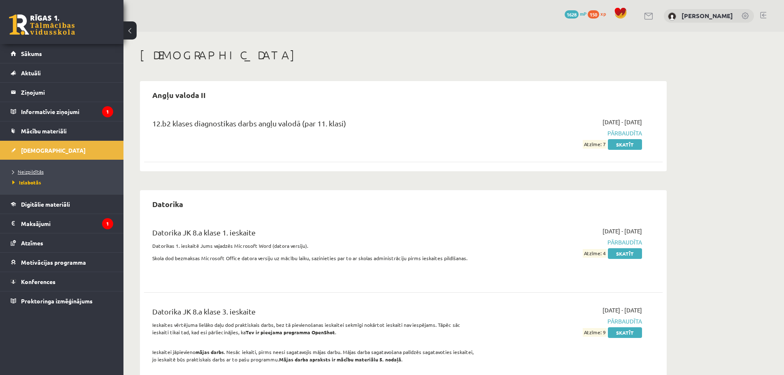
click at [30, 170] on span "Neizpildītās" at bounding box center [27, 171] width 31 height 7
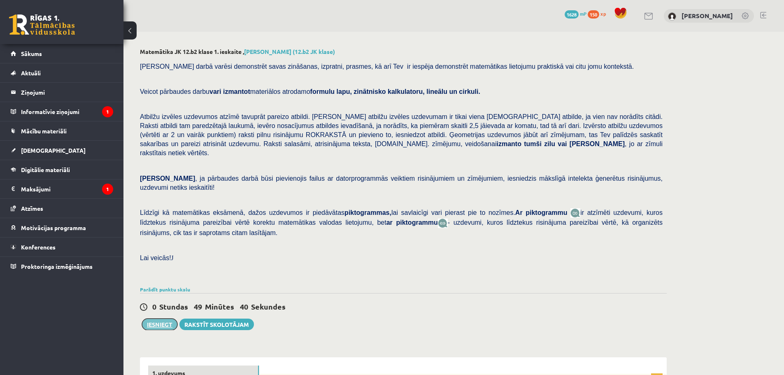
click at [157, 319] on button "Iesniegt" at bounding box center [159, 325] width 35 height 12
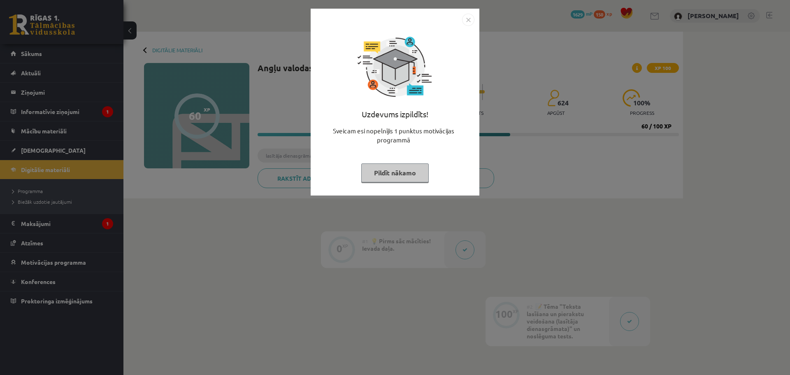
click at [467, 19] on img "Close" at bounding box center [468, 20] width 12 height 12
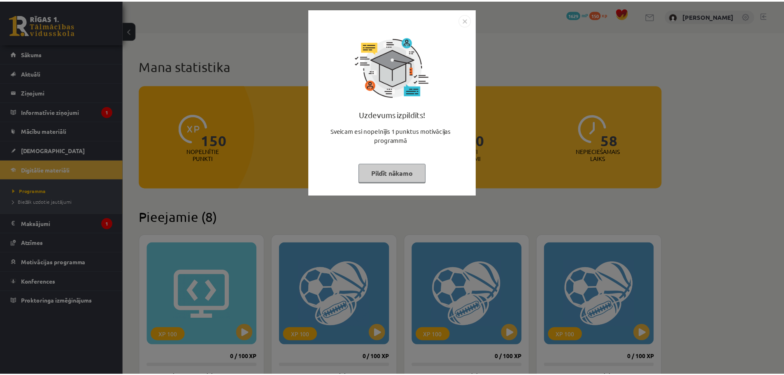
scroll to position [703, 0]
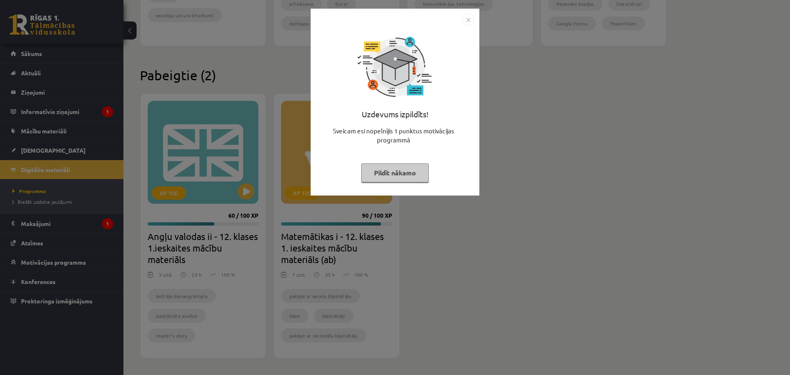
click at [467, 20] on img "Close" at bounding box center [468, 20] width 12 height 12
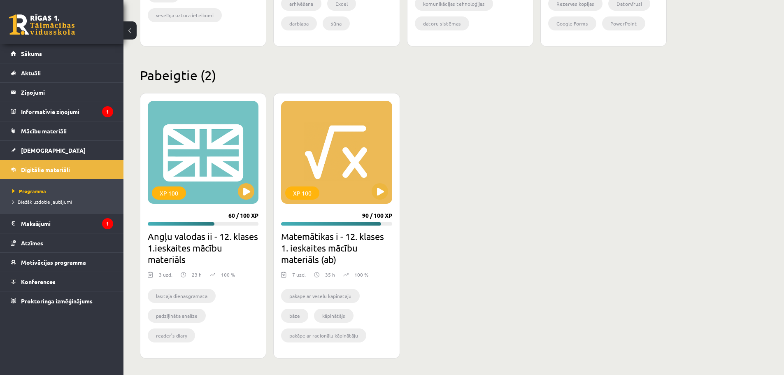
click at [217, 251] on h2 "Angļu valodas ii - 12. klases 1.ieskaites mācību materiāls" at bounding box center [203, 247] width 111 height 35
click at [165, 278] on div "3 uzd." at bounding box center [166, 277] width 14 height 12
click at [246, 200] on div "XP 100" at bounding box center [203, 152] width 111 height 103
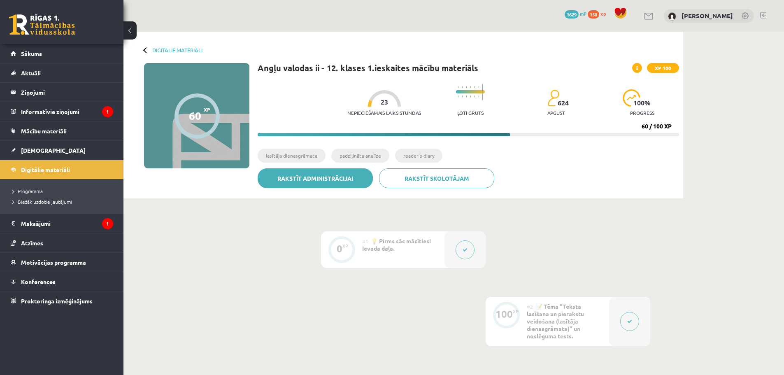
click at [351, 178] on link "Rakstīt administrācijai" at bounding box center [315, 178] width 115 height 20
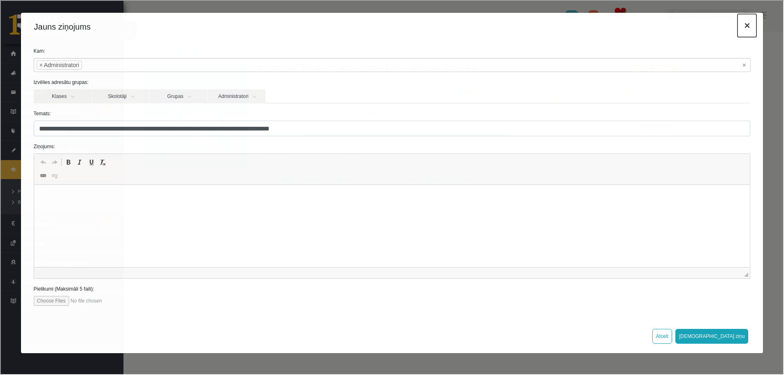
click at [746, 25] on button "×" at bounding box center [746, 24] width 19 height 23
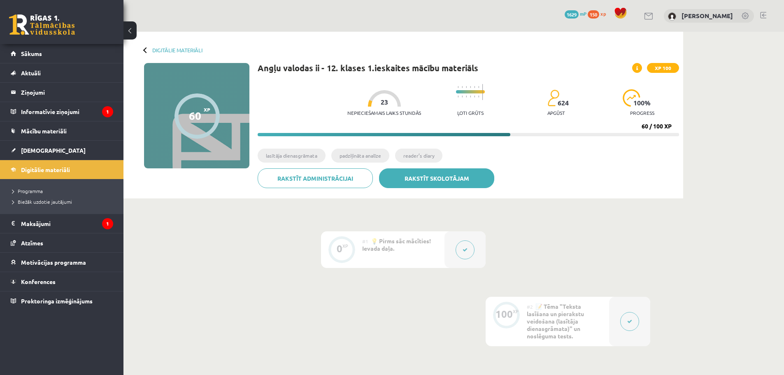
click at [459, 179] on link "Rakstīt skolotājam" at bounding box center [436, 178] width 115 height 20
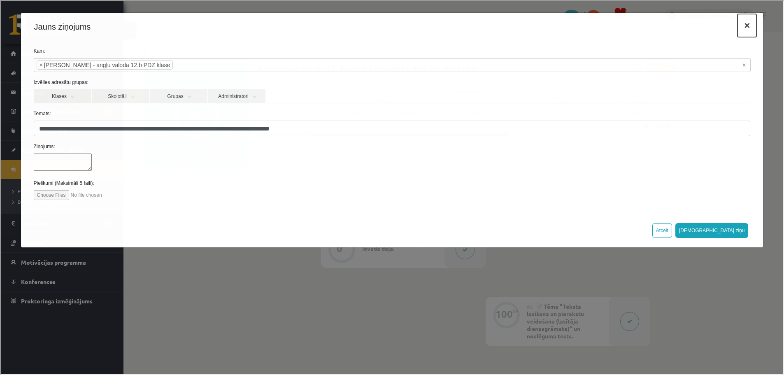
click at [746, 23] on button "×" at bounding box center [746, 24] width 19 height 23
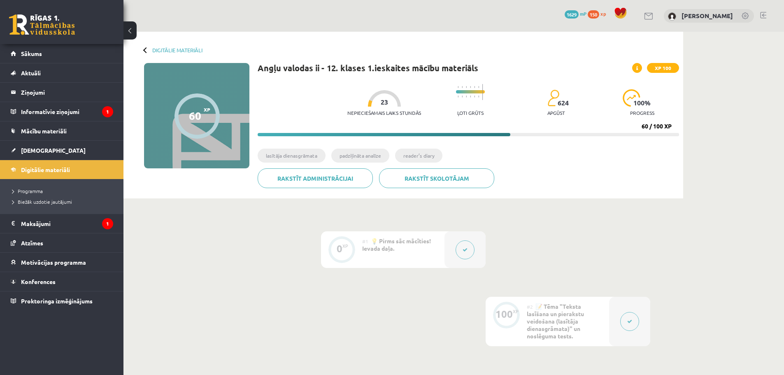
click at [465, 251] on icon at bounding box center [465, 249] width 5 height 5
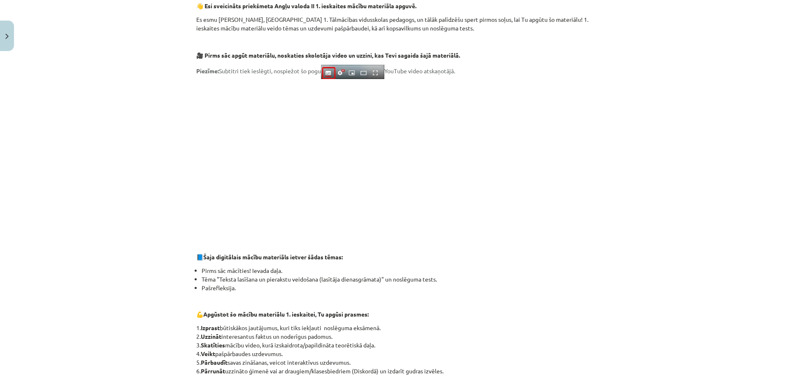
scroll to position [133, 0]
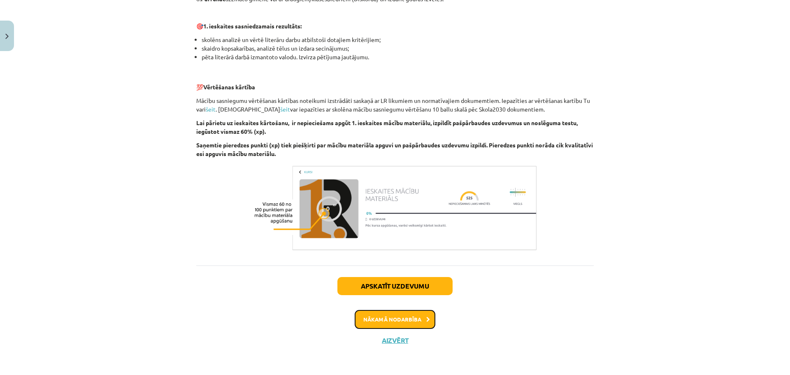
click at [393, 319] on button "Nākamā nodarbība" at bounding box center [395, 319] width 81 height 19
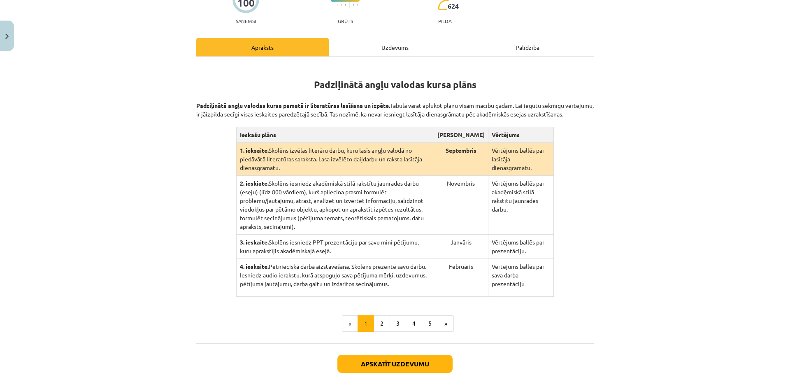
scroll to position [165, 0]
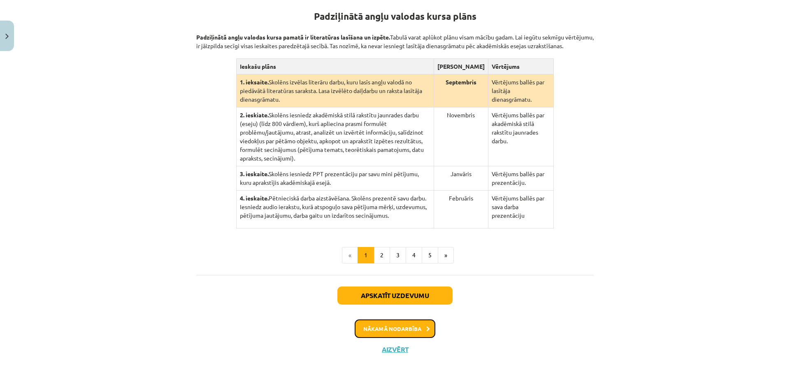
click at [401, 322] on button "Nākamā nodarbība" at bounding box center [395, 328] width 81 height 19
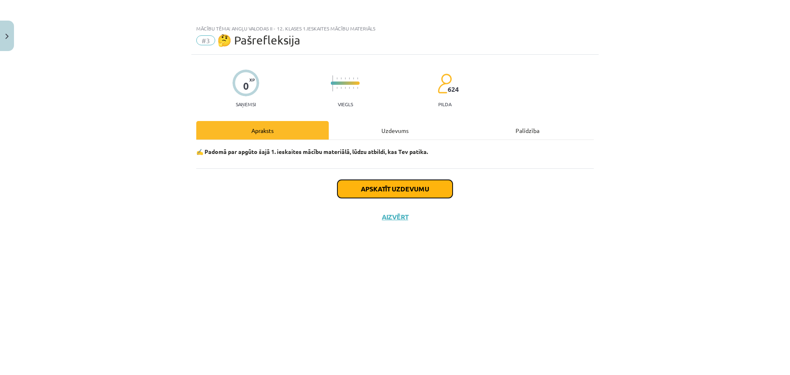
click at [387, 192] on button "Apskatīt uzdevumu" at bounding box center [394, 189] width 115 height 18
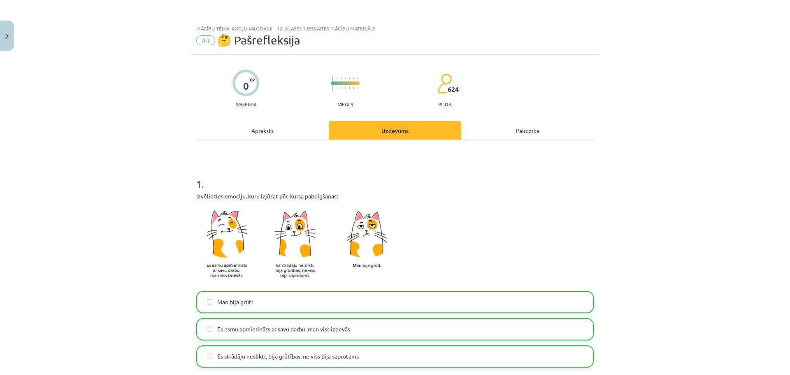
click at [255, 130] on div "Apraksts" at bounding box center [262, 130] width 133 height 19
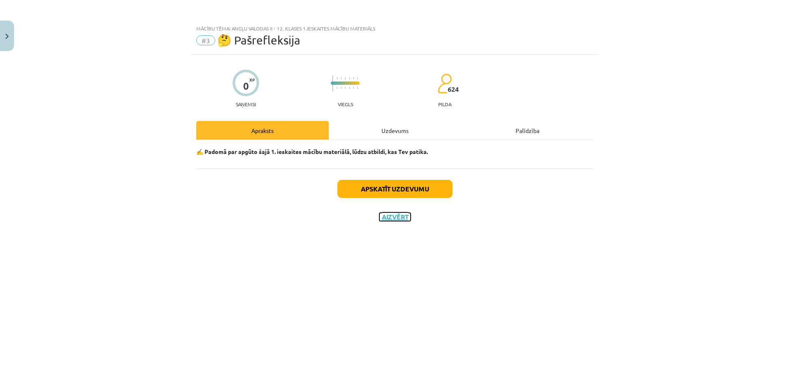
click at [406, 220] on button "Aizvērt" at bounding box center [394, 217] width 31 height 8
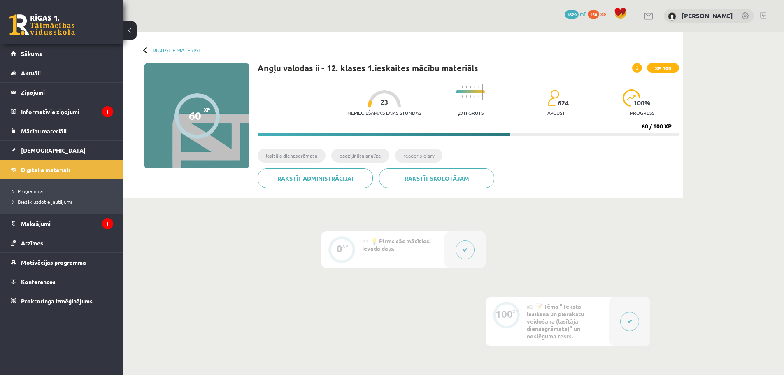
click at [463, 251] on icon at bounding box center [465, 249] width 5 height 5
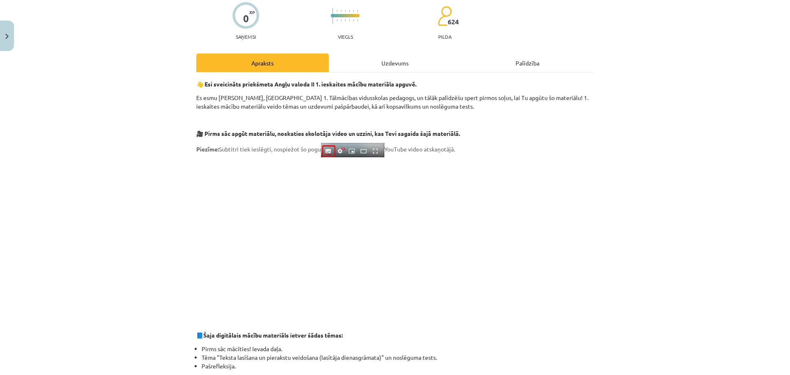
scroll to position [83, 0]
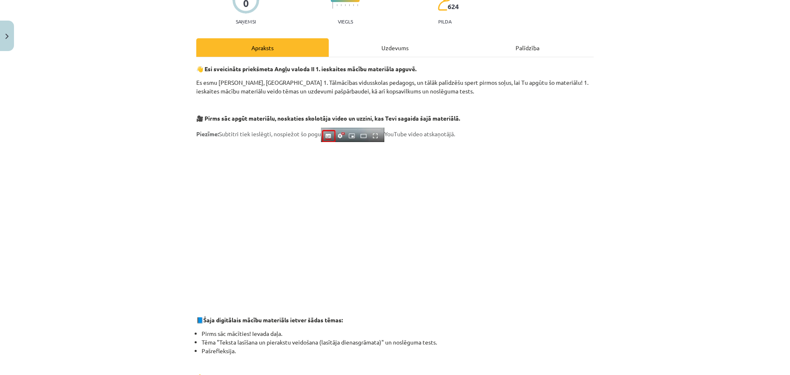
click at [581, 365] on p at bounding box center [395, 363] width 398 height 9
click at [619, 266] on div "Mācību tēma: Angļu valodas ii - 12. klases 1.ieskaites mācību materiāls #1 💡 Pi…" at bounding box center [395, 187] width 790 height 375
